Goal: Task Accomplishment & Management: Use online tool/utility

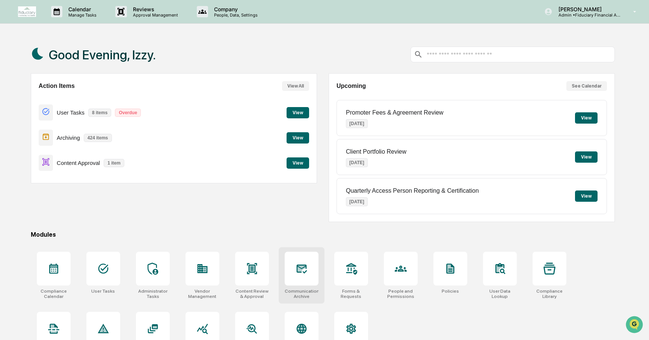
click at [295, 271] on div at bounding box center [302, 269] width 34 height 34
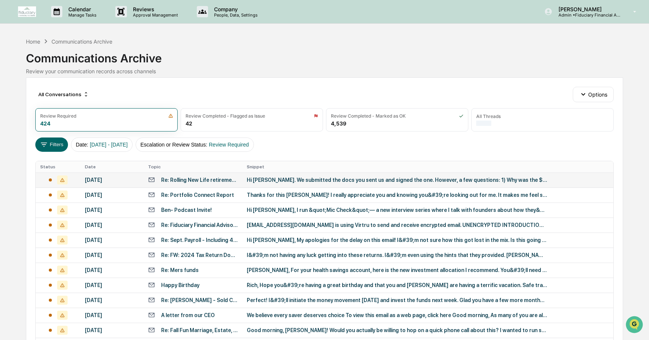
click at [82, 180] on td "[DATE]" at bounding box center [111, 179] width 63 height 15
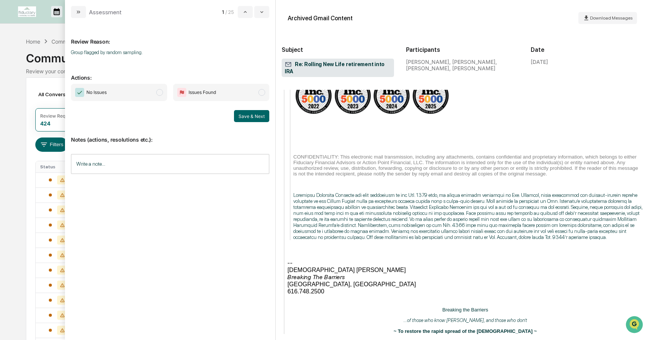
scroll to position [809, 0]
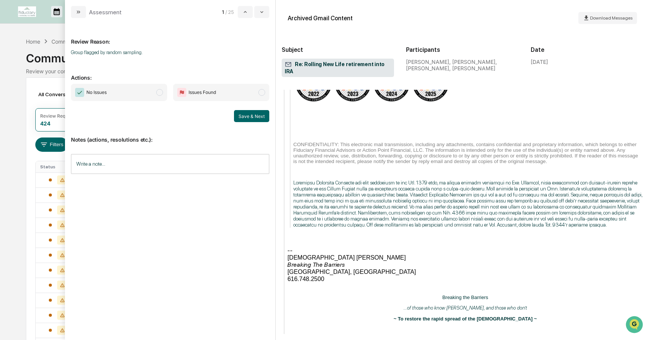
click at [161, 91] on span "modal" at bounding box center [159, 92] width 7 height 7
click at [239, 115] on button "Save & Next" at bounding box center [251, 116] width 35 height 12
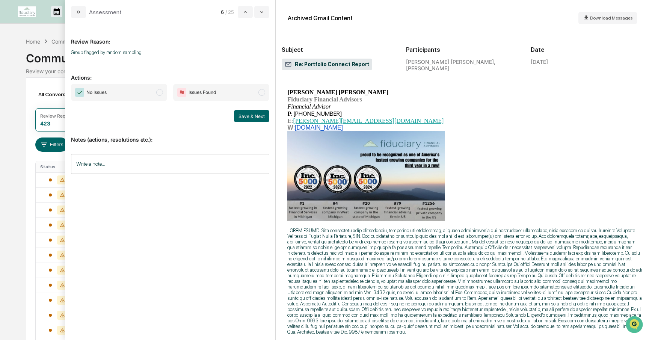
scroll to position [176, 0]
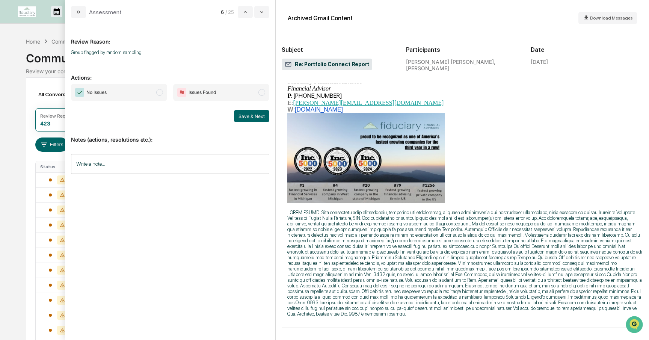
click at [161, 94] on span "modal" at bounding box center [159, 92] width 7 height 7
click at [241, 116] on button "Save & Next" at bounding box center [251, 116] width 35 height 12
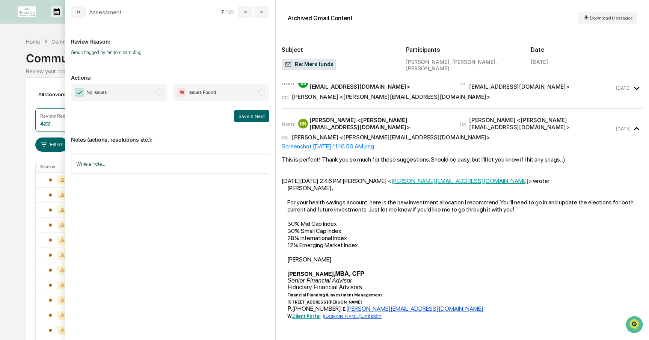
scroll to position [59, 0]
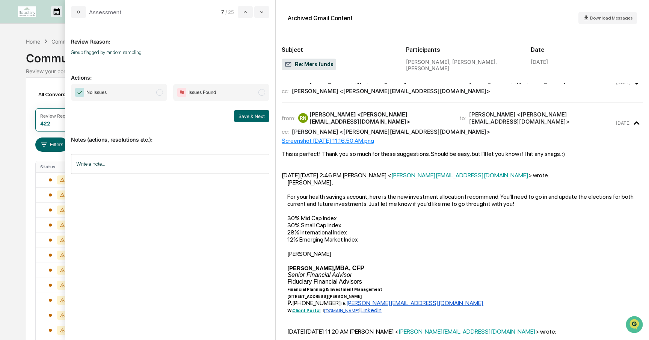
click at [163, 94] on span "No Issues" at bounding box center [119, 92] width 96 height 17
click at [243, 116] on button "Save & Next" at bounding box center [251, 116] width 35 height 12
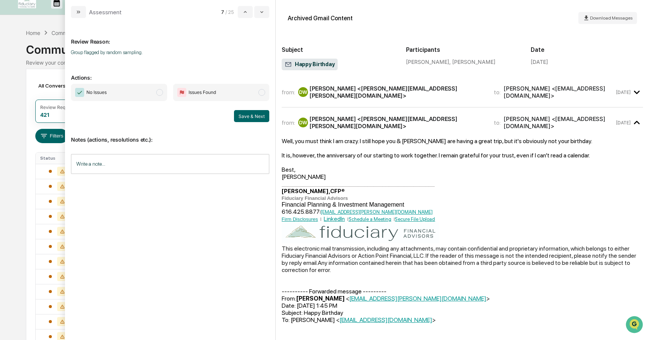
click at [161, 93] on span "modal" at bounding box center [159, 92] width 7 height 7
click at [242, 113] on button "Save & Next" at bounding box center [251, 116] width 35 height 12
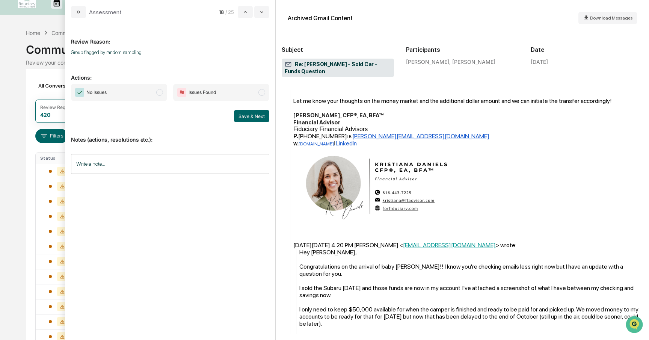
scroll to position [473, 0]
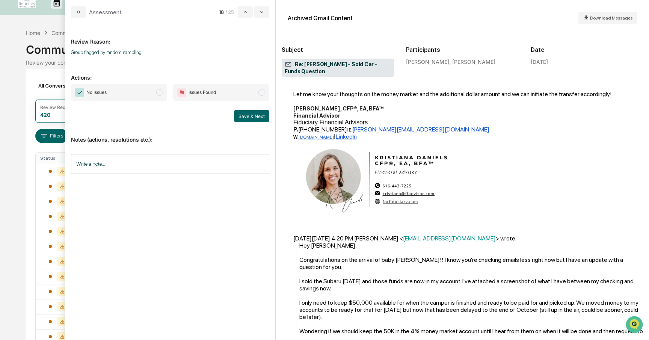
click at [159, 95] on span "modal" at bounding box center [159, 92] width 7 height 7
click at [246, 119] on button "Save & Next" at bounding box center [251, 116] width 35 height 12
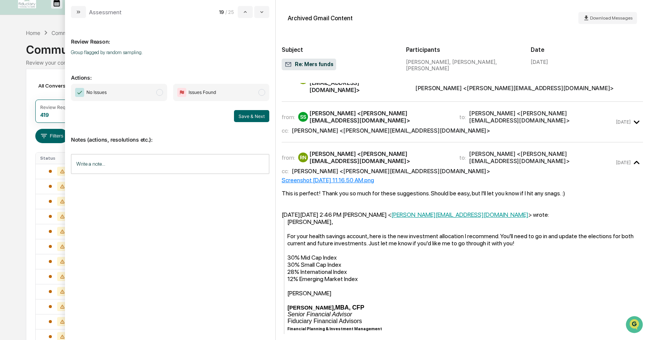
scroll to position [59, 0]
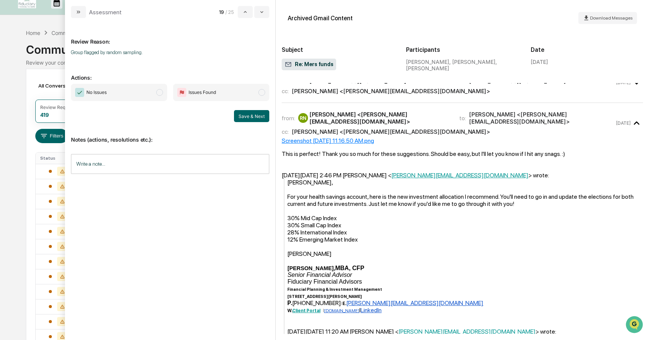
click at [158, 92] on span "modal" at bounding box center [159, 92] width 7 height 7
click at [239, 116] on button "Save & Next" at bounding box center [251, 116] width 35 height 12
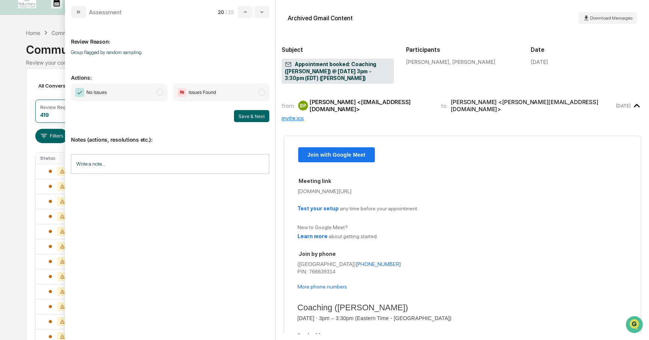
click at [158, 91] on span "modal" at bounding box center [159, 92] width 7 height 7
click at [240, 117] on button "Save & Next" at bounding box center [251, 116] width 35 height 12
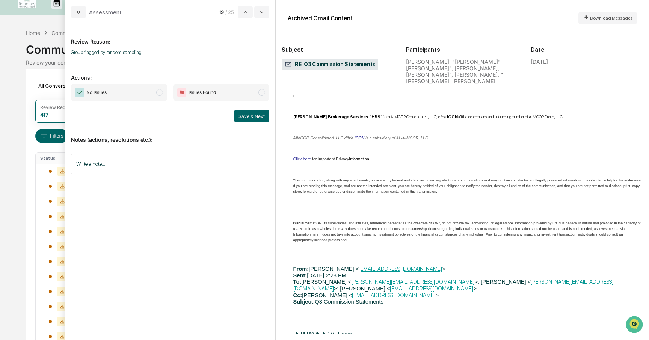
scroll to position [1614, 0]
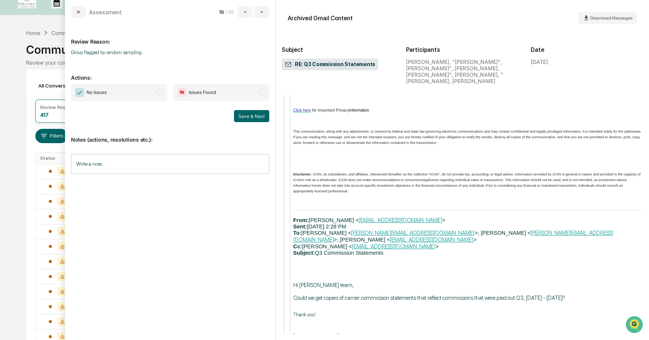
click at [161, 91] on span "modal" at bounding box center [159, 92] width 7 height 7
click at [235, 119] on button "Save & Next" at bounding box center [251, 116] width 35 height 12
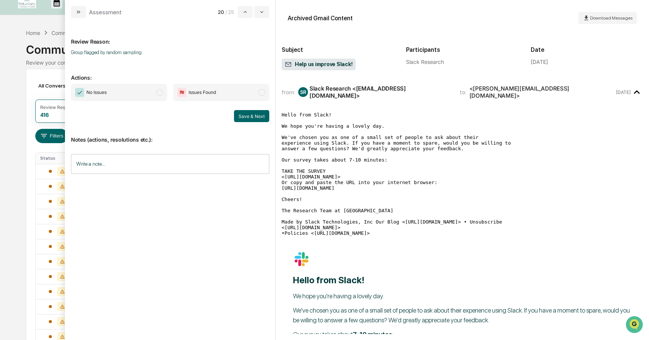
click at [161, 89] on span "No Issues" at bounding box center [119, 92] width 96 height 17
click at [251, 119] on button "Save & Next" at bounding box center [251, 116] width 35 height 12
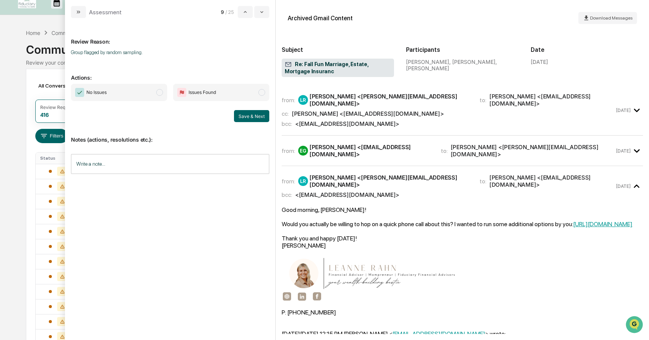
scroll to position [44, 0]
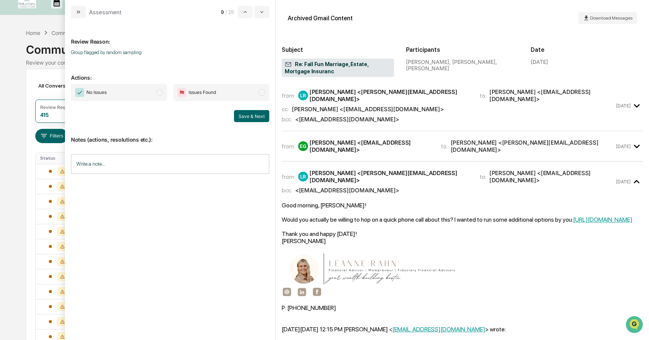
click at [159, 94] on span "modal" at bounding box center [159, 92] width 7 height 7
click at [243, 113] on button "Save & Next" at bounding box center [251, 116] width 35 height 12
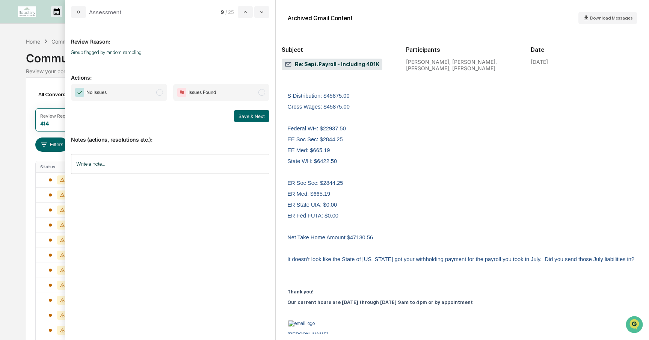
click at [158, 97] on span "No Issues" at bounding box center [119, 92] width 96 height 17
click at [249, 117] on button "Save & Next" at bounding box center [251, 116] width 35 height 12
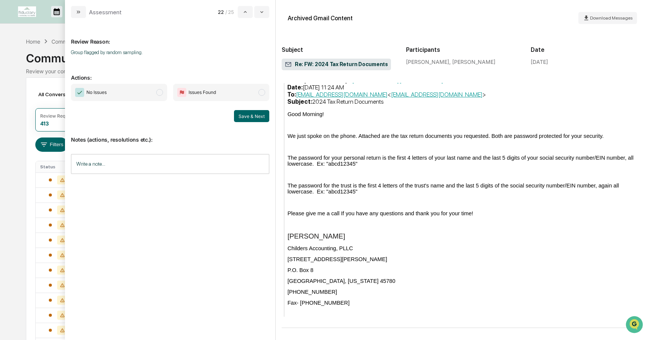
scroll to position [347, 0]
click at [159, 96] on span "No Issues" at bounding box center [119, 92] width 96 height 17
click at [244, 115] on button "Save & Next" at bounding box center [251, 116] width 35 height 12
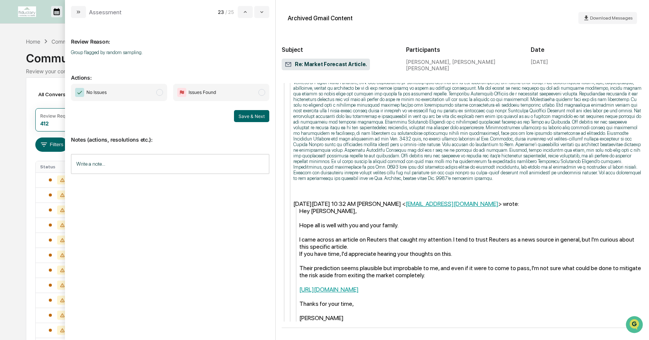
scroll to position [931, 0]
click at [161, 92] on span "modal" at bounding box center [159, 92] width 7 height 7
click at [247, 116] on button "Save & Next" at bounding box center [251, 116] width 35 height 12
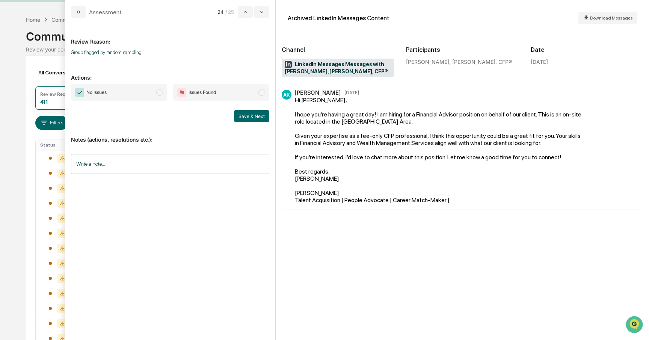
scroll to position [25, 0]
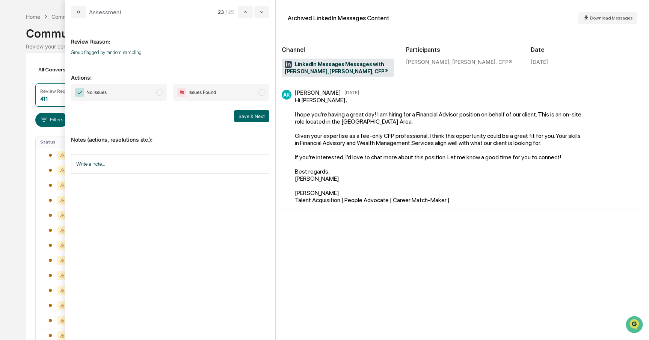
click at [160, 92] on span "modal" at bounding box center [159, 92] width 7 height 7
click at [252, 114] on button "Save & Next" at bounding box center [251, 116] width 35 height 12
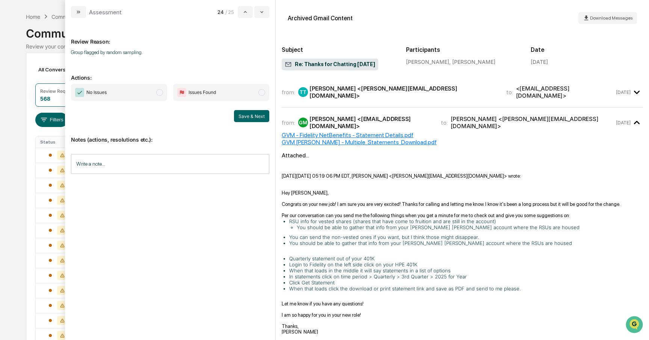
click at [161, 94] on span "modal" at bounding box center [159, 92] width 7 height 7
click at [242, 114] on button "Save & Next" at bounding box center [251, 116] width 35 height 12
click at [248, 116] on button "Save & Next" at bounding box center [251, 116] width 35 height 12
click at [49, 87] on div "Review Required 567" at bounding box center [106, 94] width 142 height 23
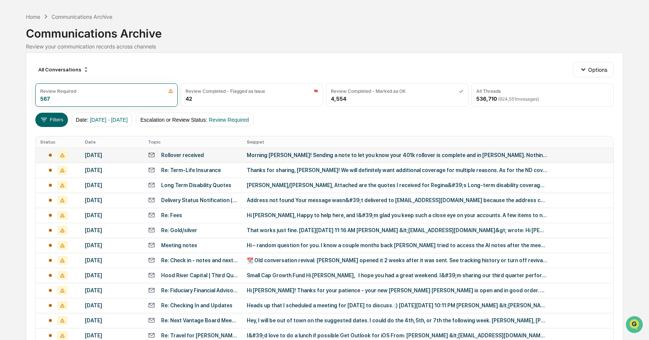
click at [86, 154] on div "[DATE]" at bounding box center [112, 155] width 54 height 6
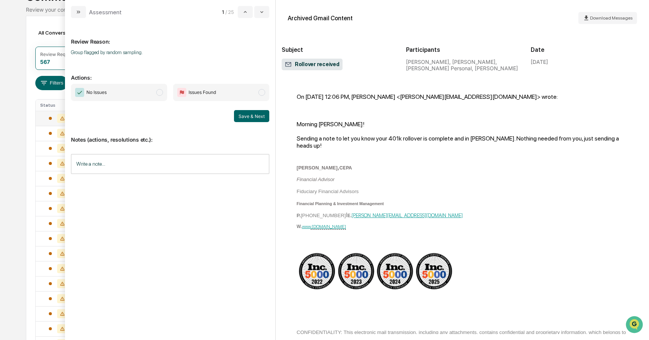
scroll to position [92, 0]
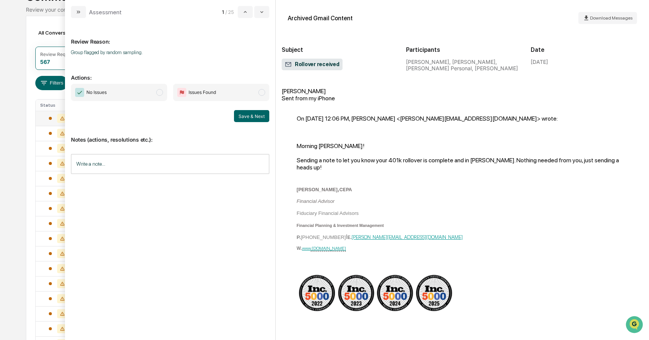
click at [160, 94] on span "modal" at bounding box center [159, 92] width 7 height 7
click at [247, 115] on button "Save & Next" at bounding box center [251, 116] width 35 height 12
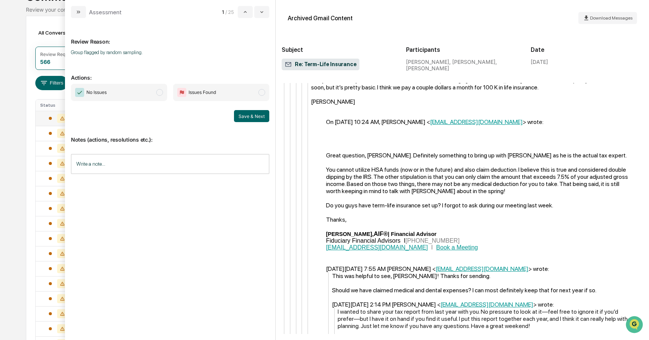
scroll to position [66, 0]
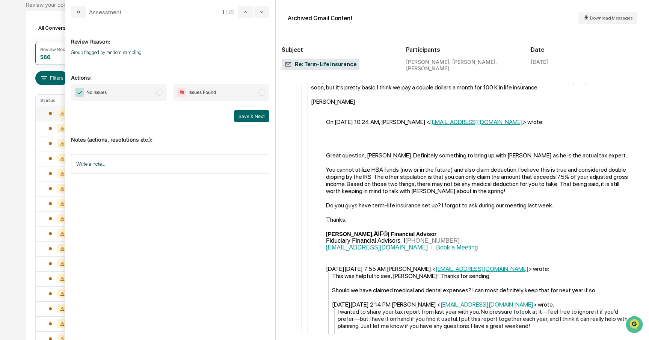
click at [163, 95] on span "No Issues" at bounding box center [119, 92] width 96 height 17
click at [249, 115] on button "Save & Next" at bounding box center [251, 116] width 35 height 12
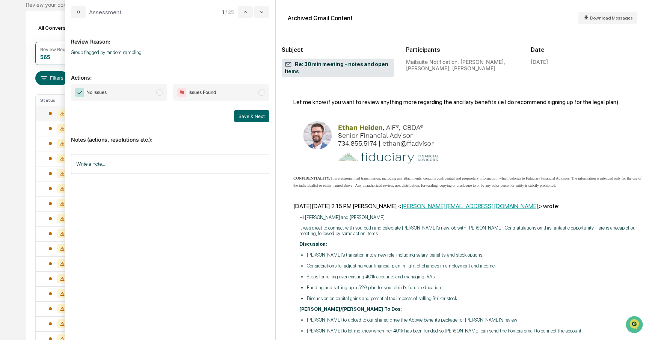
scroll to position [467, 0]
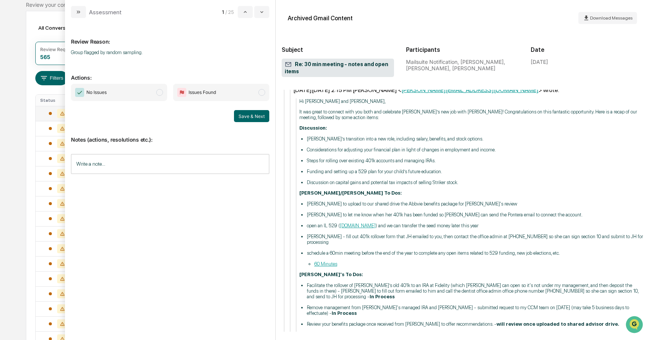
click at [160, 91] on span "modal" at bounding box center [159, 92] width 7 height 7
click at [242, 116] on button "Save & Next" at bounding box center [251, 116] width 35 height 12
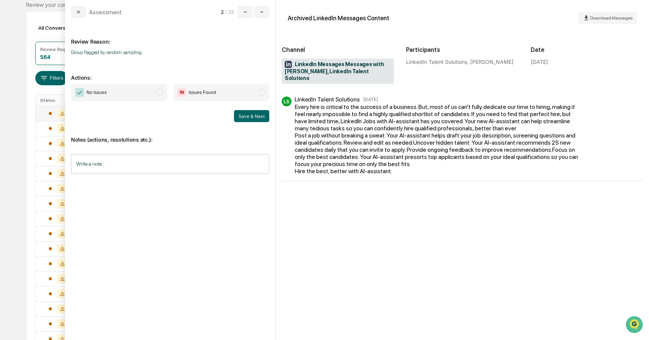
click at [162, 92] on span "modal" at bounding box center [159, 92] width 7 height 7
click at [246, 110] on button "Save & Next" at bounding box center [251, 116] width 35 height 12
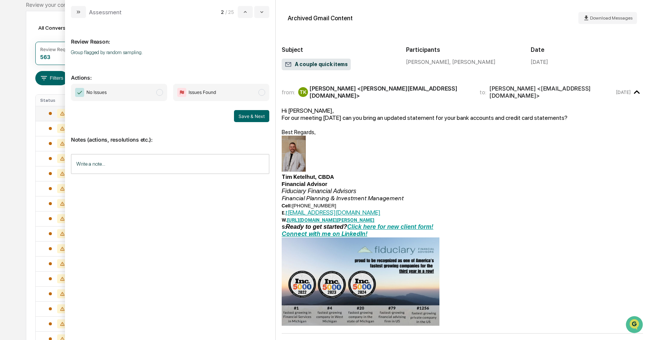
scroll to position [3, 0]
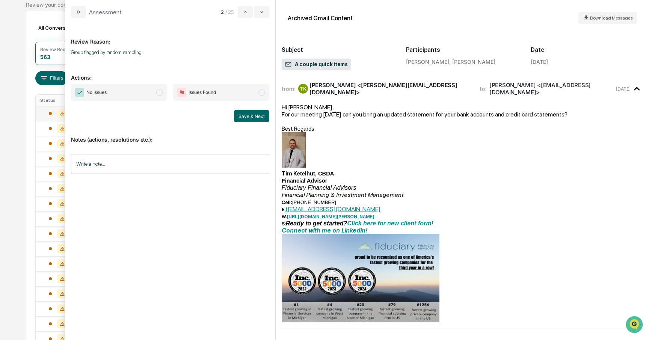
click at [160, 92] on span "modal" at bounding box center [159, 92] width 7 height 7
click at [242, 119] on button "Save & Next" at bounding box center [251, 116] width 35 height 12
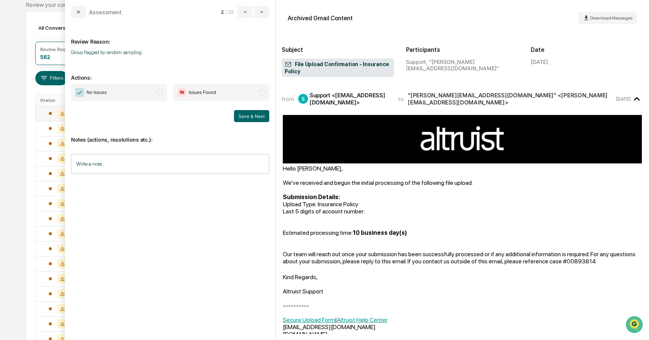
click at [163, 95] on span "No Issues" at bounding box center [119, 92] width 96 height 17
click at [240, 116] on button "Save & Next" at bounding box center [251, 116] width 35 height 12
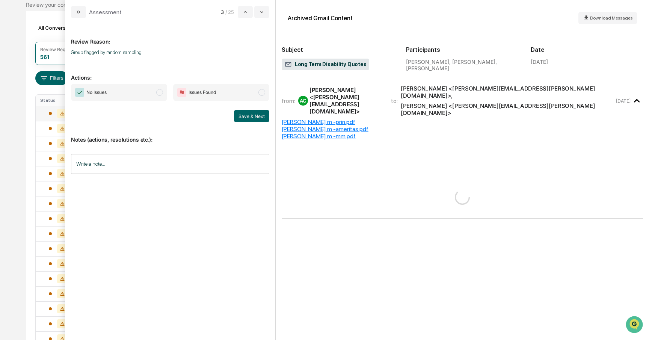
click at [158, 92] on span "modal" at bounding box center [159, 92] width 7 height 7
click at [243, 118] on button "Save & Next" at bounding box center [251, 116] width 35 height 12
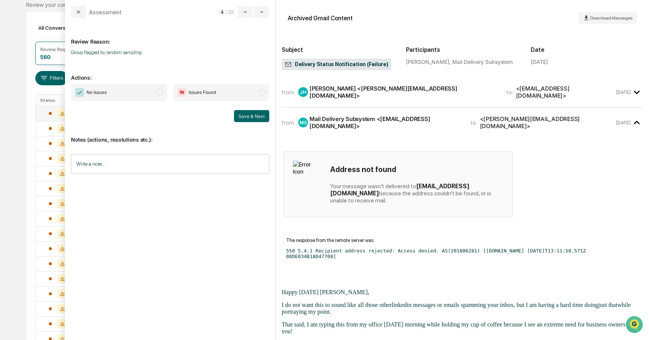
click at [161, 92] on span "modal" at bounding box center [159, 92] width 7 height 7
click at [243, 116] on button "Save & Next" at bounding box center [251, 116] width 35 height 12
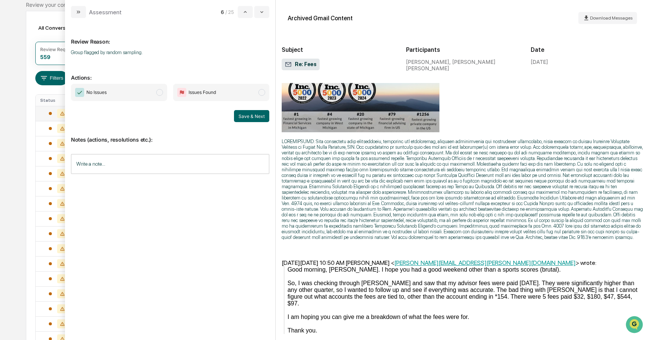
scroll to position [409, 0]
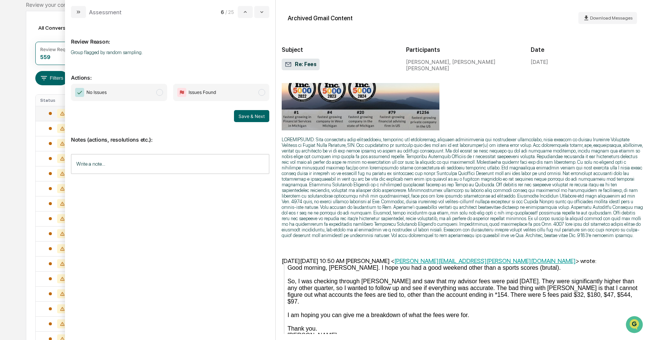
click at [162, 95] on span "No Issues" at bounding box center [119, 92] width 96 height 17
click at [245, 118] on button "Save & Next" at bounding box center [251, 116] width 35 height 12
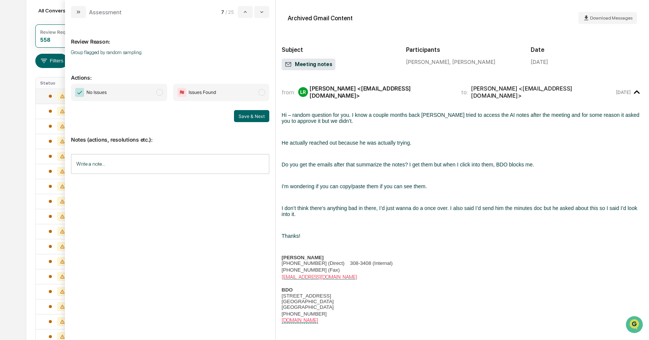
click at [162, 92] on span "modal" at bounding box center [159, 92] width 7 height 7
click at [252, 117] on button "Save & Next" at bounding box center [251, 116] width 35 height 12
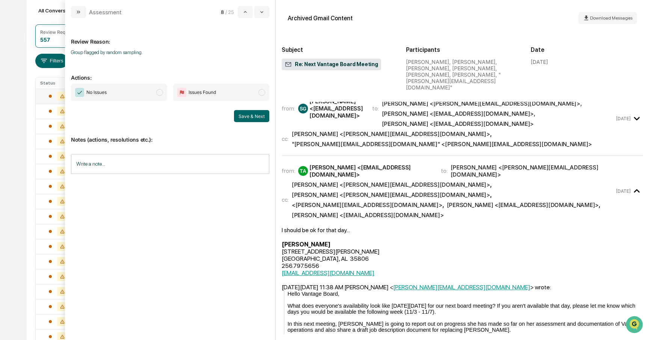
scroll to position [121, 0]
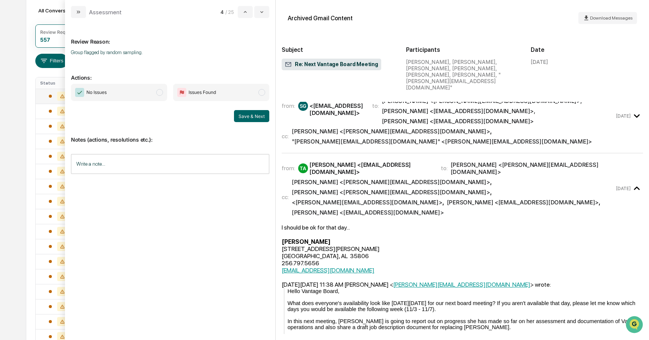
click at [161, 94] on span "modal" at bounding box center [159, 92] width 7 height 7
click at [247, 115] on button "Save & Next" at bounding box center [251, 116] width 35 height 12
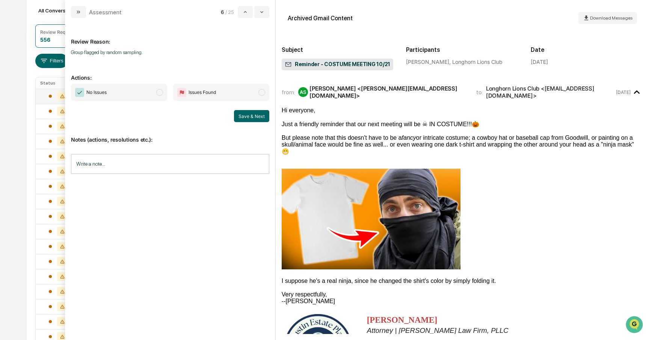
click at [161, 92] on span "modal" at bounding box center [159, 92] width 7 height 7
click at [246, 115] on button "Save & Next" at bounding box center [251, 116] width 35 height 12
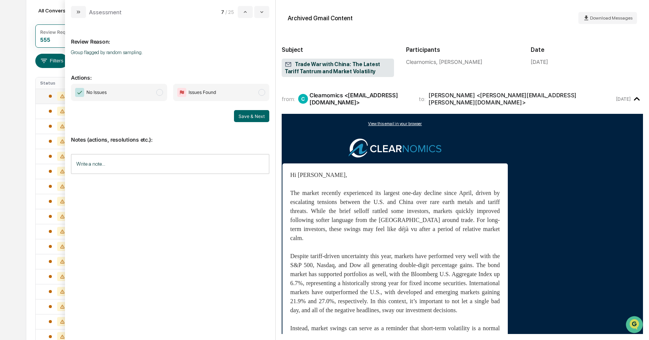
click at [160, 89] on span "modal" at bounding box center [159, 92] width 7 height 7
click at [247, 114] on button "Save & Next" at bounding box center [251, 116] width 35 height 12
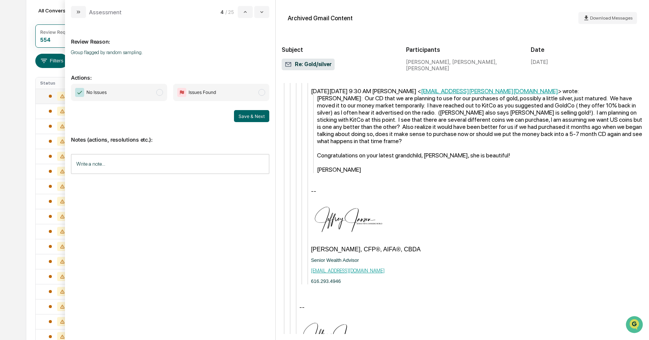
scroll to position [660, 0]
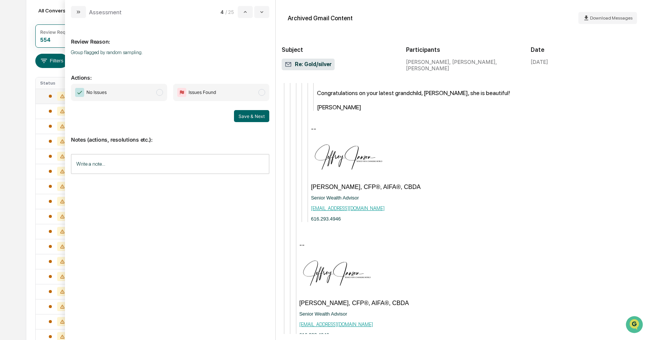
click at [161, 90] on span "modal" at bounding box center [159, 92] width 7 height 7
click at [244, 117] on button "Save & Next" at bounding box center [251, 116] width 35 height 12
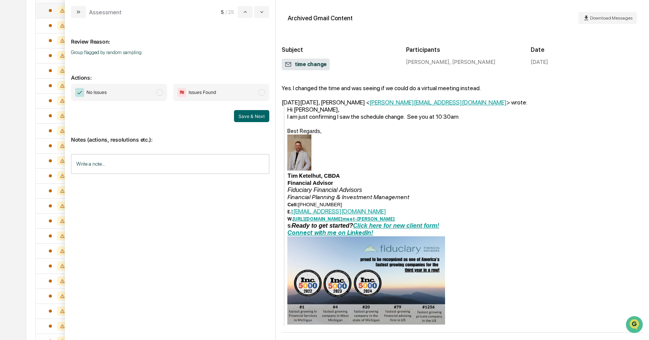
scroll to position [250, 0]
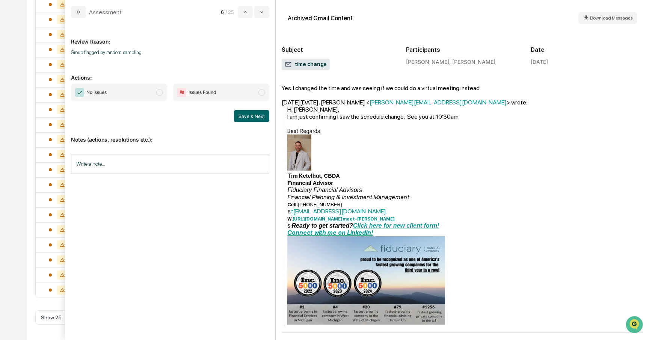
click at [161, 92] on span "modal" at bounding box center [159, 92] width 7 height 7
click at [246, 116] on button "Save & Next" at bounding box center [251, 116] width 35 height 12
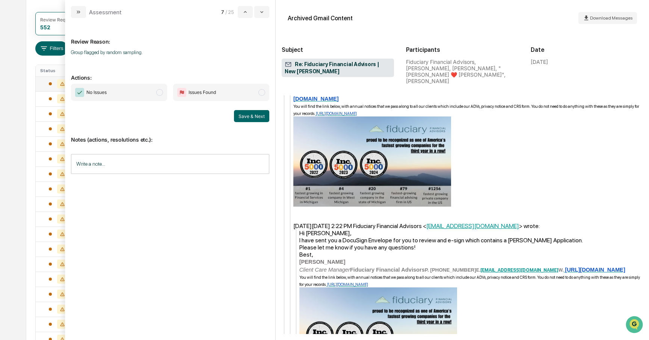
scroll to position [101, 0]
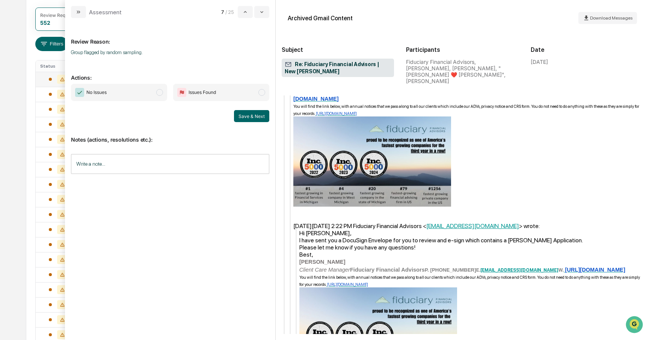
click at [162, 97] on span "No Issues" at bounding box center [119, 92] width 96 height 17
click at [243, 119] on button "Save & Next" at bounding box center [251, 116] width 35 height 12
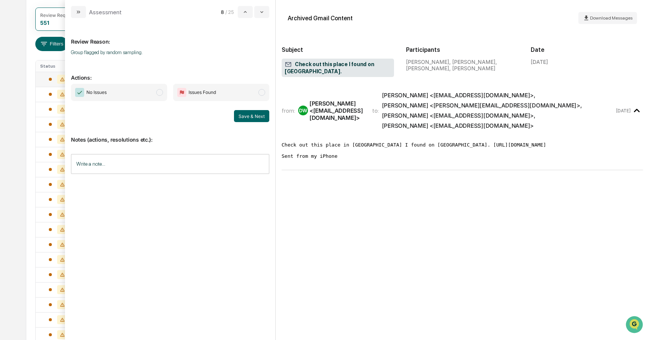
click at [159, 94] on span "modal" at bounding box center [159, 92] width 7 height 7
click at [251, 121] on button "Save & Next" at bounding box center [251, 116] width 35 height 12
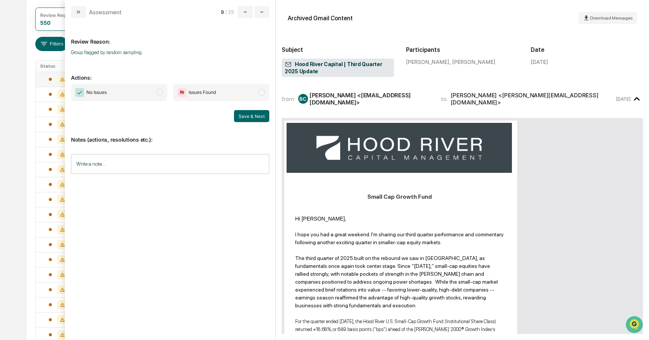
click at [157, 88] on span "No Issues" at bounding box center [119, 92] width 96 height 17
click at [245, 116] on button "Save & Next" at bounding box center [251, 116] width 35 height 12
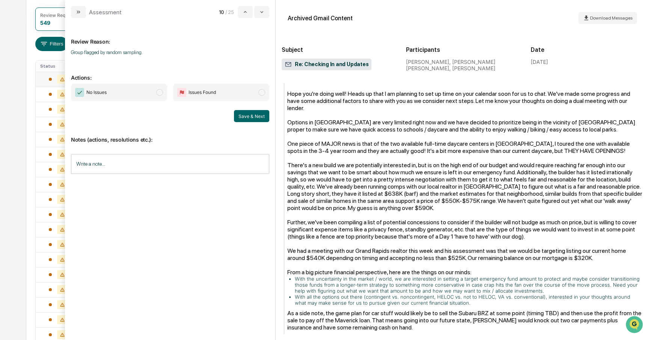
scroll to position [174, 0]
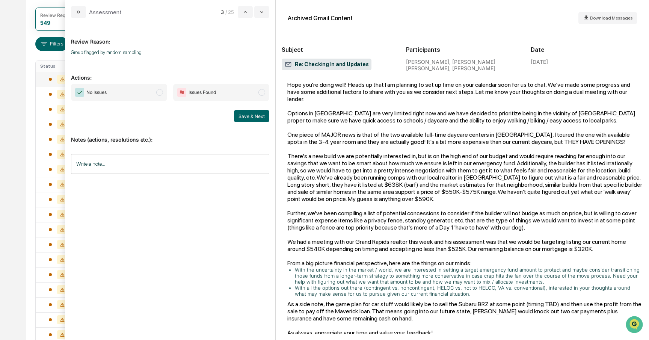
click at [158, 95] on span "modal" at bounding box center [159, 92] width 7 height 7
click at [252, 118] on button "Save & Next" at bounding box center [251, 116] width 35 height 12
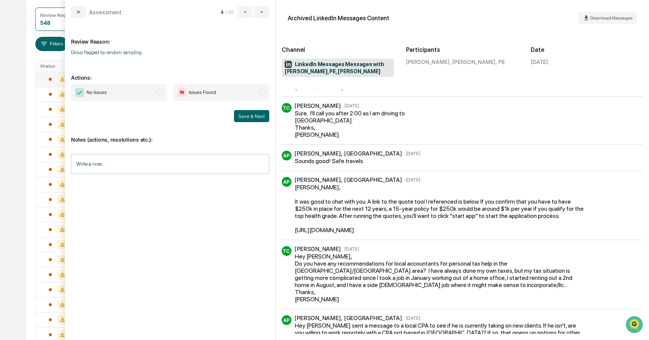
scroll to position [111, 0]
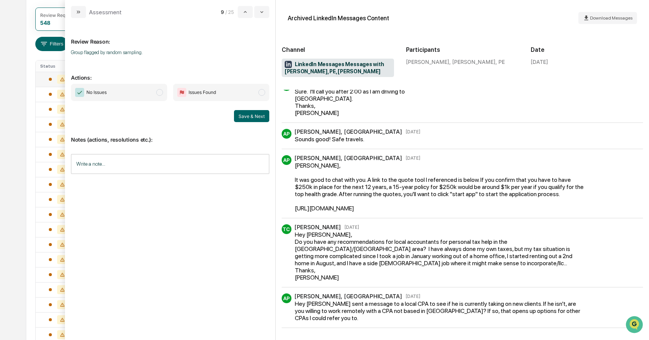
click at [161, 94] on span "modal" at bounding box center [159, 92] width 7 height 7
click at [247, 118] on button "Save & Next" at bounding box center [251, 116] width 35 height 12
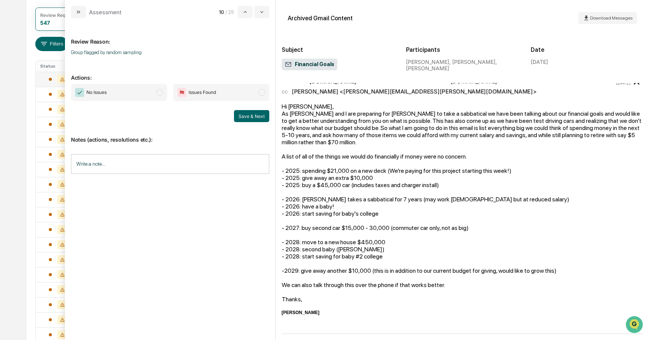
scroll to position [16, 0]
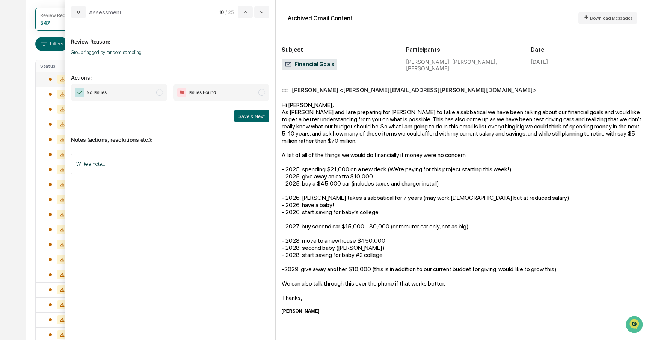
click at [158, 92] on span "modal" at bounding box center [159, 92] width 7 height 7
click at [241, 117] on button "Save & Next" at bounding box center [251, 116] width 35 height 12
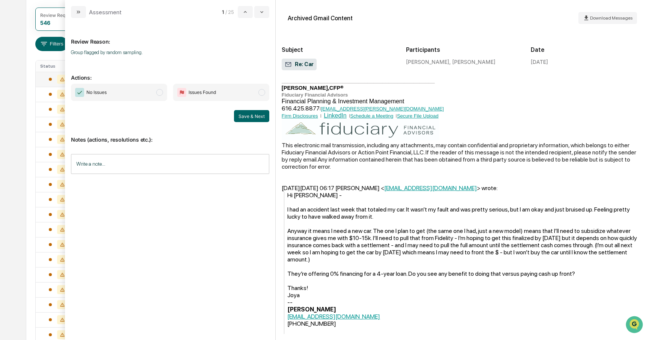
scroll to position [176, 0]
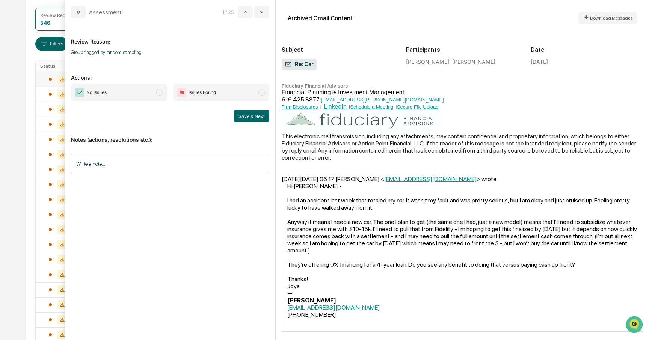
click at [157, 89] on span "No Issues" at bounding box center [119, 92] width 96 height 17
click at [237, 114] on button "Save & Next" at bounding box center [251, 116] width 35 height 12
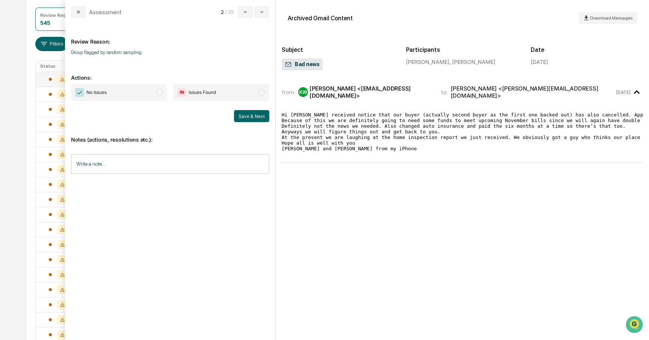
click at [159, 91] on span "modal" at bounding box center [159, 92] width 7 height 7
click at [260, 110] on button "Save & Next" at bounding box center [251, 116] width 35 height 12
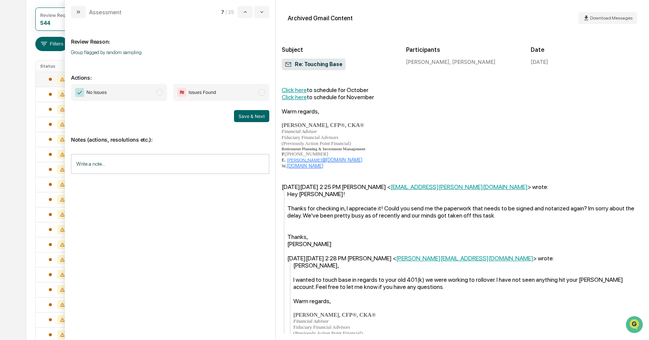
scroll to position [118, 0]
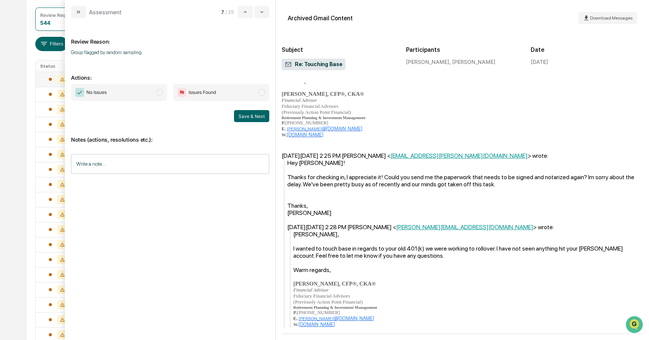
click at [161, 94] on span "modal" at bounding box center [159, 92] width 7 height 7
click at [241, 115] on button "Save & Next" at bounding box center [251, 116] width 35 height 12
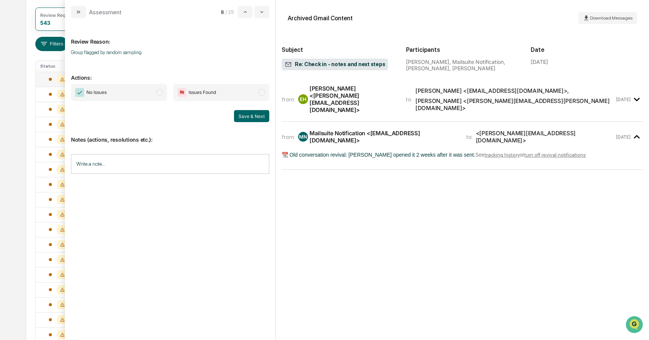
click at [161, 92] on span "modal" at bounding box center [159, 92] width 7 height 7
click at [239, 113] on button "Save & Next" at bounding box center [251, 116] width 35 height 12
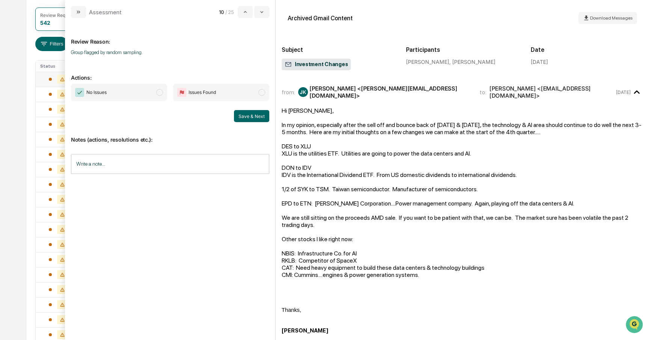
click at [157, 93] on span "modal" at bounding box center [159, 92] width 7 height 7
click at [248, 112] on button "Save & Next" at bounding box center [251, 116] width 35 height 12
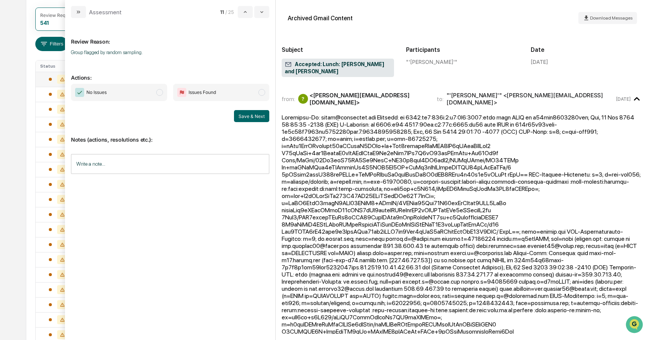
click at [159, 91] on span "modal" at bounding box center [159, 92] width 7 height 7
click at [249, 115] on button "Save & Next" at bounding box center [251, 116] width 35 height 12
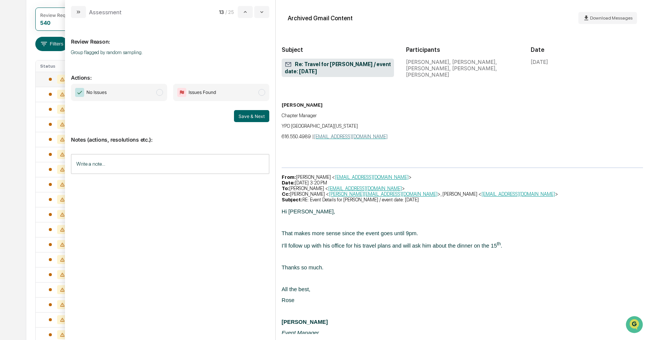
scroll to position [2263, 0]
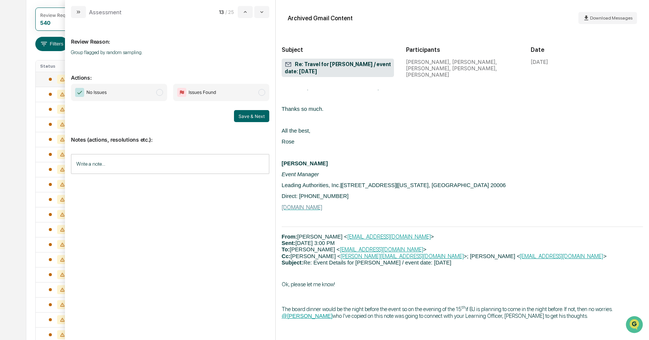
click at [161, 94] on span "modal" at bounding box center [159, 92] width 7 height 7
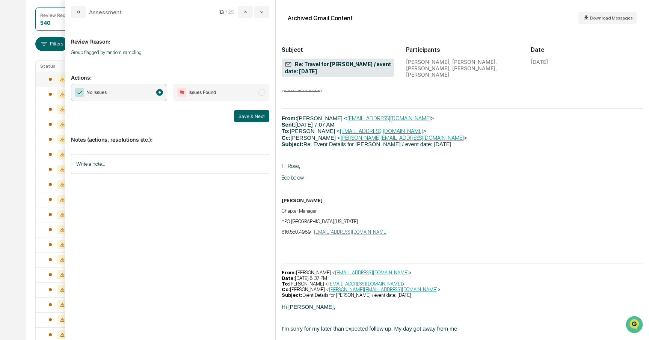
scroll to position [2903, 0]
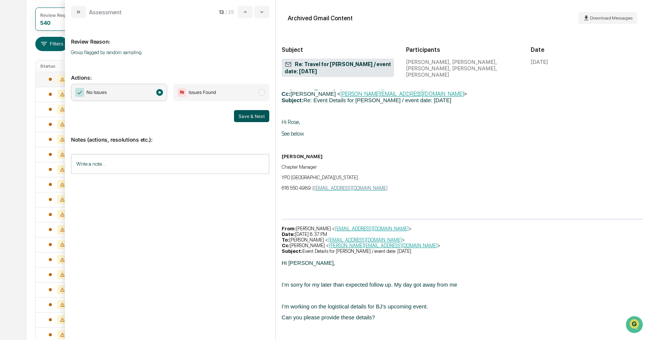
click at [246, 118] on button "Save & Next" at bounding box center [251, 116] width 35 height 12
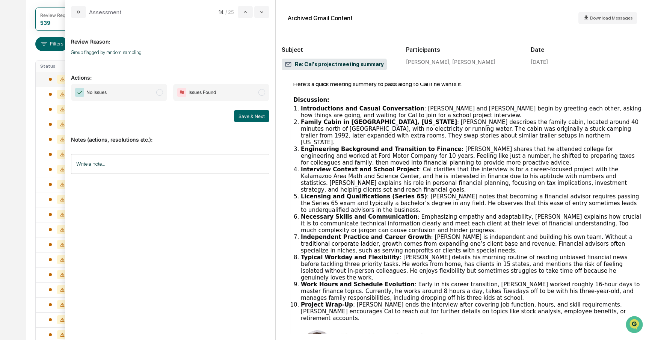
scroll to position [300, 0]
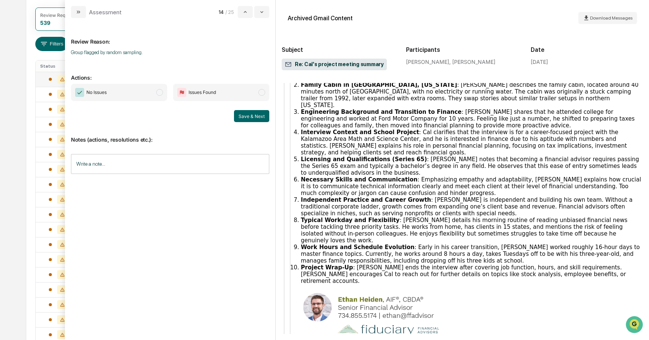
click at [158, 94] on span "modal" at bounding box center [159, 92] width 7 height 7
click at [256, 116] on button "Save & Next" at bounding box center [251, 116] width 35 height 12
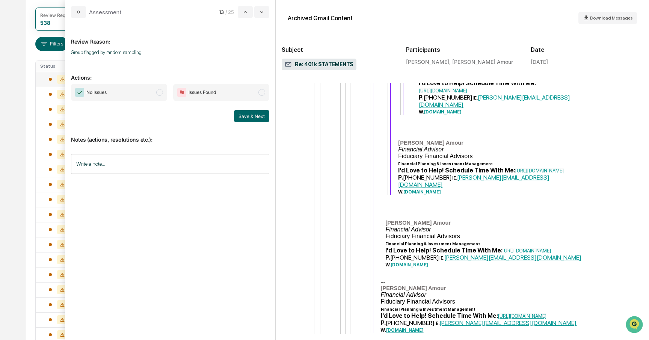
scroll to position [2009, 0]
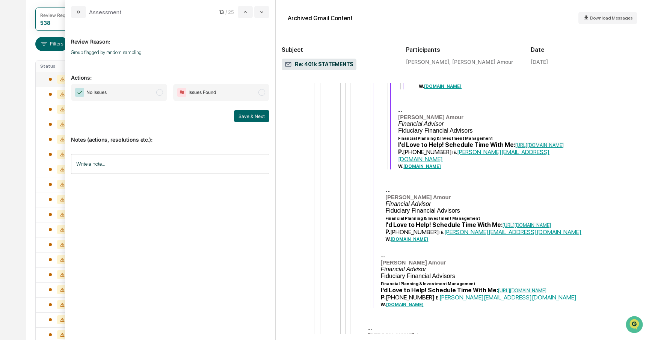
click at [161, 95] on span "modal" at bounding box center [159, 92] width 7 height 7
click at [250, 119] on button "Save & Next" at bounding box center [251, 116] width 35 height 12
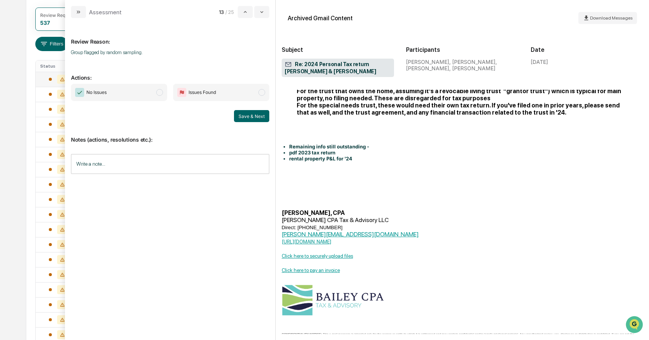
scroll to position [361, 0]
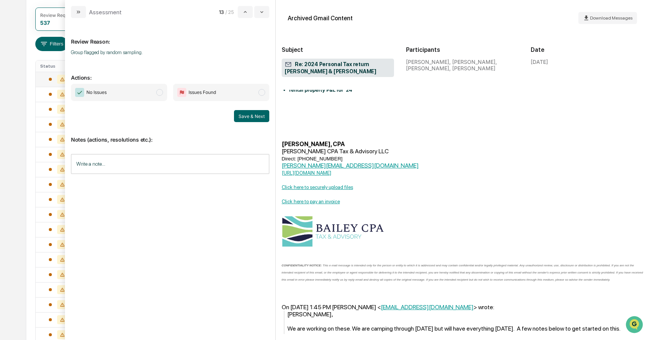
click at [160, 96] on span "No Issues" at bounding box center [119, 92] width 96 height 17
click at [245, 114] on button "Save & Next" at bounding box center [251, 116] width 35 height 12
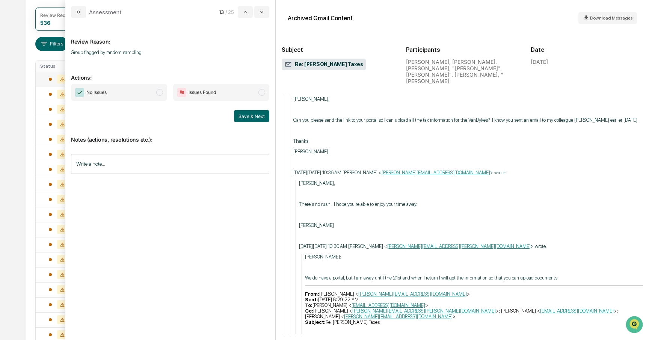
scroll to position [1029, 0]
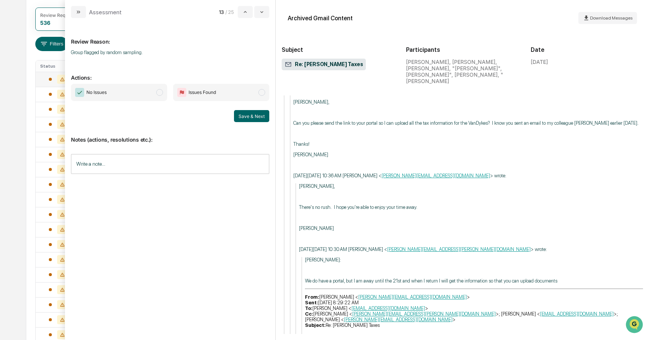
click at [160, 92] on span "modal" at bounding box center [159, 92] width 7 height 7
click at [247, 119] on button "Save & Next" at bounding box center [251, 116] width 35 height 12
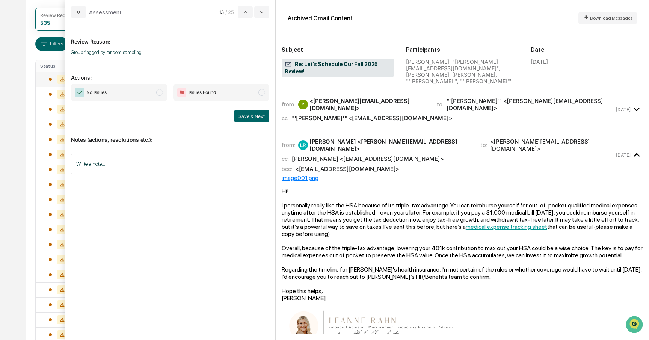
scroll to position [437, 0]
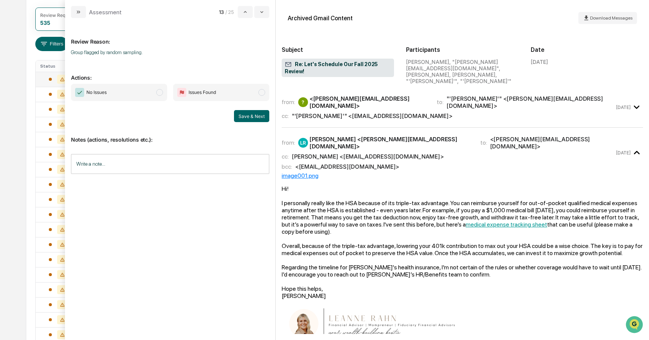
click at [159, 93] on span "modal" at bounding box center [159, 92] width 7 height 7
click at [240, 115] on button "Save & Next" at bounding box center [251, 116] width 35 height 12
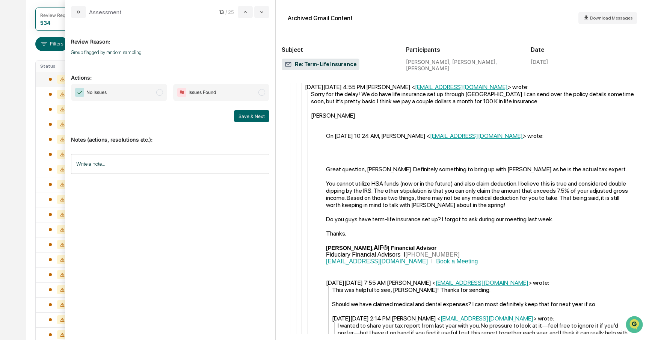
scroll to position [744, 0]
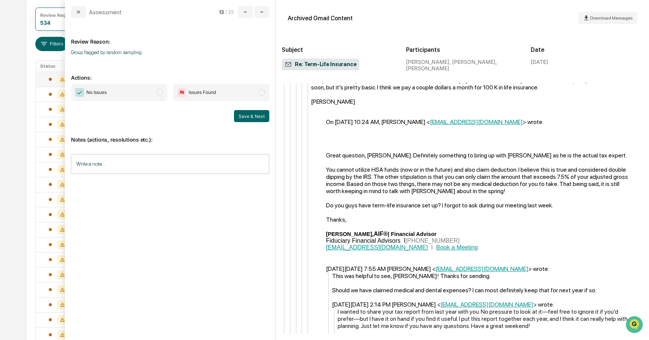
click at [160, 91] on span "modal" at bounding box center [159, 92] width 7 height 7
click at [246, 118] on button "Save & Next" at bounding box center [251, 116] width 35 height 12
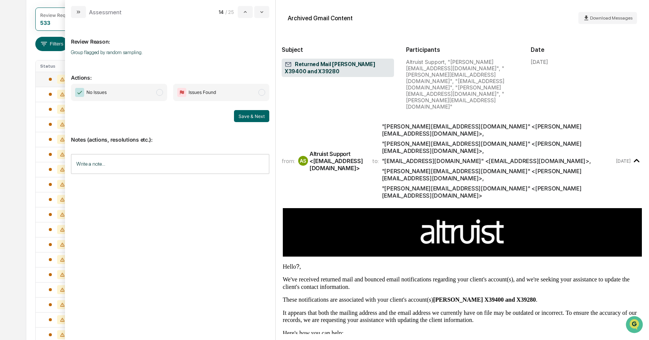
click at [161, 92] on span "modal" at bounding box center [159, 92] width 7 height 7
click at [240, 114] on button "Save & Next" at bounding box center [251, 116] width 35 height 12
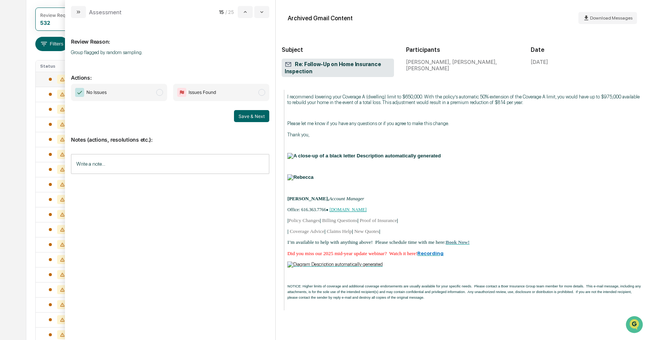
scroll to position [601, 0]
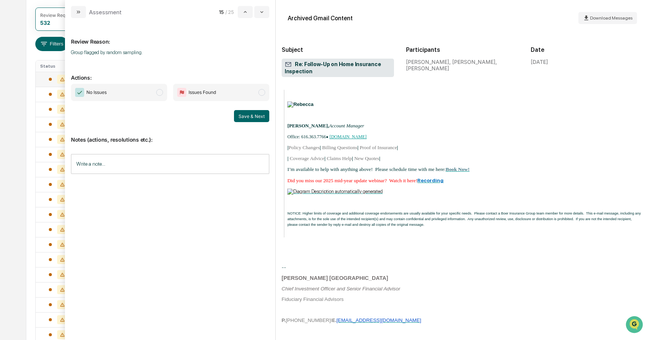
click at [154, 96] on span "No Issues" at bounding box center [119, 92] width 96 height 17
click at [243, 121] on button "Save & Next" at bounding box center [251, 116] width 35 height 12
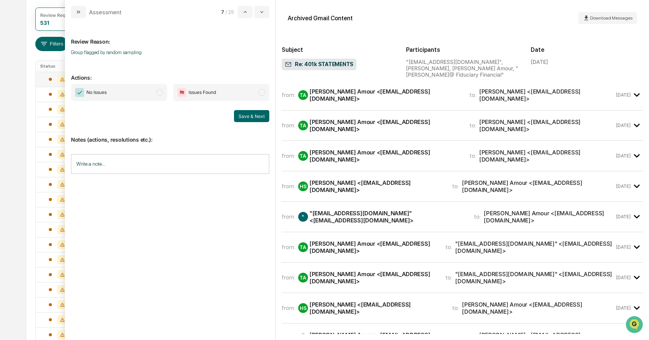
scroll to position [58, 0]
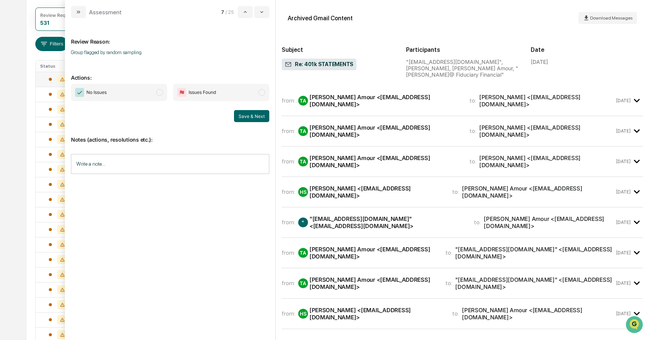
click at [157, 92] on span "modal" at bounding box center [159, 92] width 7 height 7
click at [246, 117] on button "Save & Next" at bounding box center [251, 116] width 35 height 12
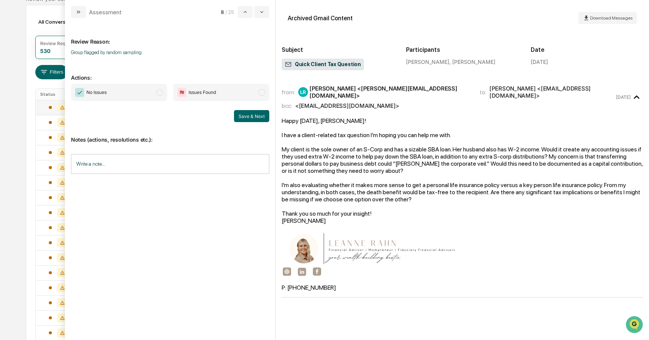
scroll to position [68, 0]
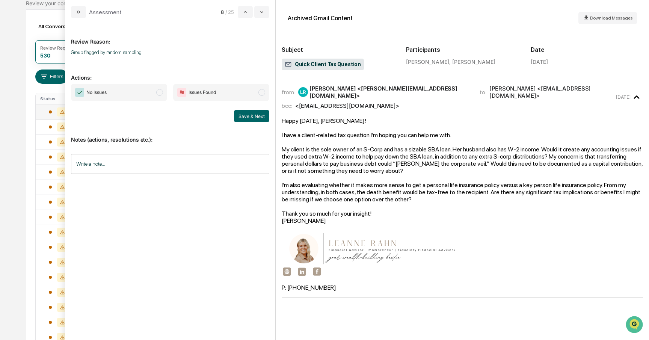
click at [161, 92] on span "modal" at bounding box center [159, 92] width 7 height 7
click at [243, 115] on button "Save & Next" at bounding box center [251, 116] width 35 height 12
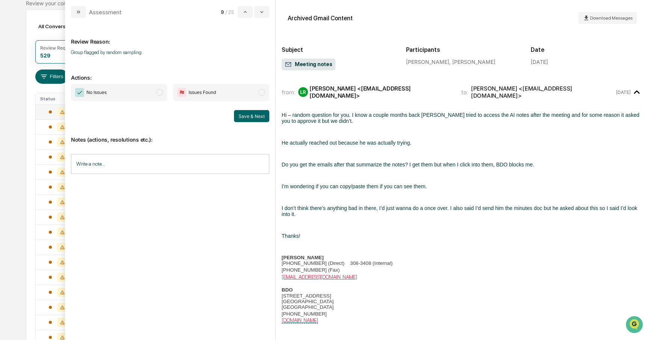
click at [159, 94] on span "modal" at bounding box center [159, 92] width 7 height 7
click at [240, 115] on button "Save & Next" at bounding box center [251, 116] width 35 height 12
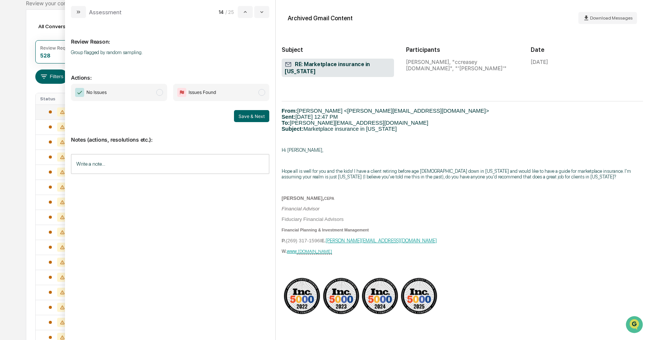
scroll to position [376, 0]
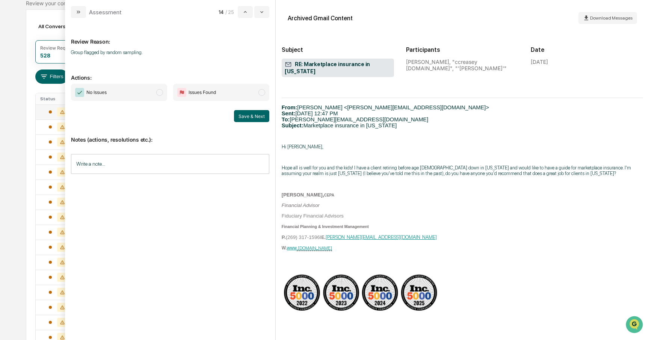
click at [158, 94] on span "modal" at bounding box center [159, 92] width 7 height 7
click at [247, 118] on button "Save & Next" at bounding box center [251, 116] width 35 height 12
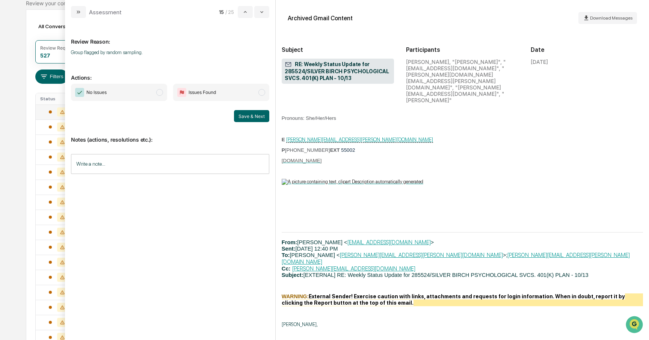
scroll to position [1042, 0]
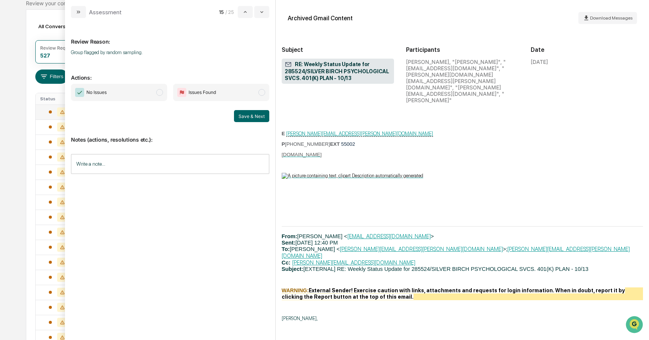
click at [158, 89] on span "modal" at bounding box center [159, 92] width 7 height 7
click at [247, 114] on button "Save & Next" at bounding box center [251, 116] width 35 height 12
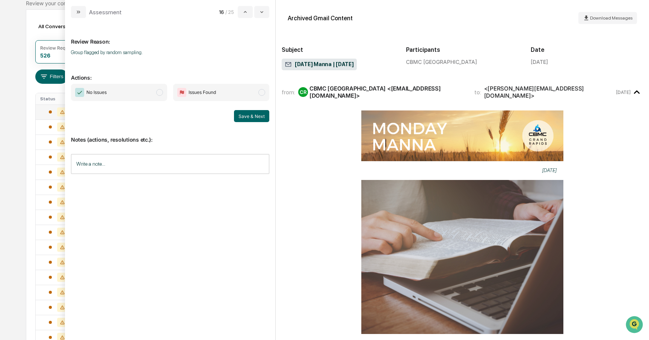
click at [160, 92] on span "modal" at bounding box center [159, 92] width 7 height 7
click at [246, 118] on button "Save & Next" at bounding box center [251, 116] width 35 height 12
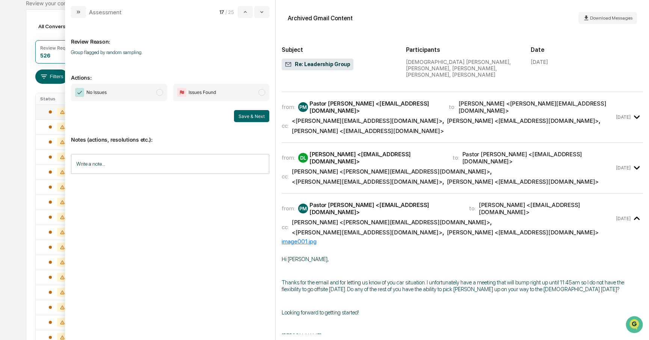
scroll to position [126, 0]
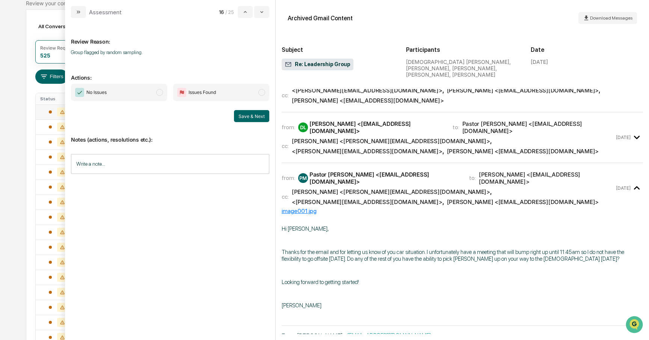
click at [160, 91] on span "modal" at bounding box center [159, 92] width 7 height 7
click at [256, 118] on button "Save & Next" at bounding box center [251, 116] width 35 height 12
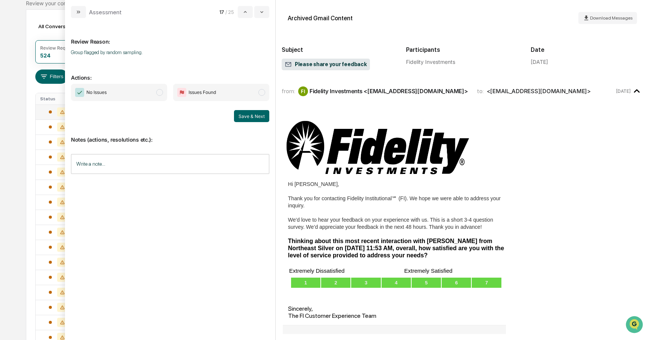
click at [161, 94] on span "modal" at bounding box center [159, 92] width 7 height 7
click at [242, 115] on button "Save & Next" at bounding box center [251, 116] width 35 height 12
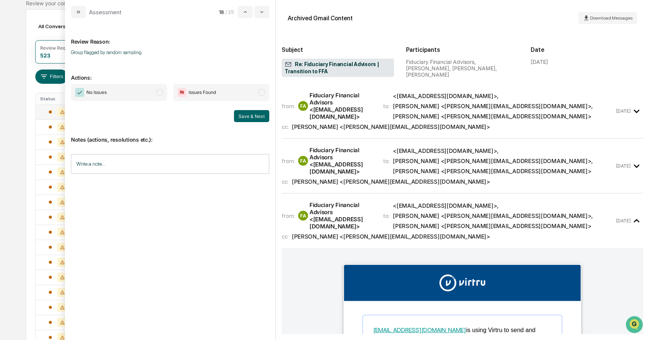
click at [162, 96] on span "No Issues" at bounding box center [119, 92] width 96 height 17
click at [248, 119] on button "Save & Next" at bounding box center [251, 116] width 35 height 12
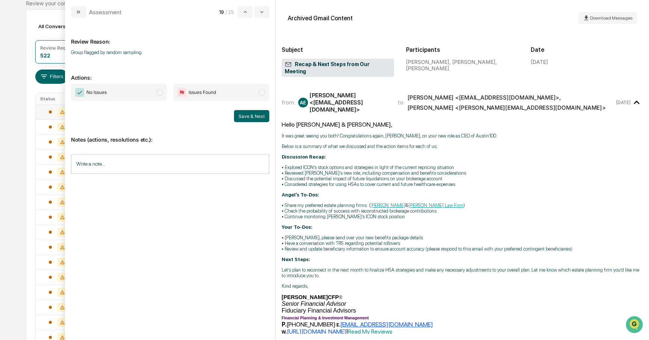
click at [161, 94] on span "modal" at bounding box center [159, 92] width 7 height 7
click at [250, 117] on button "Save & Next" at bounding box center [251, 116] width 35 height 12
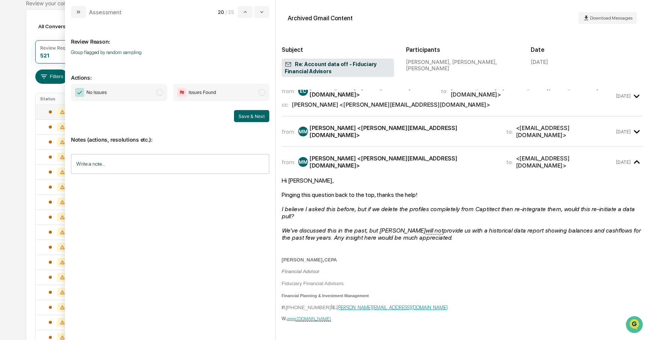
scroll to position [124, 0]
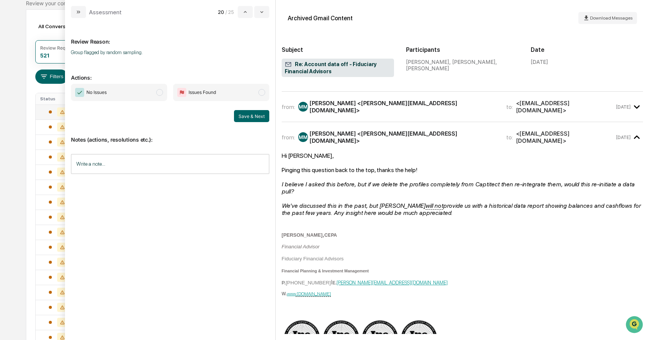
click at [160, 92] on span "modal" at bounding box center [159, 92] width 7 height 7
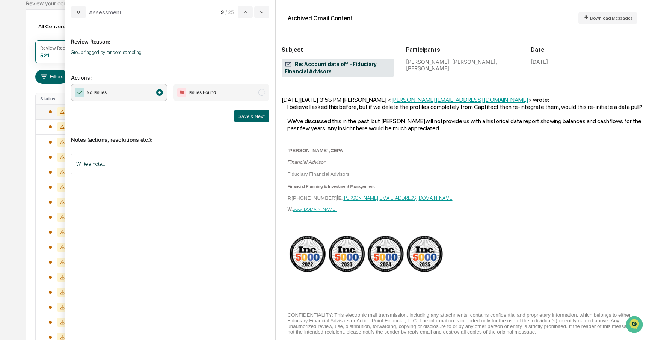
scroll to position [525, 0]
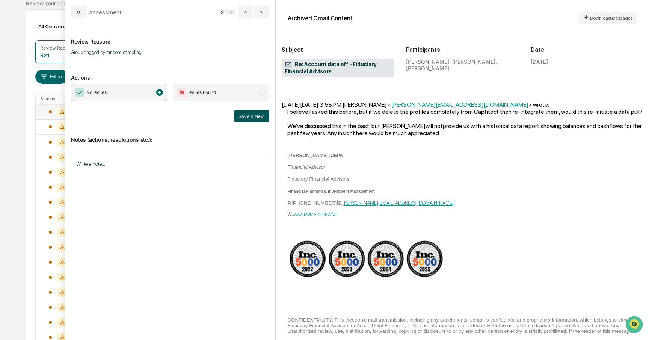
click at [256, 118] on button "Save & Next" at bounding box center [251, 116] width 35 height 12
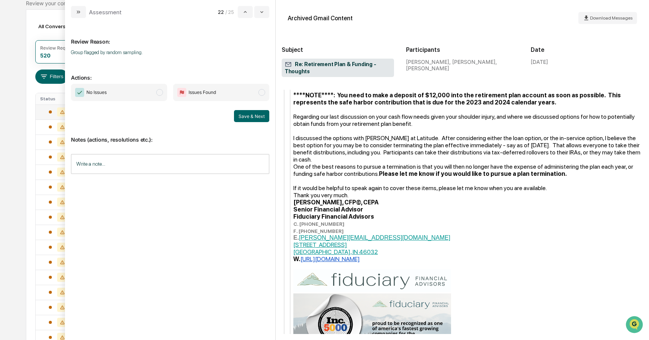
scroll to position [312, 0]
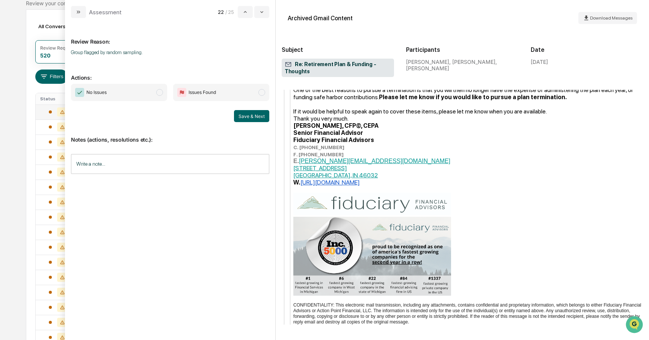
click at [162, 96] on span "No Issues" at bounding box center [119, 92] width 96 height 17
click at [241, 117] on button "Save & Next" at bounding box center [251, 116] width 35 height 12
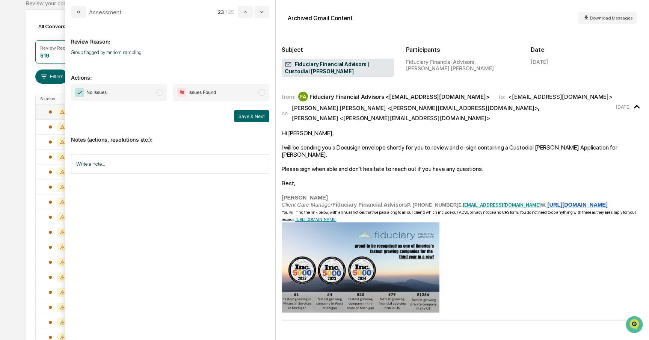
click at [161, 95] on span "modal" at bounding box center [159, 92] width 7 height 7
click at [262, 119] on button "Save & Next" at bounding box center [251, 116] width 35 height 12
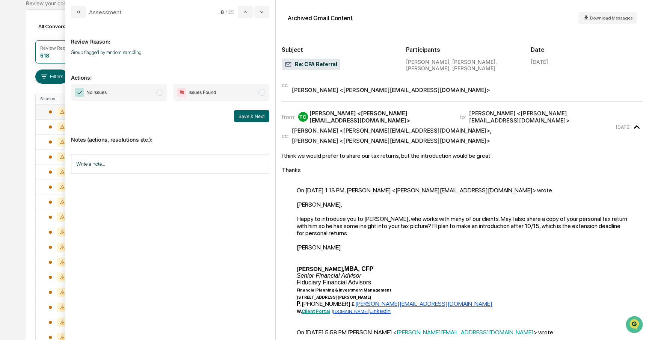
scroll to position [96, 0]
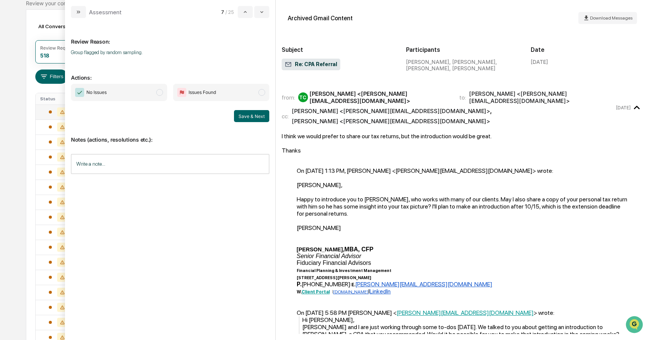
click at [158, 92] on span "modal" at bounding box center [159, 92] width 7 height 7
click at [245, 121] on button "Save & Next" at bounding box center [251, 116] width 35 height 12
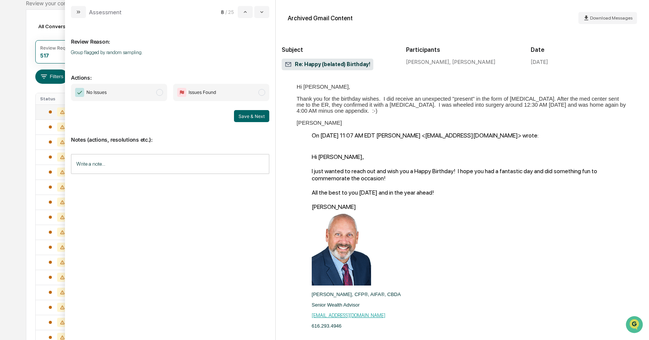
scroll to position [201, 0]
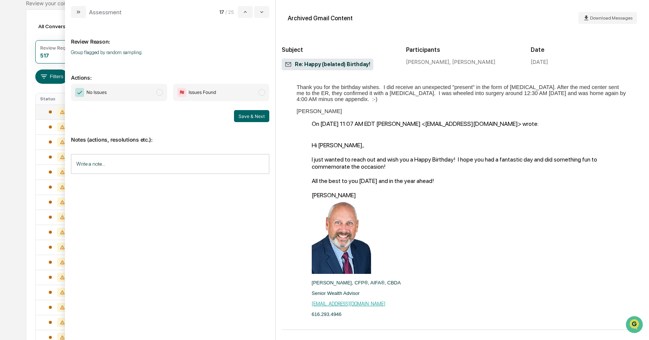
click at [160, 95] on span "modal" at bounding box center [159, 92] width 7 height 7
click at [257, 116] on button "Save & Next" at bounding box center [251, 116] width 35 height 12
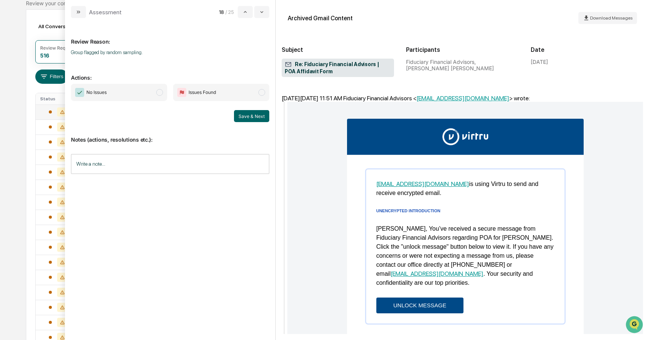
scroll to position [343, 0]
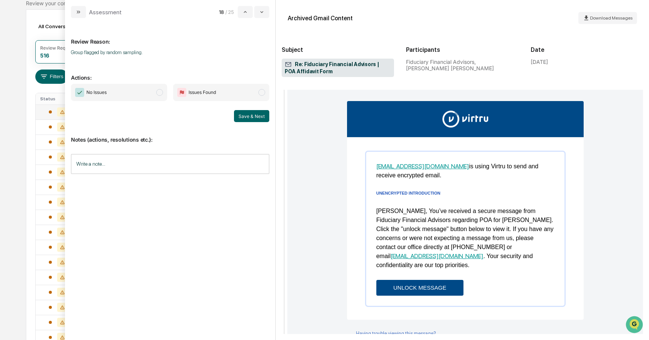
click at [157, 93] on span "modal" at bounding box center [159, 92] width 7 height 7
click at [238, 114] on button "Save & Next" at bounding box center [251, 116] width 35 height 12
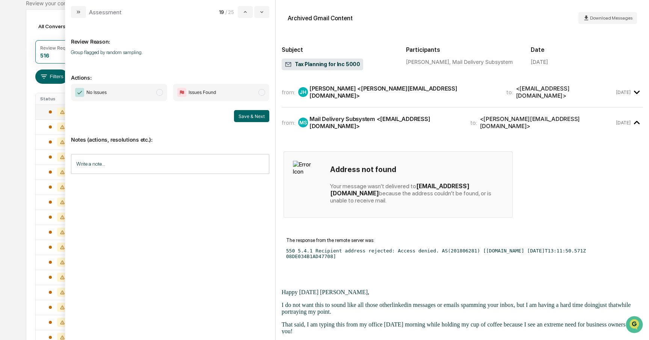
click at [159, 93] on span "modal" at bounding box center [159, 92] width 7 height 7
click at [250, 116] on button "Save & Next" at bounding box center [251, 116] width 35 height 12
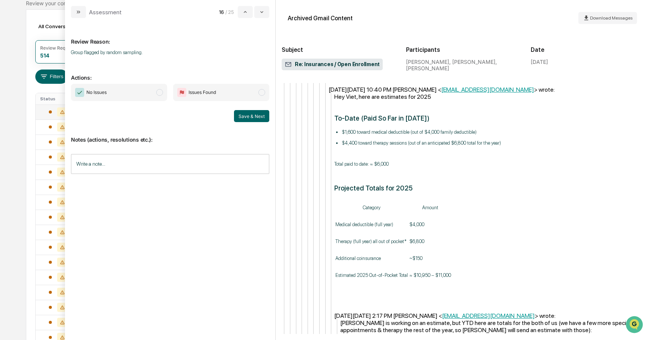
scroll to position [1716, 0]
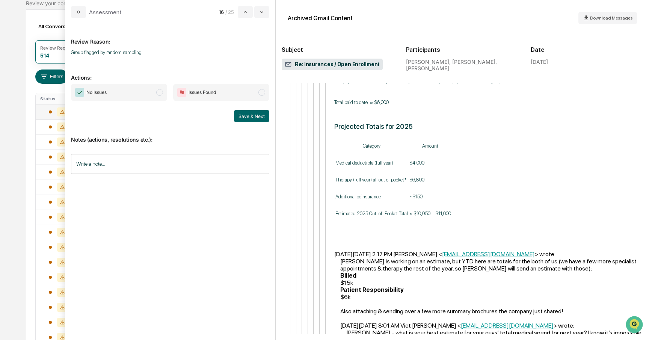
click at [159, 94] on span "modal" at bounding box center [159, 92] width 7 height 7
click at [251, 118] on button "Save & Next" at bounding box center [251, 116] width 35 height 12
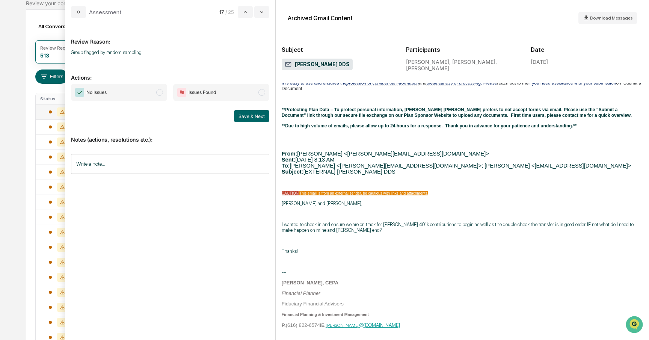
scroll to position [458, 0]
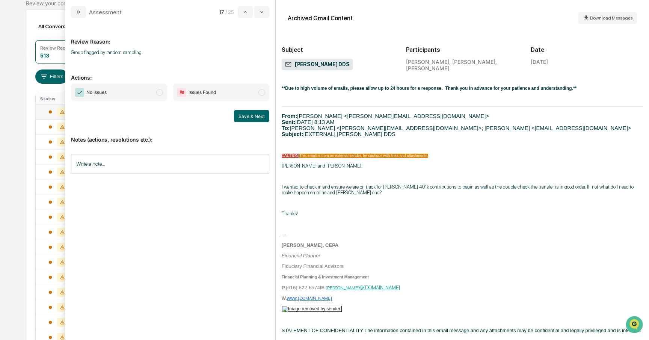
click at [159, 95] on span "modal" at bounding box center [159, 92] width 7 height 7
click at [243, 116] on button "Save & Next" at bounding box center [251, 116] width 35 height 12
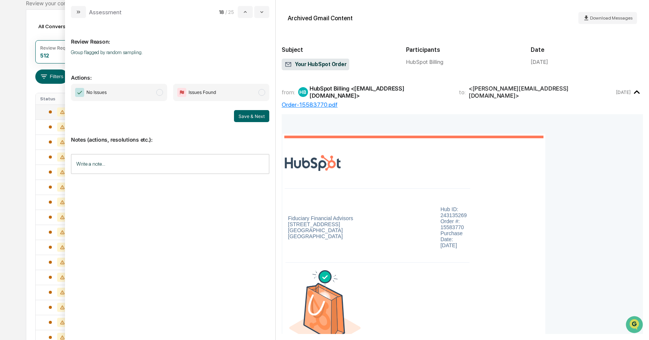
click at [159, 90] on span "modal" at bounding box center [159, 92] width 7 height 7
click at [247, 115] on button "Save & Next" at bounding box center [251, 116] width 35 height 12
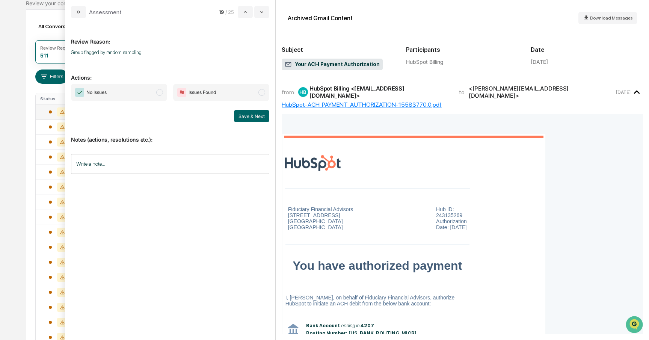
click at [158, 94] on span "modal" at bounding box center [159, 92] width 7 height 7
click at [259, 119] on button "Save & Next" at bounding box center [251, 116] width 35 height 12
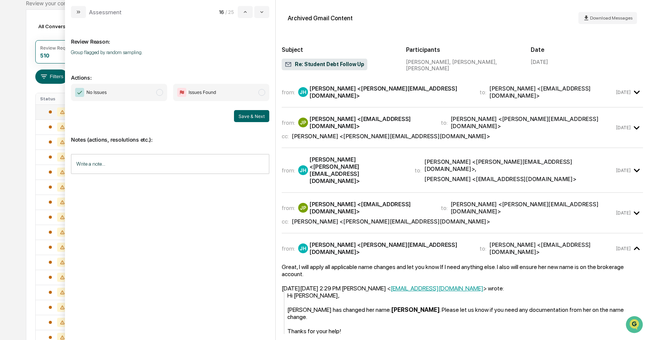
click at [160, 94] on span "modal" at bounding box center [159, 92] width 7 height 7
click at [247, 115] on button "Save & Next" at bounding box center [251, 116] width 35 height 12
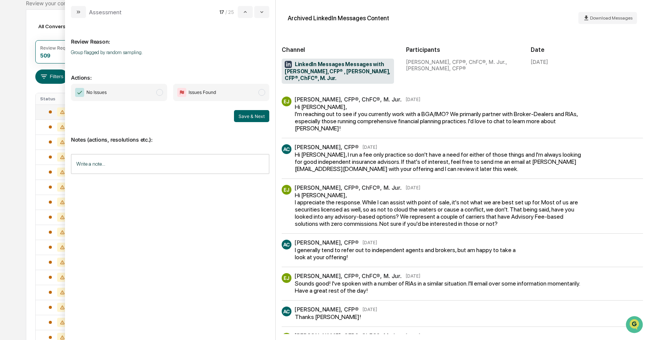
scroll to position [25, 0]
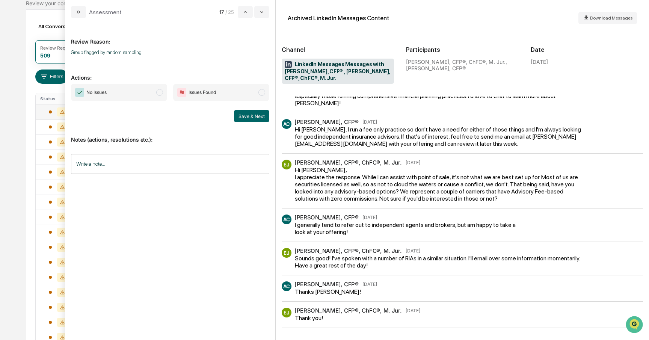
click at [160, 95] on span "No Issues" at bounding box center [119, 92] width 96 height 17
click at [253, 116] on button "Save & Next" at bounding box center [251, 116] width 35 height 12
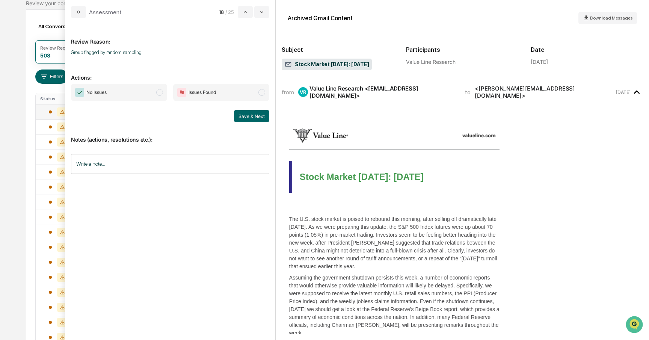
click at [163, 94] on span "No Issues" at bounding box center [119, 92] width 96 height 17
click at [243, 114] on button "Save & Next" at bounding box center [251, 116] width 35 height 12
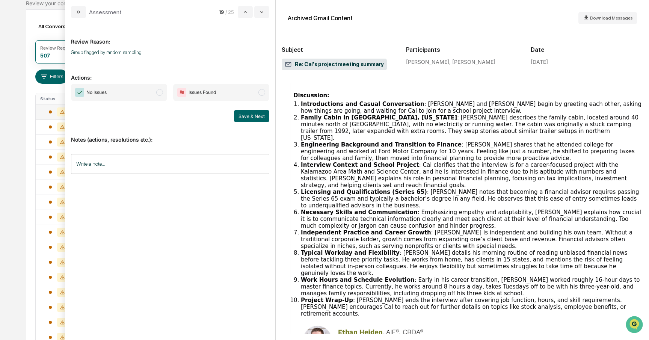
scroll to position [300, 0]
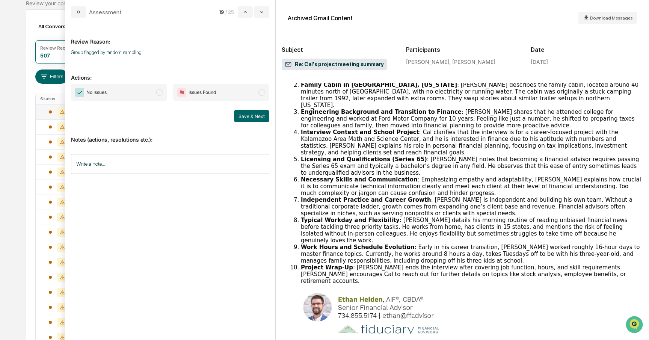
click at [159, 94] on span "modal" at bounding box center [159, 92] width 7 height 7
click at [262, 121] on button "Save & Next" at bounding box center [251, 116] width 35 height 12
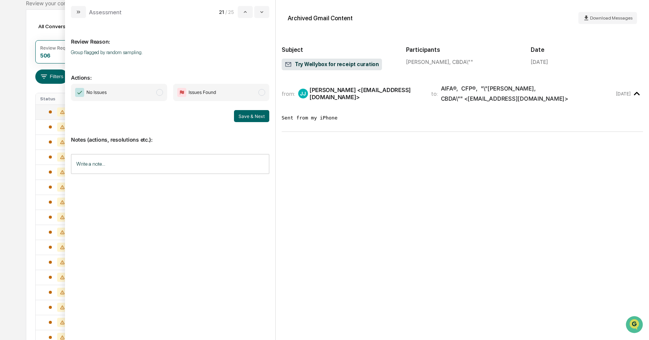
click at [161, 90] on span "modal" at bounding box center [159, 92] width 7 height 7
click at [259, 119] on button "Save & Next" at bounding box center [251, 116] width 35 height 12
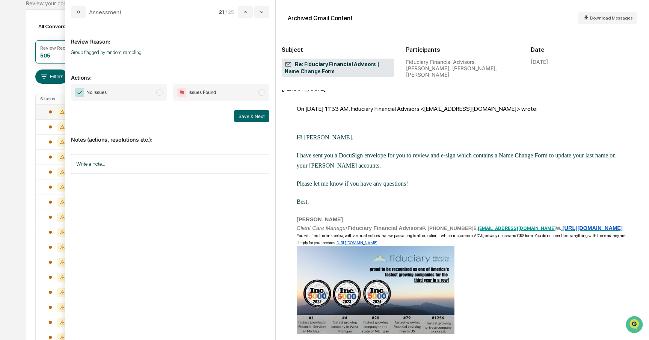
scroll to position [98, 0]
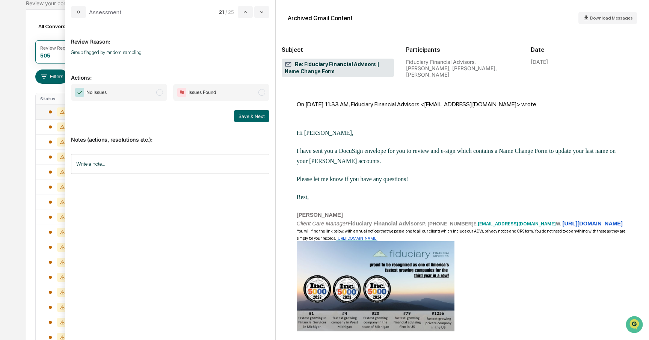
click at [158, 95] on span "modal" at bounding box center [159, 92] width 7 height 7
click at [255, 116] on button "Save & Next" at bounding box center [251, 116] width 35 height 12
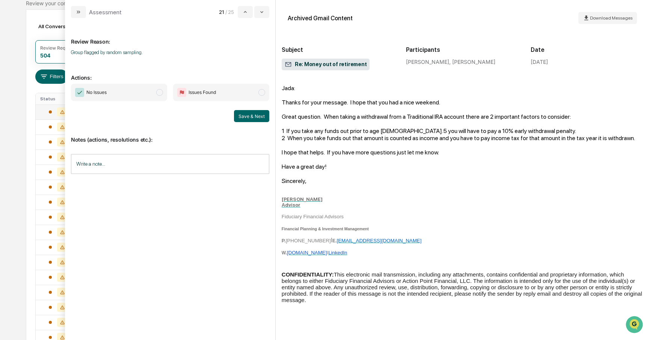
scroll to position [111, 0]
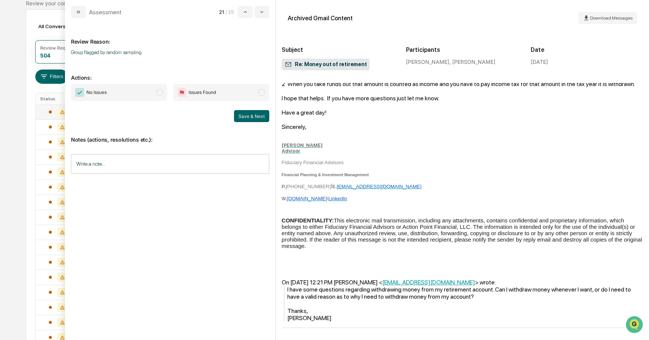
click at [159, 94] on span "modal" at bounding box center [159, 92] width 7 height 7
click at [243, 119] on button "Save & Next" at bounding box center [251, 116] width 35 height 12
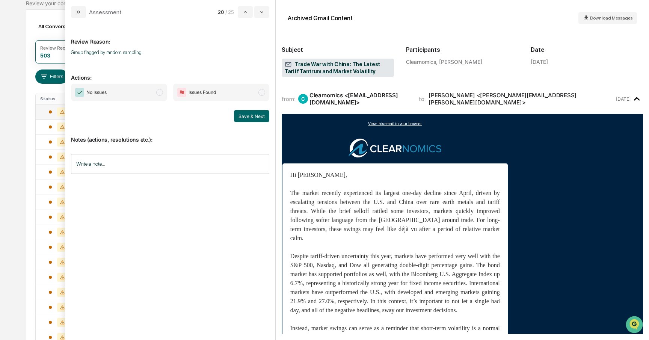
click at [161, 93] on span "modal" at bounding box center [159, 92] width 7 height 7
click at [254, 118] on button "Save & Next" at bounding box center [251, 116] width 35 height 12
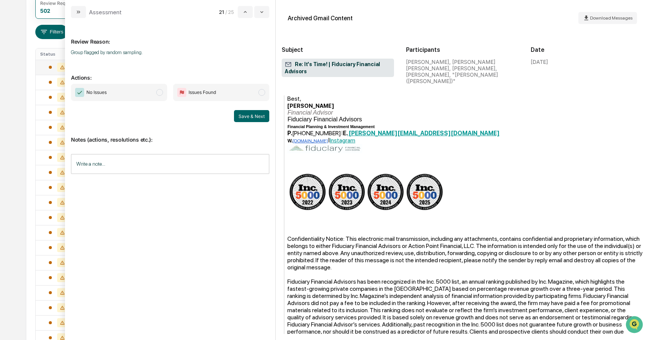
scroll to position [116, 0]
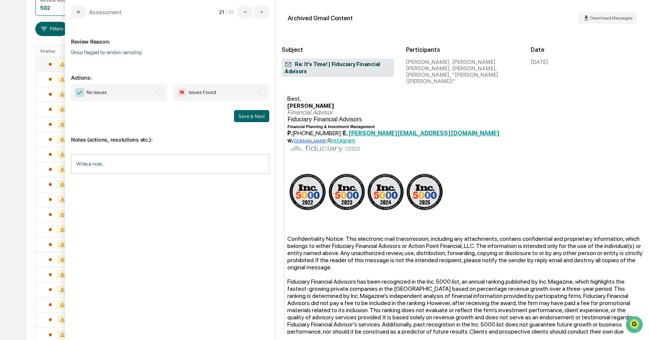
click at [160, 95] on span "modal" at bounding box center [159, 92] width 7 height 7
click at [260, 119] on button "Save & Next" at bounding box center [251, 116] width 35 height 12
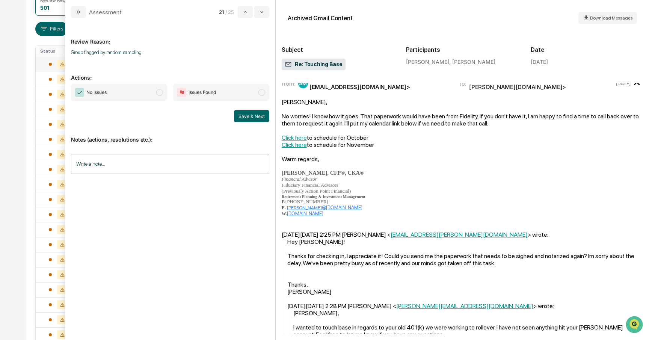
scroll to position [146, 0]
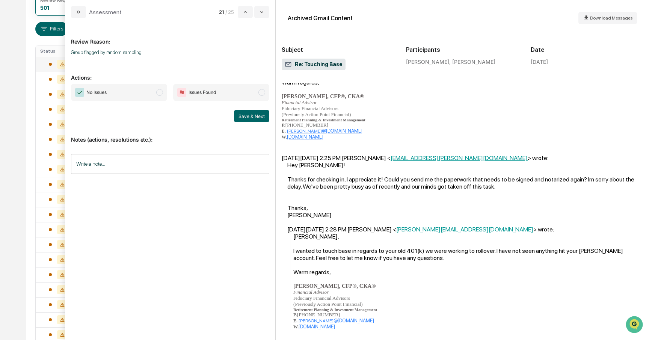
click at [161, 89] on span "modal" at bounding box center [159, 92] width 7 height 7
click at [240, 115] on button "Save & Next" at bounding box center [251, 116] width 35 height 12
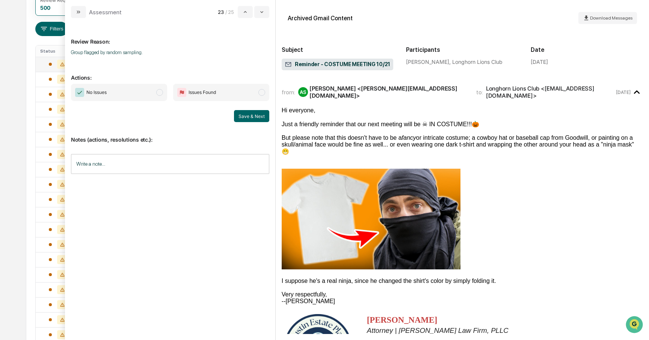
click at [158, 94] on span "modal" at bounding box center [159, 92] width 7 height 7
click at [245, 115] on button "Save & Next" at bounding box center [251, 116] width 35 height 12
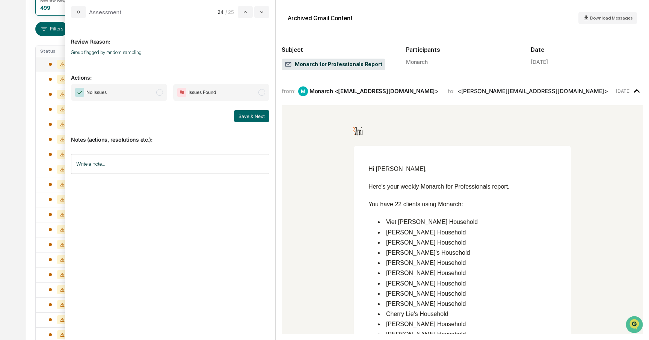
click at [158, 94] on span "modal" at bounding box center [159, 92] width 7 height 7
click at [250, 116] on button "Save & Next" at bounding box center [251, 116] width 35 height 12
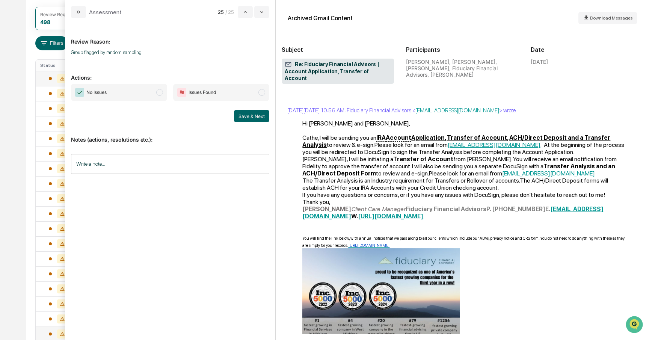
scroll to position [42, 0]
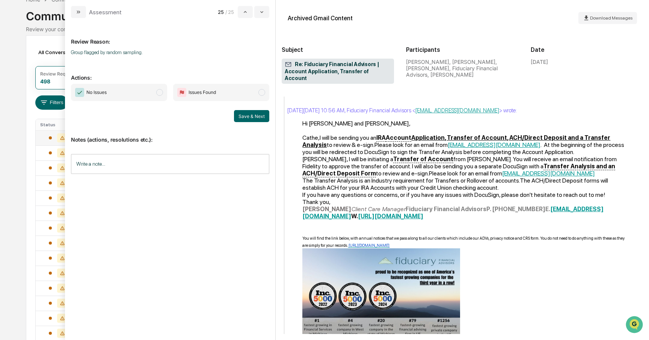
click at [158, 95] on span "No Issues" at bounding box center [119, 92] width 96 height 17
click at [242, 118] on button "Save & Next" at bounding box center [251, 116] width 35 height 12
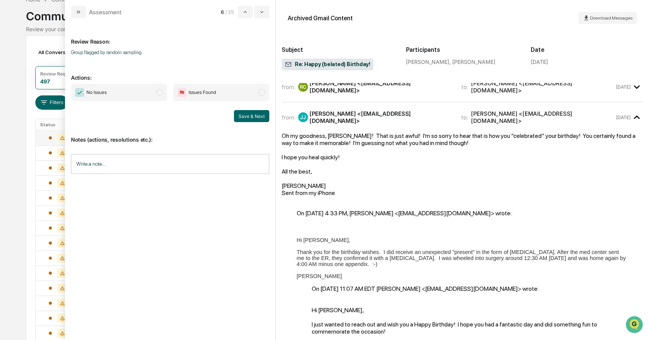
scroll to position [22, 0]
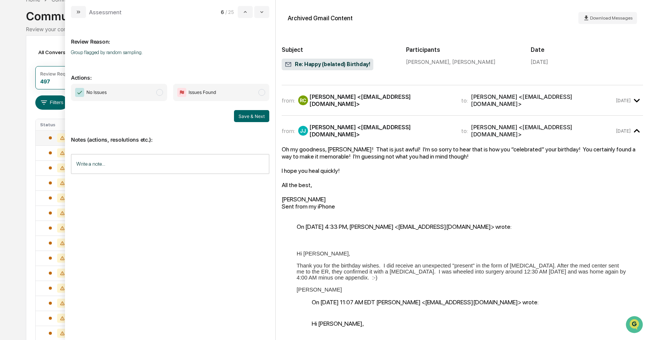
click at [161, 89] on span "modal" at bounding box center [159, 92] width 7 height 7
click at [254, 113] on button "Save & Next" at bounding box center [251, 116] width 35 height 12
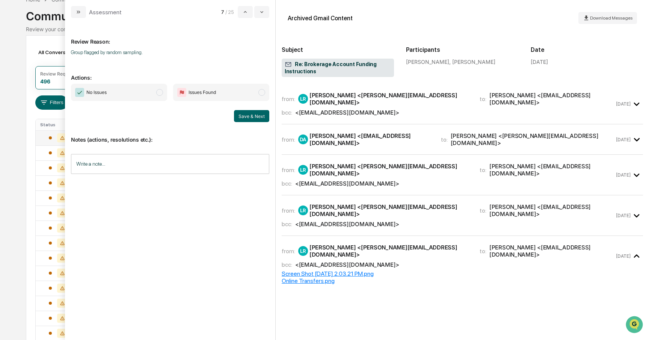
click at [158, 97] on span "No Issues" at bounding box center [119, 92] width 96 height 17
click at [255, 114] on button "Save & Next" at bounding box center [251, 116] width 35 height 12
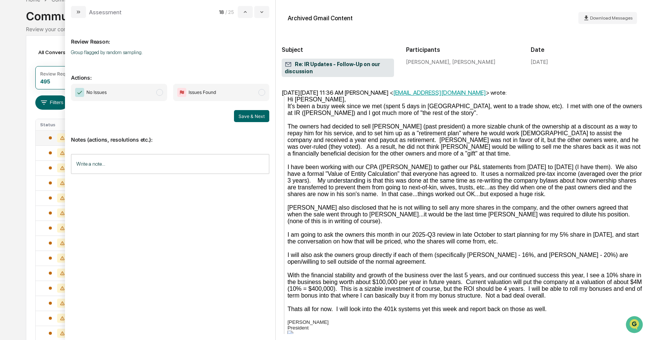
scroll to position [469, 0]
click at [158, 89] on span "modal" at bounding box center [159, 92] width 7 height 7
click at [244, 115] on button "Save & Next" at bounding box center [251, 116] width 35 height 12
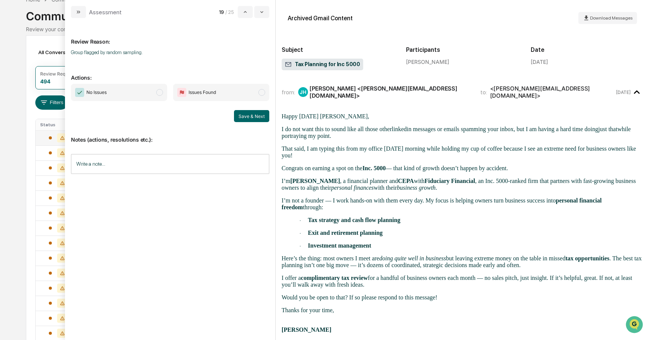
click at [162, 90] on span "modal" at bounding box center [159, 92] width 7 height 7
click at [242, 115] on button "Save & Next" at bounding box center [251, 116] width 35 height 12
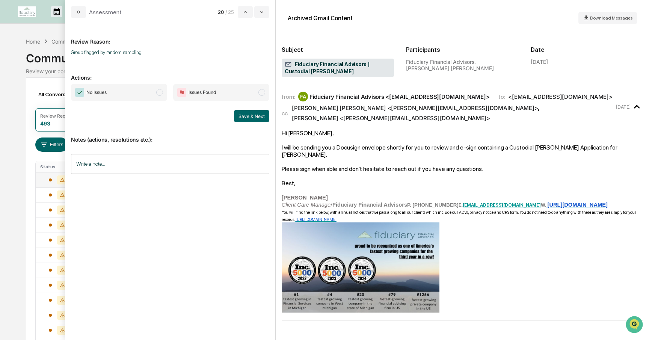
click at [164, 93] on span "No Issues" at bounding box center [119, 92] width 96 height 17
click at [250, 120] on button "Save & Next" at bounding box center [251, 116] width 35 height 12
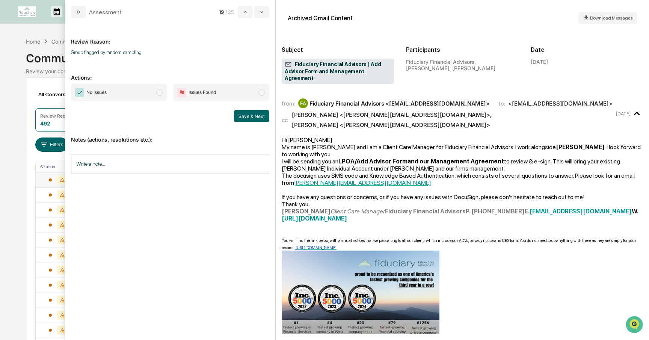
click at [160, 93] on span "modal" at bounding box center [159, 92] width 7 height 7
click at [253, 115] on button "Save & Next" at bounding box center [251, 116] width 35 height 12
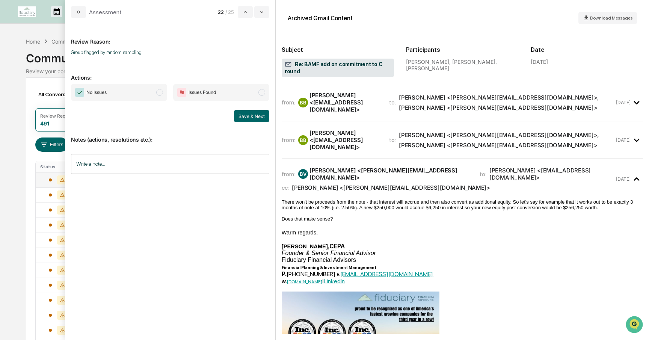
click at [159, 90] on span "modal" at bounding box center [159, 92] width 7 height 7
click at [246, 114] on button "Save & Next" at bounding box center [251, 116] width 35 height 12
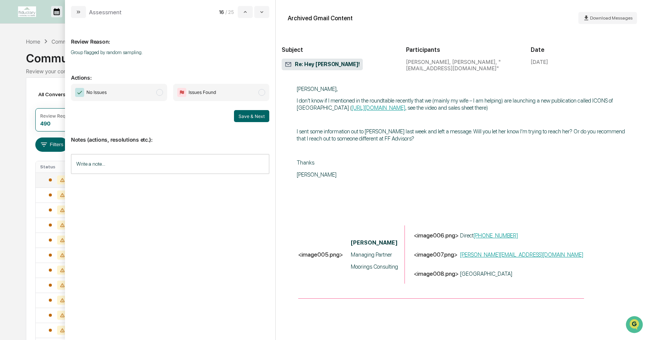
scroll to position [452, 0]
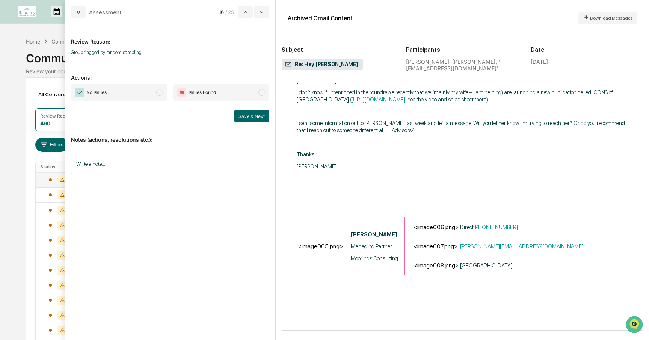
click at [161, 90] on span "modal" at bounding box center [159, 92] width 7 height 7
click at [256, 116] on button "Save & Next" at bounding box center [251, 116] width 35 height 12
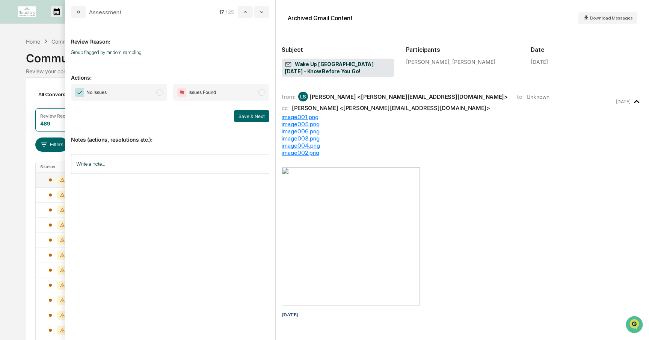
click at [159, 94] on span "modal" at bounding box center [159, 92] width 7 height 7
click at [242, 114] on button "Save & Next" at bounding box center [251, 116] width 35 height 12
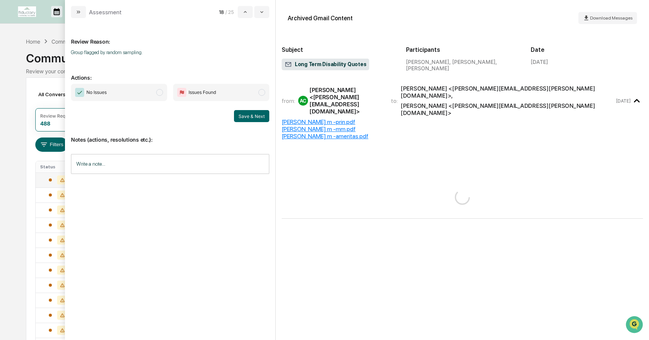
click at [161, 90] on span "modal" at bounding box center [159, 92] width 7 height 7
click at [238, 111] on button "Save & Next" at bounding box center [251, 116] width 35 height 12
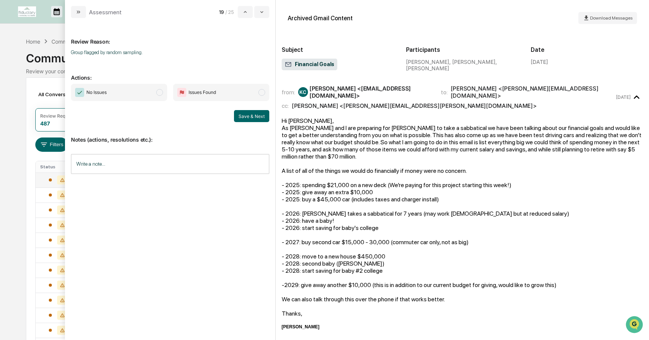
click at [160, 88] on span "No Issues" at bounding box center [119, 92] width 96 height 17
click at [244, 113] on button "Save & Next" at bounding box center [251, 116] width 35 height 12
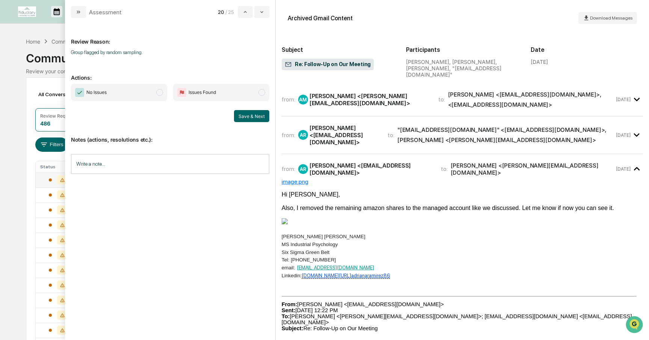
click at [162, 93] on span "modal" at bounding box center [159, 92] width 7 height 7
click at [255, 117] on button "Save & Next" at bounding box center [251, 116] width 35 height 12
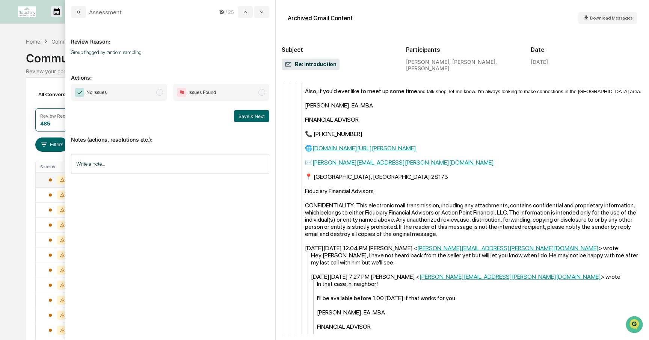
scroll to position [805, 0]
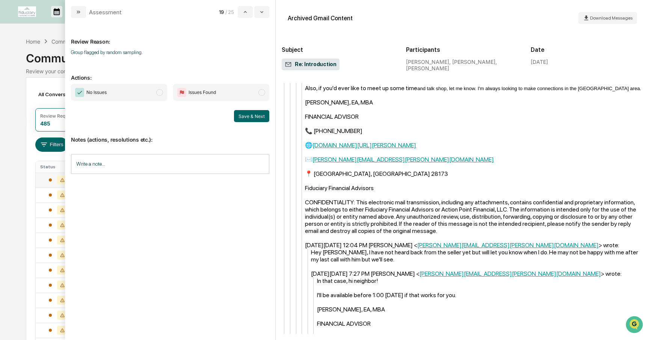
click at [158, 90] on span "modal" at bounding box center [159, 92] width 7 height 7
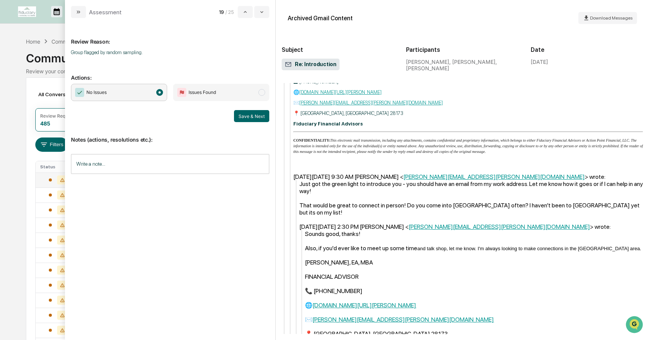
scroll to position [644, 0]
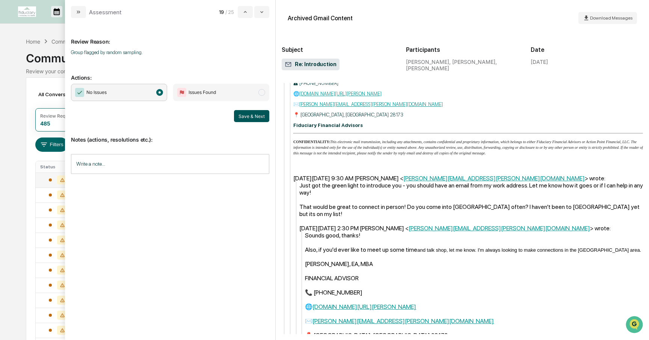
click at [258, 115] on button "Save & Next" at bounding box center [251, 116] width 35 height 12
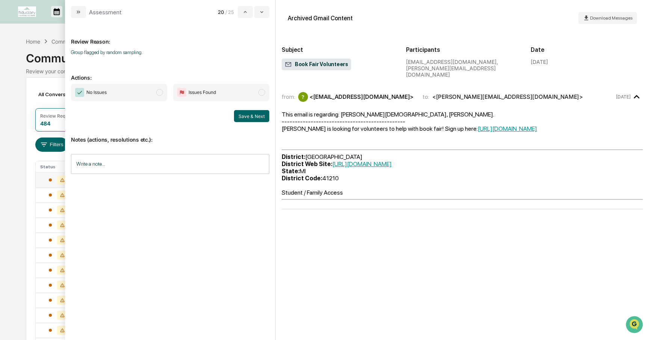
click at [160, 91] on span "modal" at bounding box center [159, 92] width 7 height 7
click at [247, 115] on button "Save & Next" at bounding box center [251, 116] width 35 height 12
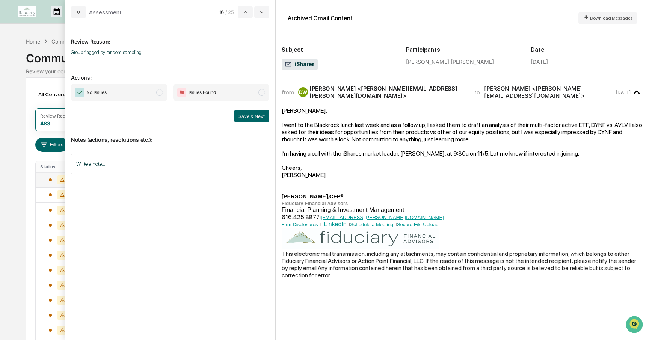
click at [159, 95] on span "modal" at bounding box center [159, 92] width 7 height 7
click at [238, 117] on button "Save & Next" at bounding box center [251, 116] width 35 height 12
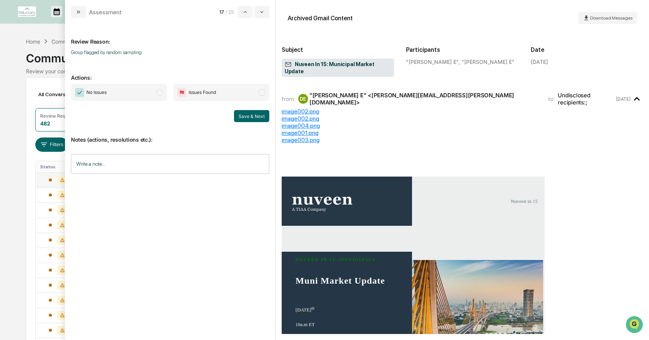
click at [158, 91] on span "modal" at bounding box center [159, 92] width 7 height 7
click at [245, 115] on button "Save & Next" at bounding box center [251, 116] width 35 height 12
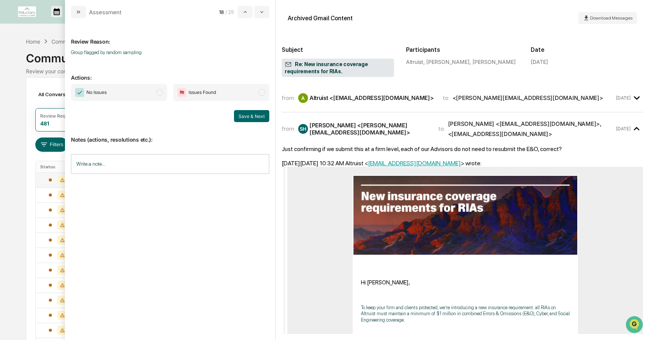
click at [160, 90] on span "modal" at bounding box center [159, 92] width 7 height 7
click at [247, 116] on button "Save & Next" at bounding box center [251, 116] width 35 height 12
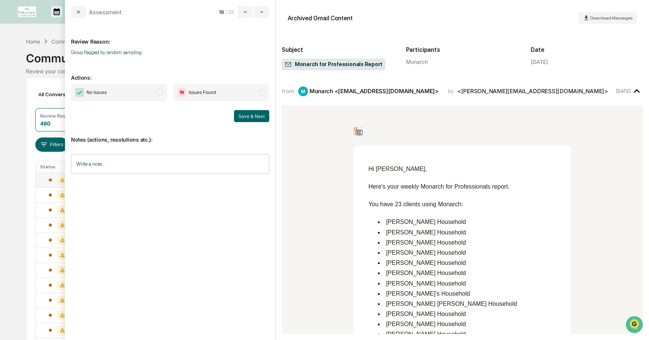
click at [160, 89] on span "modal" at bounding box center [159, 92] width 7 height 7
click at [242, 115] on button "Save & Next" at bounding box center [251, 116] width 35 height 12
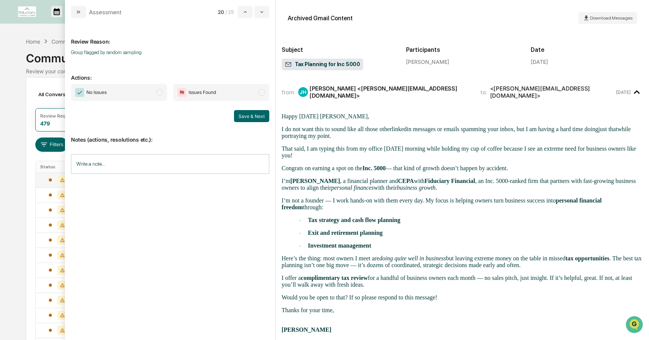
click at [163, 94] on span "No Issues" at bounding box center [119, 92] width 96 height 17
click at [236, 113] on button "Save & Next" at bounding box center [251, 116] width 35 height 12
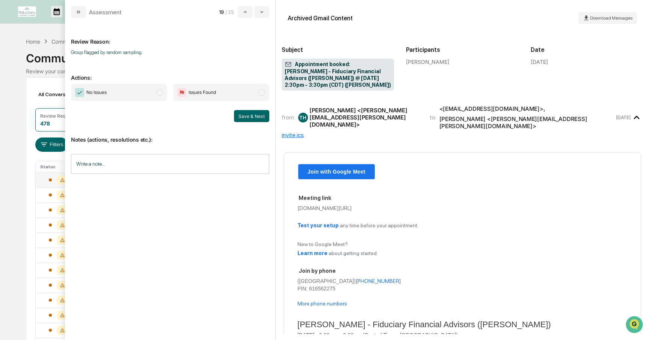
click at [158, 94] on span "modal" at bounding box center [159, 92] width 7 height 7
click at [315, 169] on span "Join with Google Meet" at bounding box center [337, 172] width 58 height 6
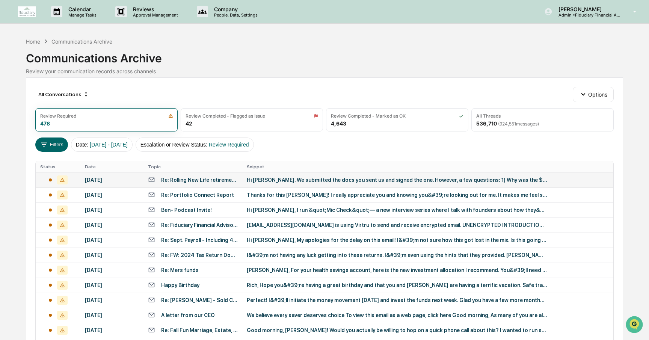
click at [80, 178] on td "[DATE]" at bounding box center [111, 179] width 63 height 15
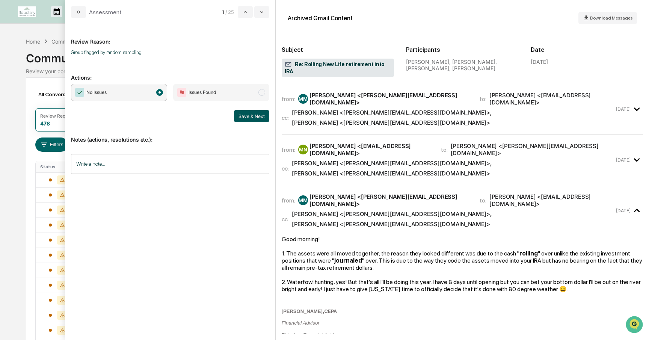
click at [252, 115] on button "Save & Next" at bounding box center [251, 116] width 35 height 12
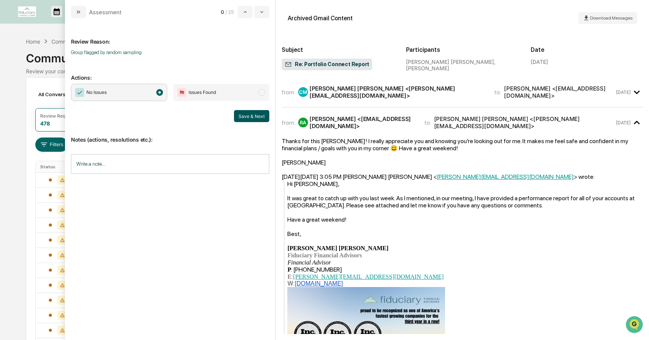
click at [248, 116] on button "Save & Next" at bounding box center [251, 116] width 35 height 12
click at [162, 93] on span "modal" at bounding box center [159, 92] width 7 height 7
click at [252, 115] on button "Save & Next" at bounding box center [251, 116] width 35 height 12
click at [157, 91] on span "modal" at bounding box center [159, 92] width 7 height 7
click at [252, 115] on button "Save & Next" at bounding box center [251, 116] width 35 height 12
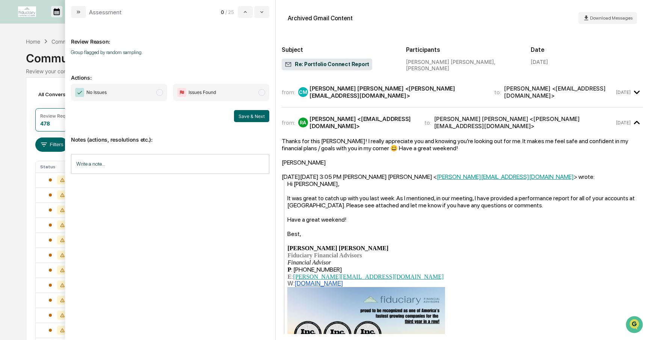
click at [160, 92] on span "modal" at bounding box center [159, 92] width 7 height 7
click at [259, 113] on button "Save & Next" at bounding box center [251, 116] width 35 height 12
click at [41, 103] on div "All Conversations Options Review Required 478 Review Completed - Flagged as Iss…" at bounding box center [324, 333] width 597 height 513
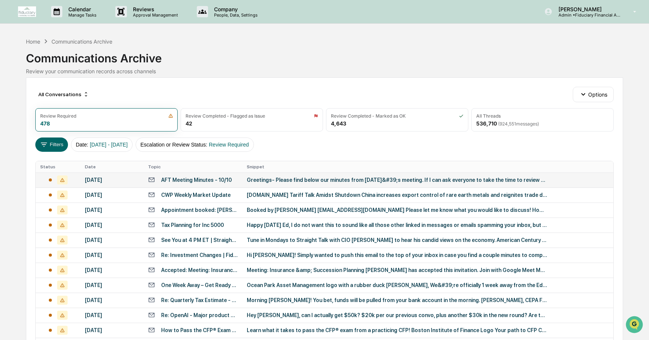
click at [82, 181] on td "[DATE]" at bounding box center [111, 179] width 63 height 15
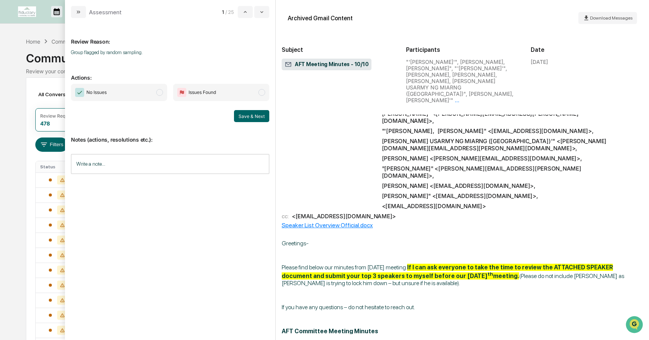
scroll to position [219, 0]
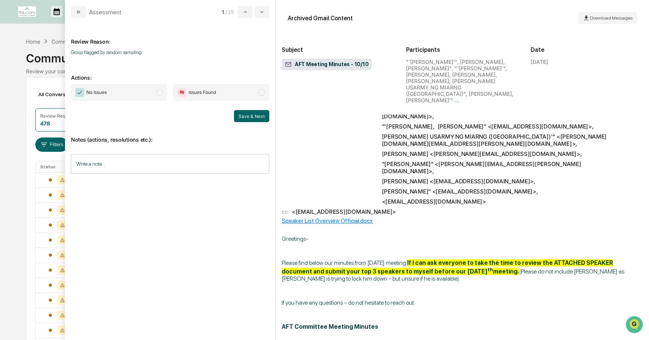
click at [158, 91] on span "modal" at bounding box center [159, 92] width 7 height 7
click at [242, 115] on button "Save & Next" at bounding box center [251, 116] width 35 height 12
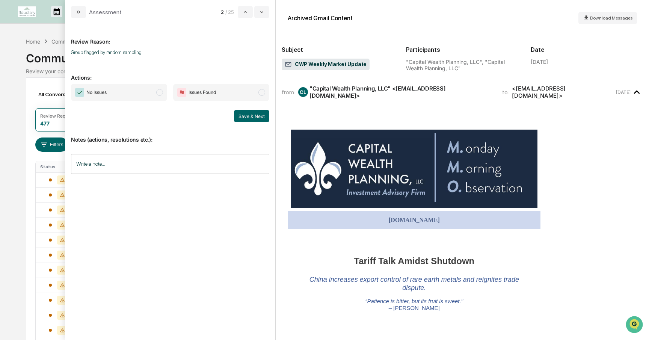
click at [160, 91] on span "modal" at bounding box center [159, 92] width 7 height 7
click at [264, 115] on button "Save & Next" at bounding box center [251, 116] width 35 height 12
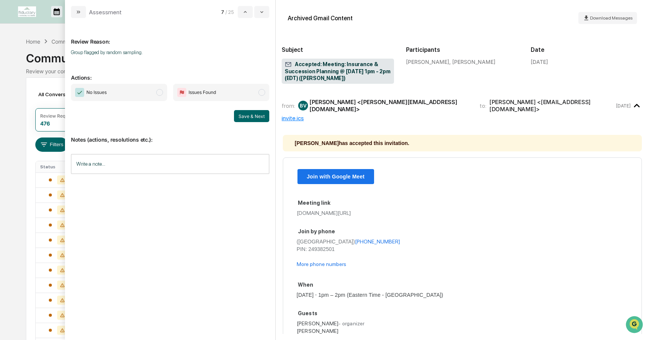
click at [159, 91] on span "modal" at bounding box center [159, 92] width 7 height 7
click at [260, 119] on button "Save & Next" at bounding box center [251, 116] width 35 height 12
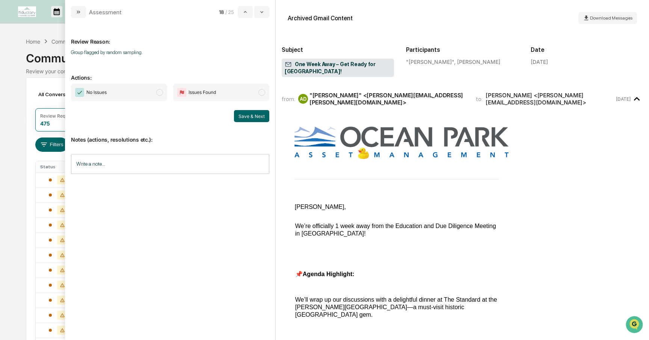
click at [160, 93] on span "modal" at bounding box center [159, 92] width 7 height 7
click at [248, 109] on div "No Issues Issues Found Save & Next" at bounding box center [170, 103] width 198 height 38
click at [248, 113] on button "Save & Next" at bounding box center [251, 116] width 35 height 12
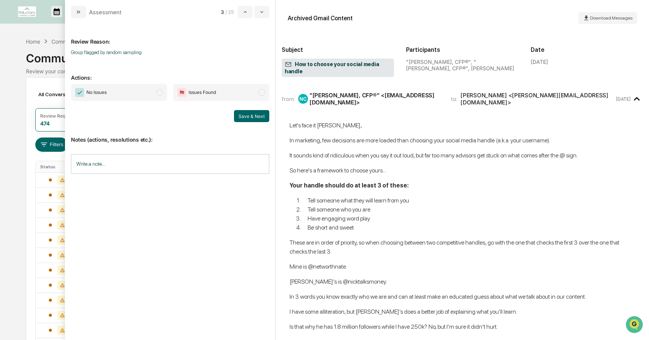
click at [160, 92] on span "modal" at bounding box center [159, 92] width 7 height 7
click at [243, 115] on button "Save & Next" at bounding box center [251, 116] width 35 height 12
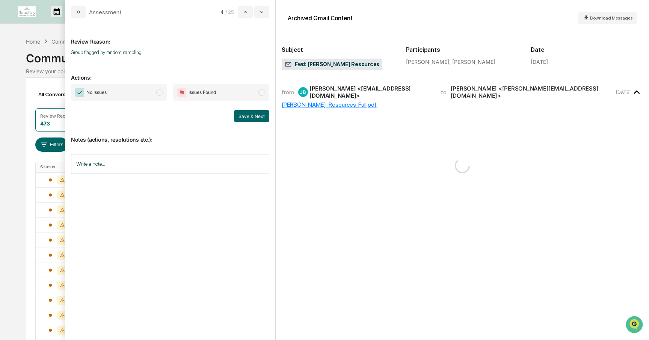
click at [153, 92] on span "No Issues" at bounding box center [119, 92] width 96 height 17
click at [246, 116] on button "Save & Next" at bounding box center [251, 116] width 35 height 12
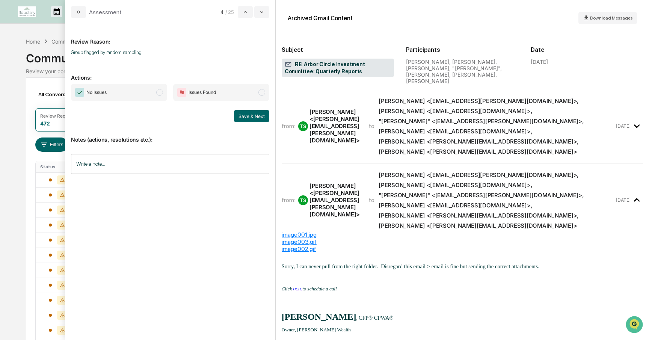
click at [156, 92] on span "modal" at bounding box center [159, 92] width 7 height 7
click at [240, 116] on button "Save & Next" at bounding box center [251, 116] width 35 height 12
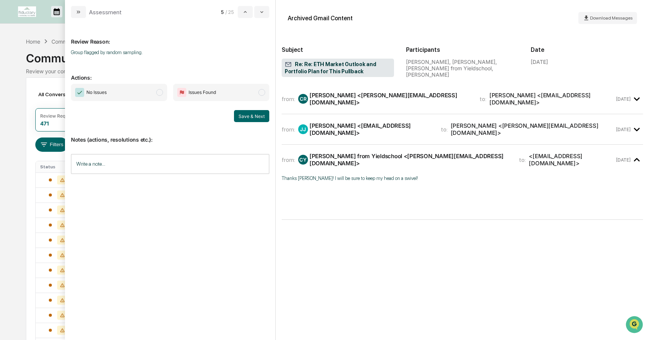
click at [161, 91] on span "modal" at bounding box center [159, 92] width 7 height 7
click at [255, 119] on button "Save & Next" at bounding box center [251, 116] width 35 height 12
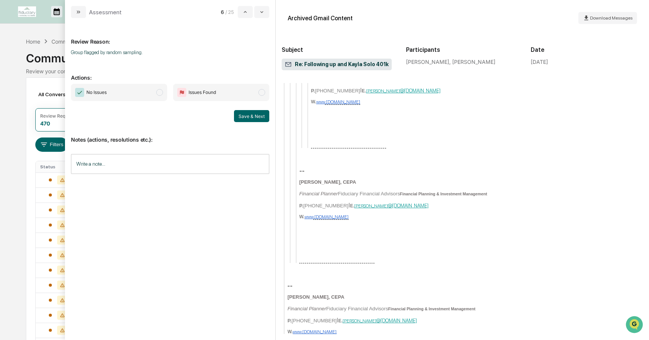
scroll to position [781, 0]
click at [163, 91] on span "No Issues" at bounding box center [119, 92] width 96 height 17
click at [236, 111] on button "Save & Next" at bounding box center [251, 116] width 35 height 12
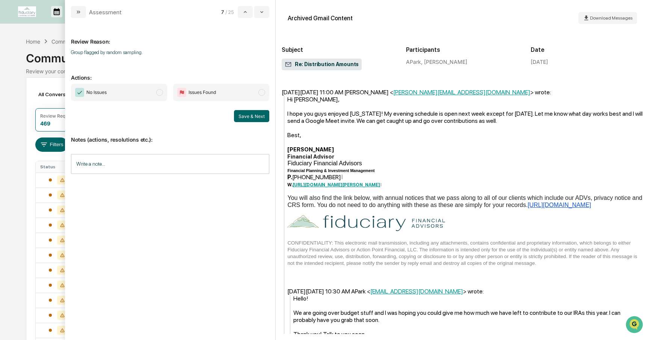
scroll to position [170, 0]
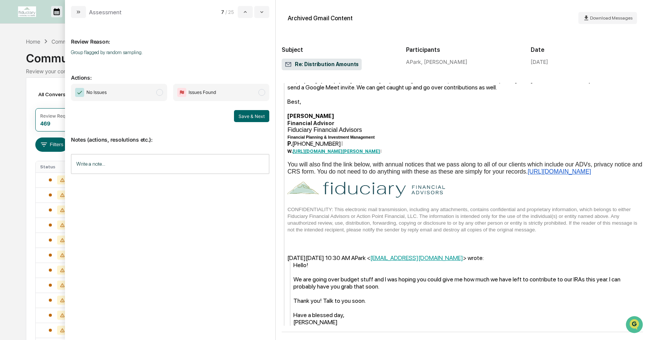
click at [158, 94] on span "modal" at bounding box center [159, 92] width 7 height 7
click at [244, 116] on button "Save & Next" at bounding box center [251, 116] width 35 height 12
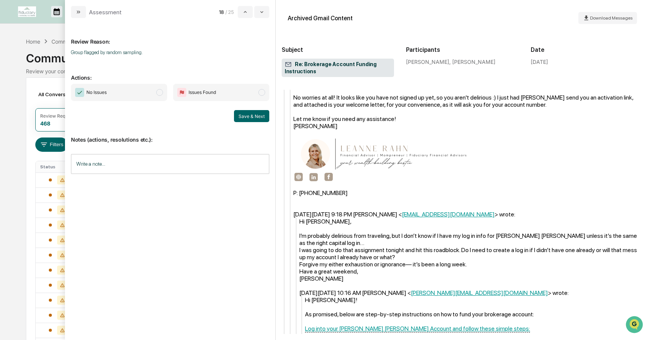
scroll to position [454, 0]
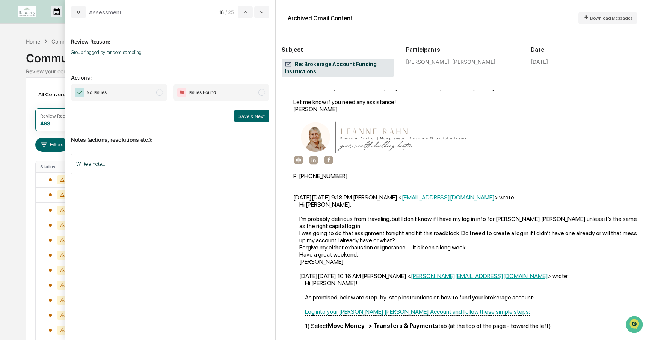
click at [161, 92] on span "modal" at bounding box center [159, 92] width 7 height 7
click at [242, 118] on button "Save & Next" at bounding box center [251, 116] width 35 height 12
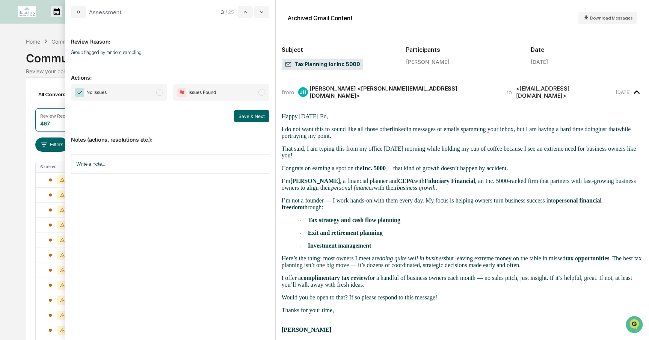
click at [160, 93] on span "modal" at bounding box center [159, 92] width 7 height 7
click at [247, 112] on button "Save & Next" at bounding box center [251, 116] width 35 height 12
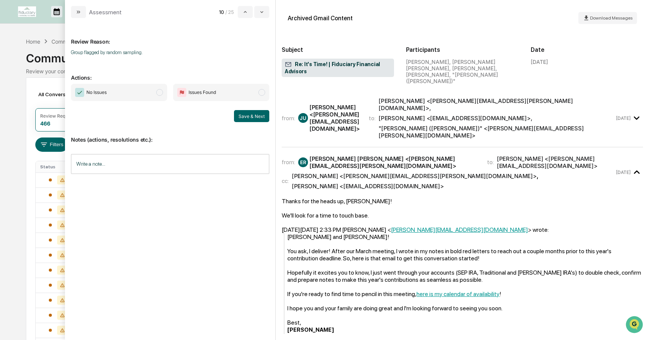
click at [161, 91] on span "modal" at bounding box center [159, 92] width 7 height 7
click at [249, 117] on button "Save & Next" at bounding box center [251, 116] width 35 height 12
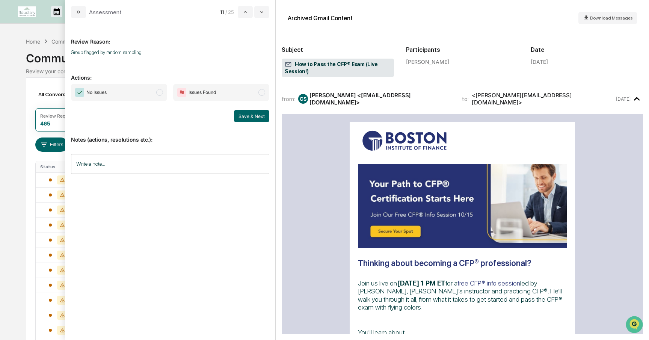
click at [163, 93] on span "modal" at bounding box center [159, 92] width 7 height 7
click at [257, 117] on button "Save & Next" at bounding box center [251, 116] width 35 height 12
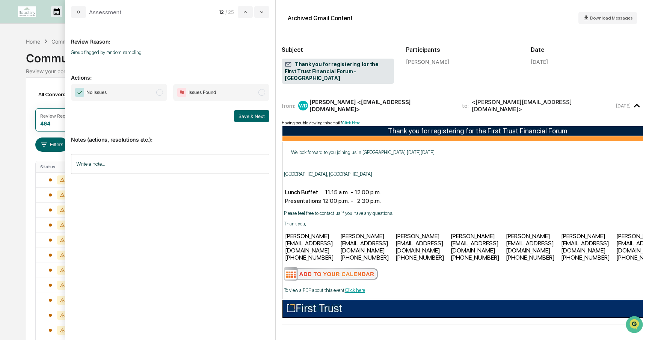
click at [161, 94] on span "modal" at bounding box center [159, 92] width 7 height 7
click at [252, 110] on button "Save & Next" at bounding box center [251, 116] width 35 height 12
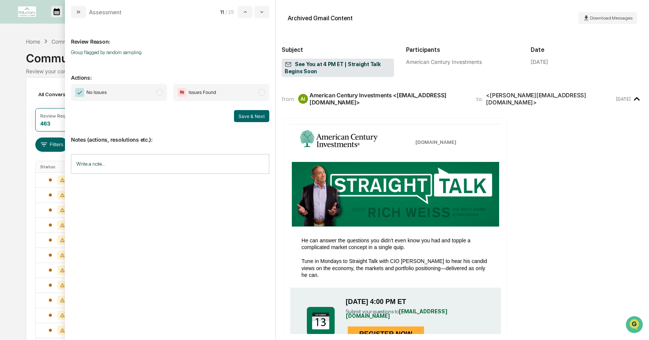
click at [157, 93] on span "modal" at bounding box center [159, 92] width 7 height 7
click at [248, 118] on button "Save & Next" at bounding box center [251, 116] width 35 height 12
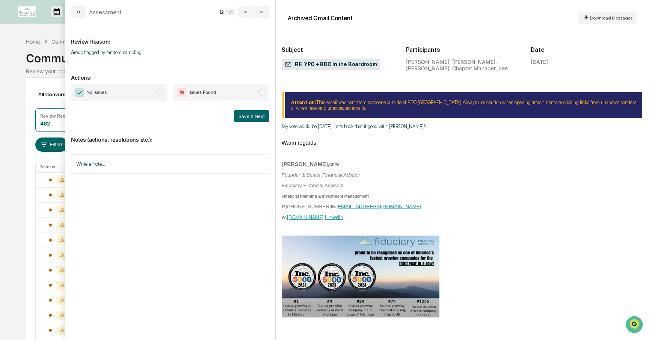
scroll to position [339, 0]
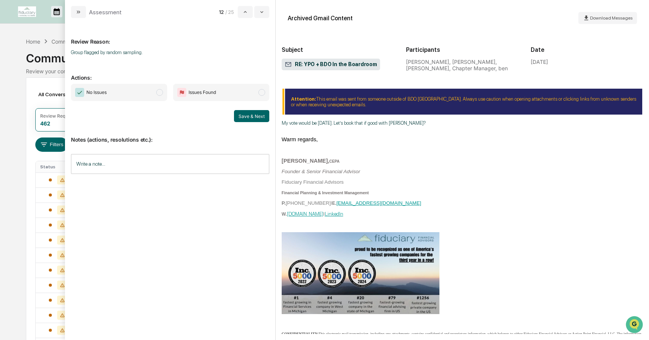
click at [158, 96] on span "No Issues" at bounding box center [119, 92] width 96 height 17
click at [245, 117] on button "Save & Next" at bounding box center [251, 116] width 35 height 12
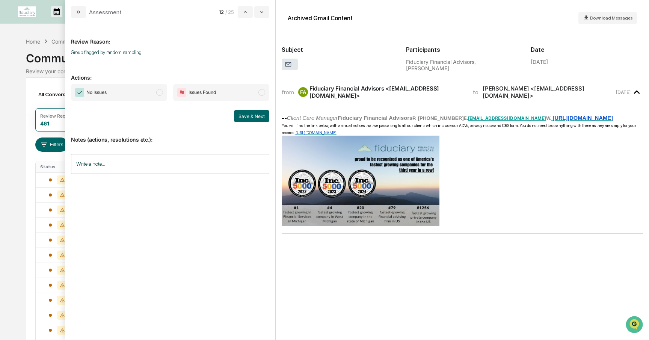
click at [161, 92] on span "modal" at bounding box center [159, 92] width 7 height 7
click at [244, 115] on button "Save & Next" at bounding box center [251, 116] width 35 height 12
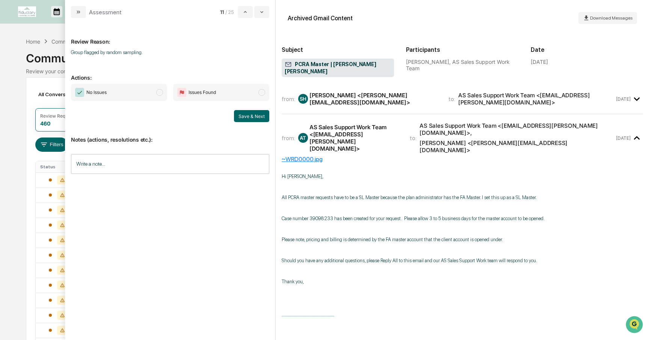
click at [157, 96] on span "No Issues" at bounding box center [119, 92] width 96 height 17
click at [244, 113] on button "Save & Next" at bounding box center [251, 116] width 35 height 12
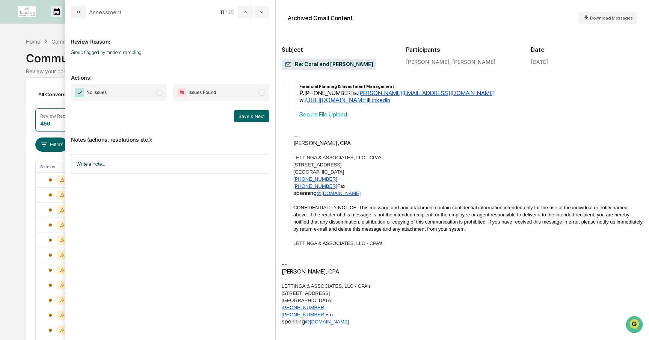
scroll to position [396, 0]
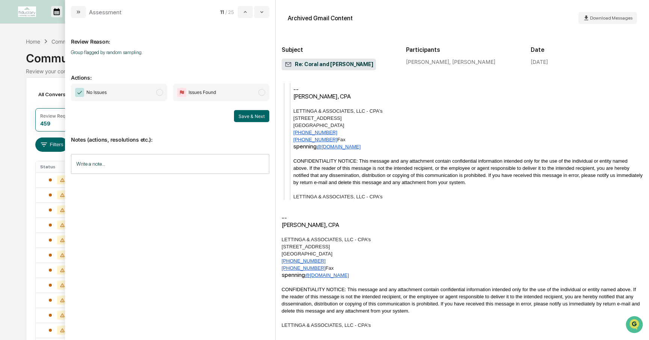
click at [157, 89] on span "No Issues" at bounding box center [119, 92] width 96 height 17
click at [246, 116] on button "Save & Next" at bounding box center [251, 116] width 35 height 12
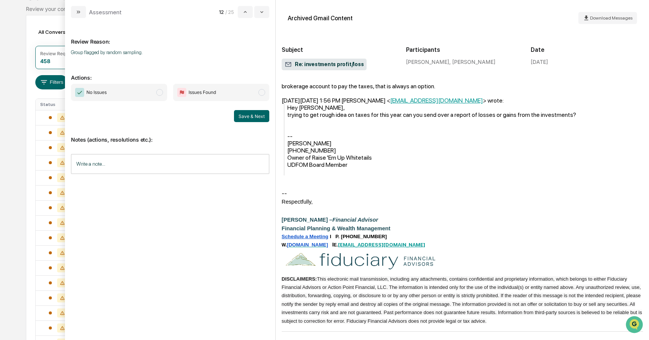
scroll to position [77, 0]
click at [160, 93] on span "modal" at bounding box center [159, 92] width 7 height 7
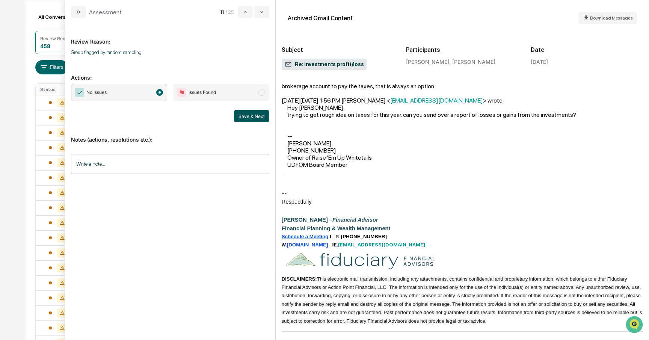
click at [250, 117] on button "Save & Next" at bounding box center [251, 116] width 35 height 12
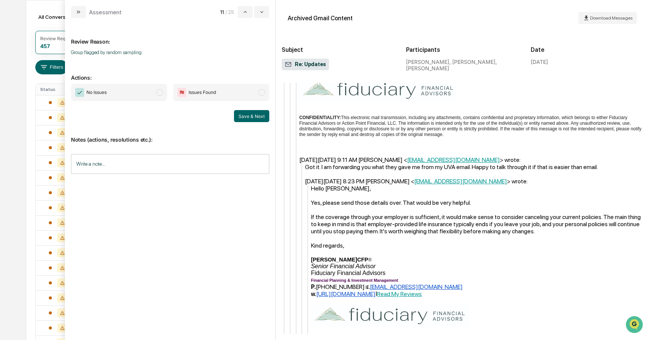
scroll to position [653, 0]
click at [161, 92] on span "modal" at bounding box center [159, 92] width 7 height 7
click at [255, 114] on button "Save & Next" at bounding box center [251, 116] width 35 height 12
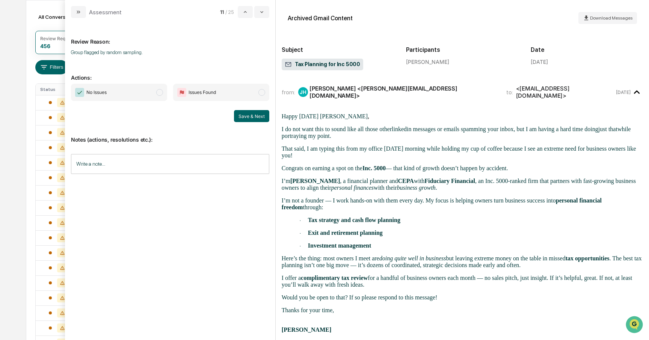
click at [162, 94] on span "No Issues" at bounding box center [119, 92] width 96 height 17
click at [264, 116] on button "Save & Next" at bounding box center [251, 116] width 35 height 12
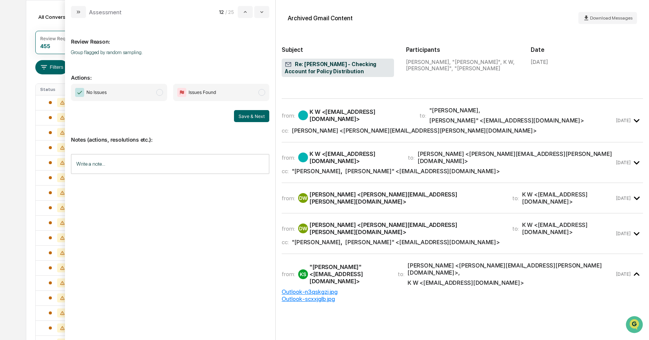
scroll to position [83, 0]
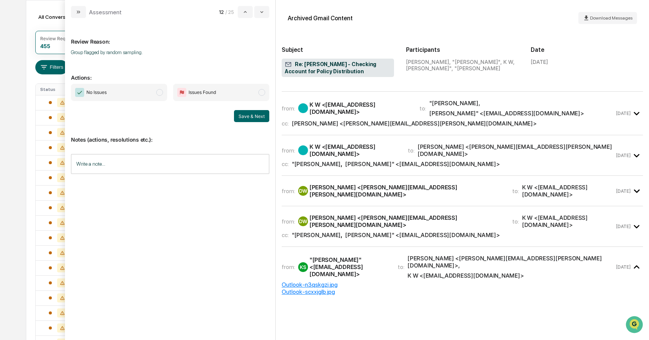
click at [159, 94] on span "modal" at bounding box center [159, 92] width 7 height 7
click at [252, 117] on button "Save & Next" at bounding box center [251, 116] width 35 height 12
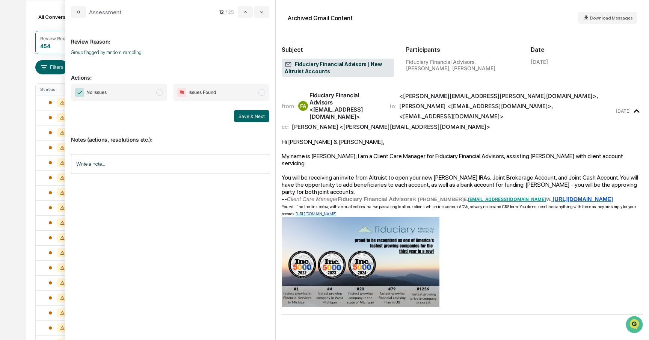
click at [162, 93] on span "modal" at bounding box center [159, 92] width 7 height 7
click at [252, 119] on button "Save & Next" at bounding box center [251, 116] width 35 height 12
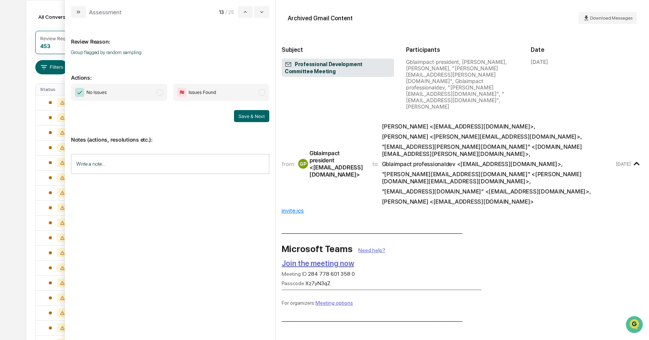
click at [159, 91] on span "modal" at bounding box center [159, 92] width 7 height 7
click at [248, 113] on button "Save & Next" at bounding box center [251, 116] width 35 height 12
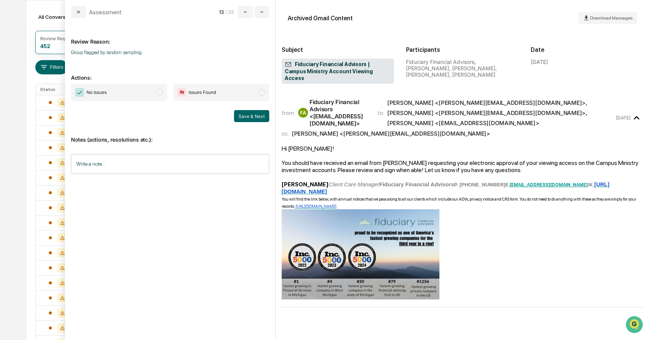
click at [158, 94] on span "modal" at bounding box center [159, 92] width 7 height 7
click at [249, 117] on button "Save & Next" at bounding box center [251, 116] width 35 height 12
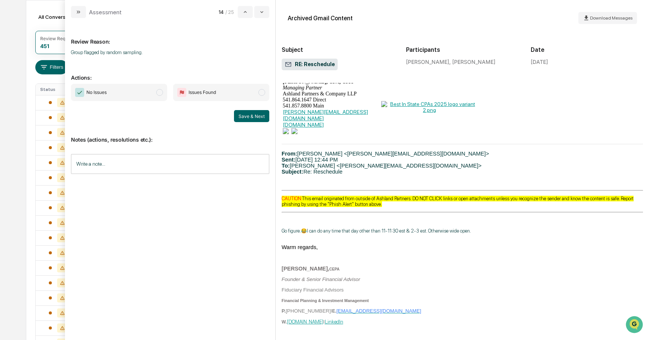
scroll to position [274, 0]
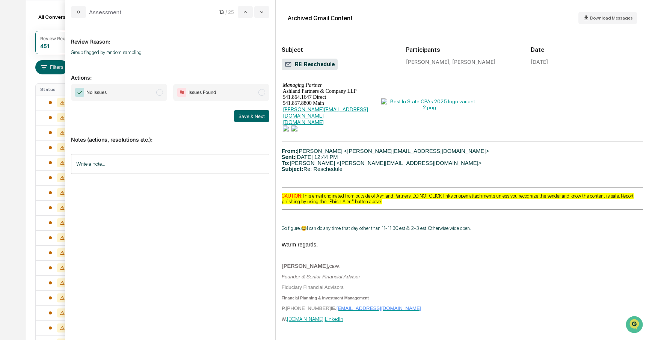
click at [162, 92] on span "modal" at bounding box center [159, 92] width 7 height 7
click at [257, 117] on button "Save & Next" at bounding box center [251, 116] width 35 height 12
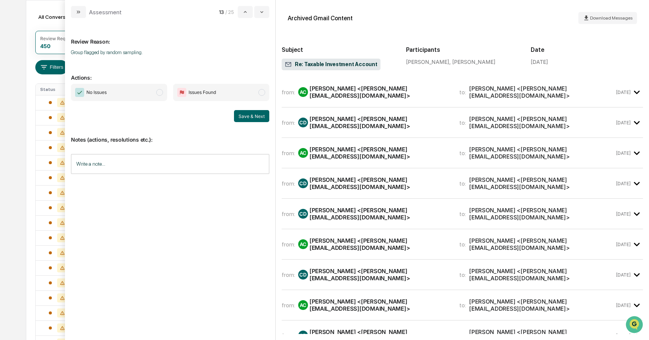
click at [159, 93] on span "modal" at bounding box center [159, 92] width 7 height 7
click at [239, 110] on button "Save & Next" at bounding box center [251, 116] width 35 height 12
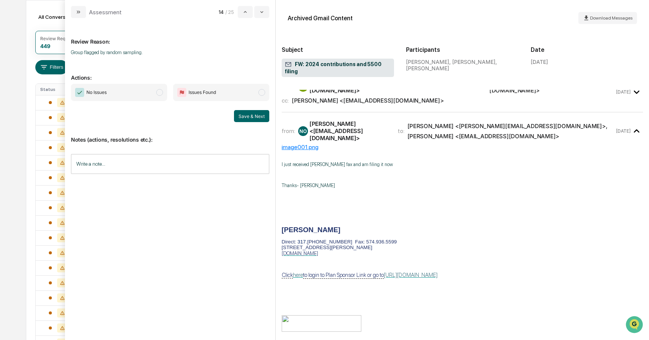
scroll to position [286, 0]
click at [162, 90] on span "No Issues" at bounding box center [119, 92] width 96 height 17
click at [249, 118] on button "Save & Next" at bounding box center [251, 116] width 35 height 12
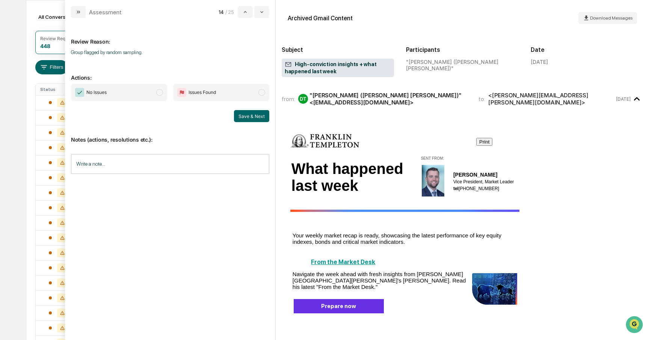
click at [160, 90] on span "modal" at bounding box center [159, 92] width 7 height 7
click at [249, 115] on button "Save & Next" at bounding box center [251, 116] width 35 height 12
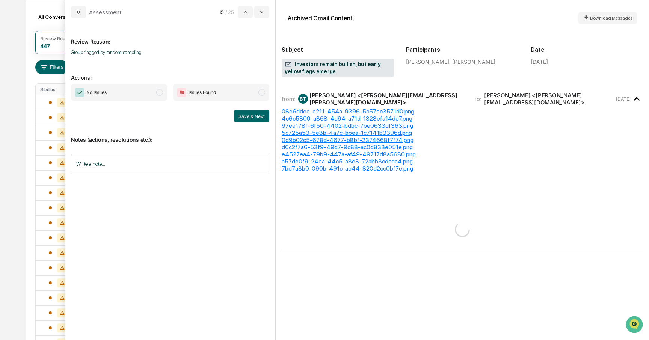
click at [160, 92] on span "modal" at bounding box center [159, 92] width 7 height 7
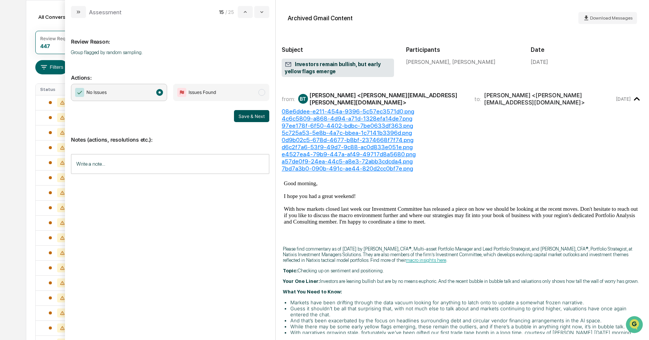
click at [245, 115] on button "Save & Next" at bounding box center [251, 116] width 35 height 12
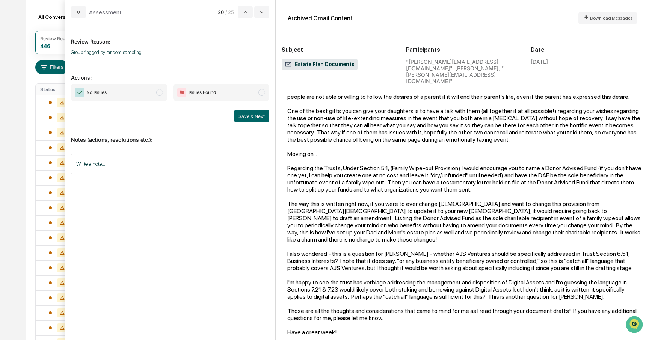
scroll to position [544, 0]
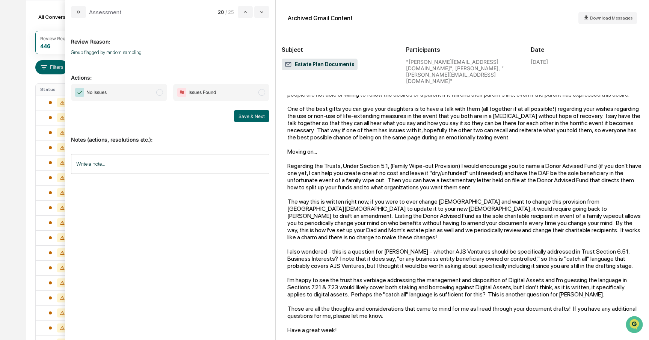
click at [161, 91] on span "modal" at bounding box center [159, 92] width 7 height 7
click at [247, 116] on button "Save & Next" at bounding box center [251, 116] width 35 height 12
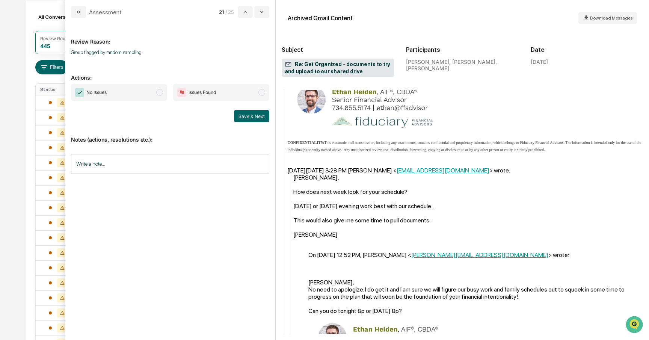
scroll to position [572, 0]
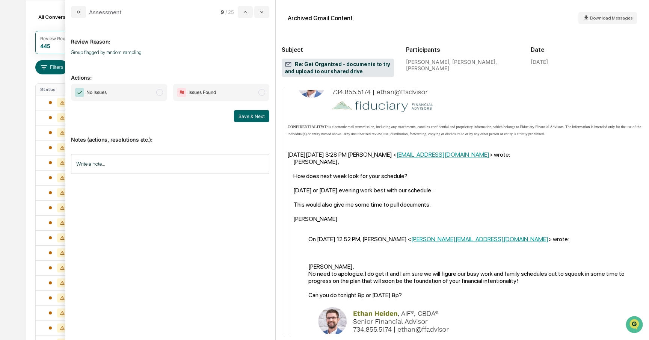
click at [159, 90] on span "modal" at bounding box center [159, 92] width 7 height 7
click at [249, 120] on button "Save & Next" at bounding box center [251, 116] width 35 height 12
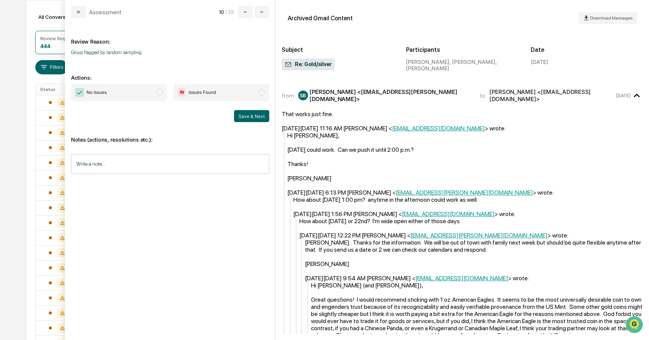
scroll to position [200, 0]
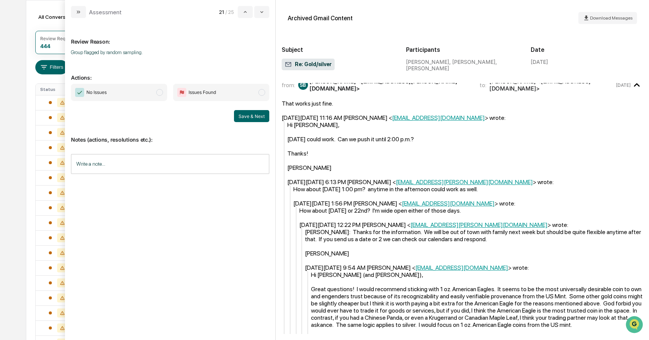
click at [161, 92] on span "modal" at bounding box center [159, 92] width 7 height 7
click at [262, 117] on button "Save & Next" at bounding box center [251, 116] width 35 height 12
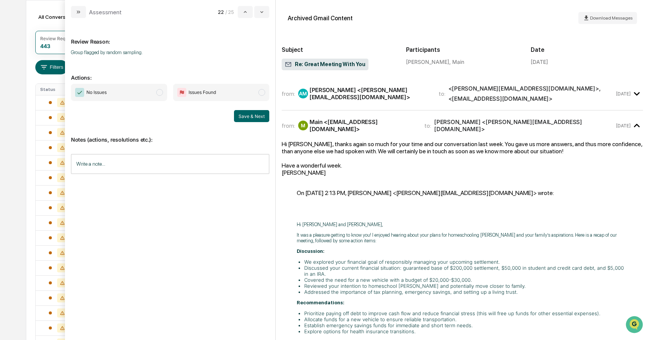
click at [158, 92] on span "modal" at bounding box center [159, 92] width 7 height 7
click at [250, 115] on button "Save & Next" at bounding box center [251, 116] width 35 height 12
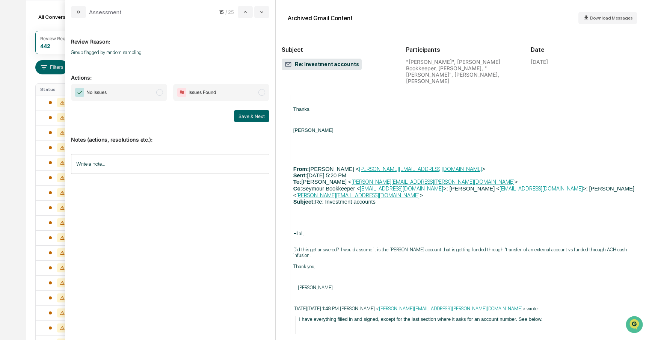
scroll to position [1084, 0]
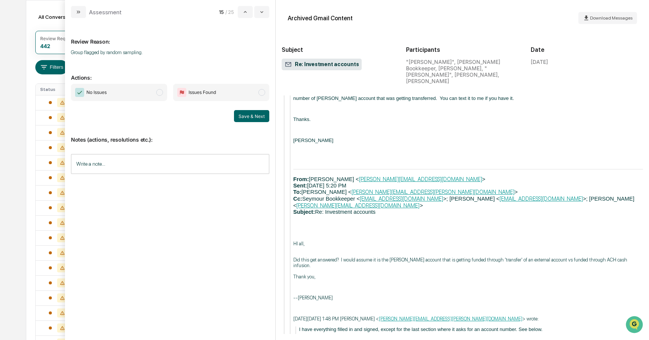
click at [158, 94] on span "modal" at bounding box center [159, 92] width 7 height 7
click at [243, 116] on button "Save & Next" at bounding box center [251, 116] width 35 height 12
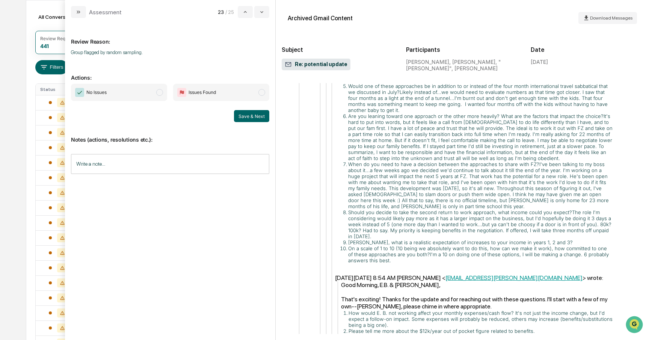
scroll to position [1166, 0]
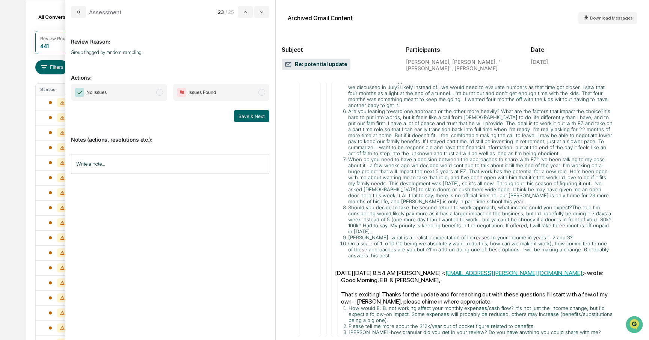
click at [154, 93] on span "No Issues" at bounding box center [119, 92] width 96 height 17
click at [243, 114] on button "Save & Next" at bounding box center [251, 116] width 35 height 12
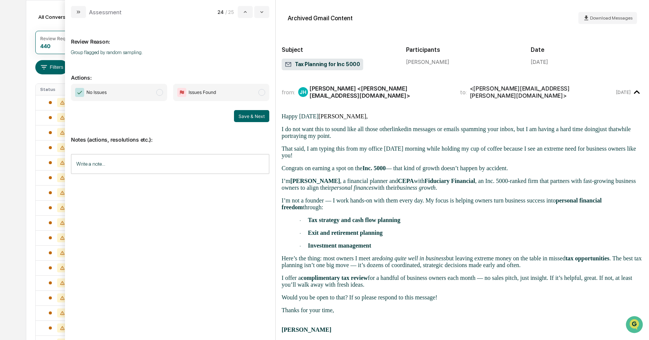
click at [161, 91] on span "modal" at bounding box center [159, 92] width 7 height 7
click at [245, 116] on button "Save & Next" at bounding box center [251, 116] width 35 height 12
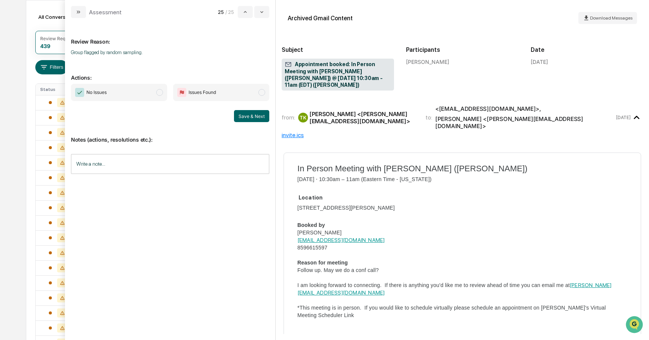
click at [159, 92] on span "modal" at bounding box center [159, 92] width 7 height 7
click at [243, 116] on button "Save & Next" at bounding box center [251, 116] width 35 height 12
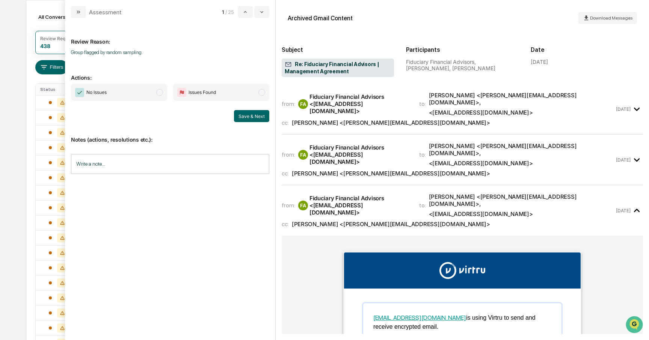
click at [160, 94] on span "modal" at bounding box center [159, 92] width 7 height 7
click at [238, 115] on button "Save & Next" at bounding box center [251, 116] width 35 height 12
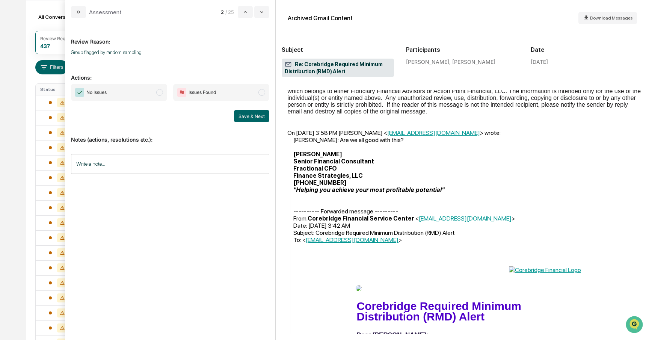
scroll to position [535, 0]
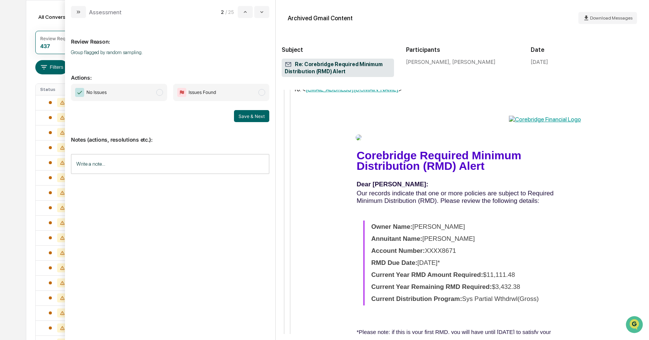
click at [158, 94] on span "modal" at bounding box center [159, 92] width 7 height 7
click at [240, 116] on button "Save & Next" at bounding box center [251, 116] width 35 height 12
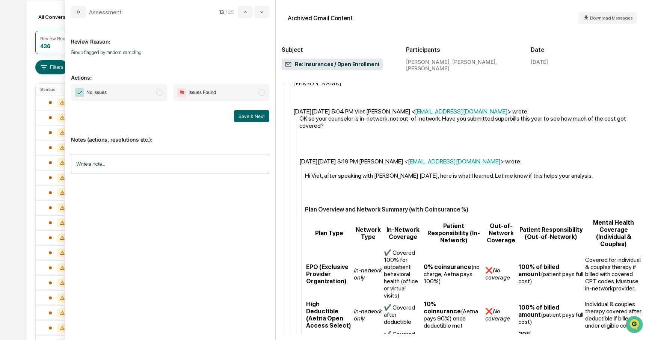
scroll to position [819, 0]
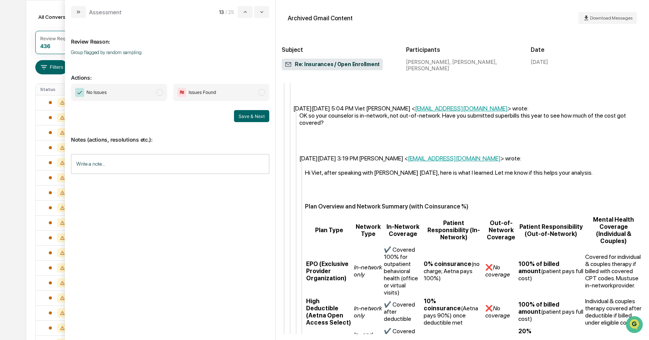
click at [157, 95] on span "No Issues" at bounding box center [119, 92] width 96 height 17
click at [240, 117] on button "Save & Next" at bounding box center [251, 116] width 35 height 12
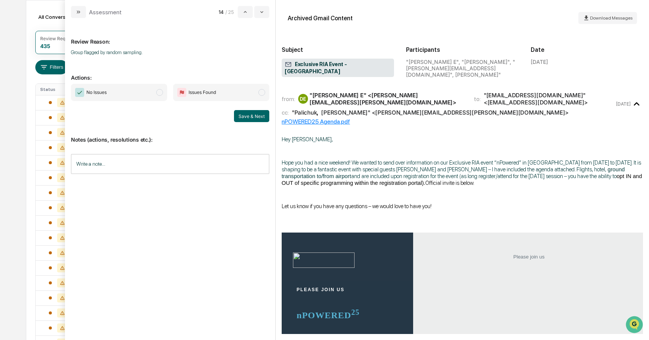
click at [163, 94] on span "No Issues" at bounding box center [119, 92] width 96 height 17
click at [250, 113] on button "Save & Next" at bounding box center [251, 116] width 35 height 12
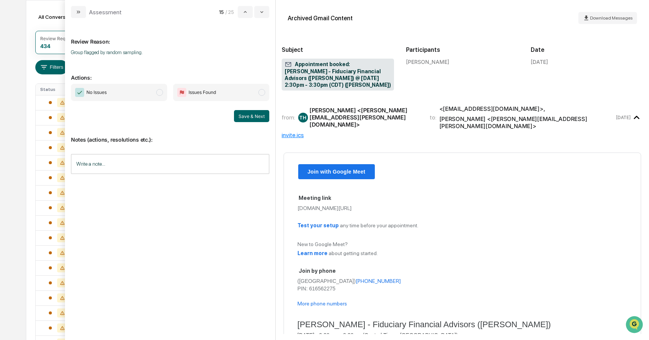
click at [161, 91] on span "modal" at bounding box center [159, 92] width 7 height 7
click at [253, 116] on button "Save & Next" at bounding box center [251, 116] width 35 height 12
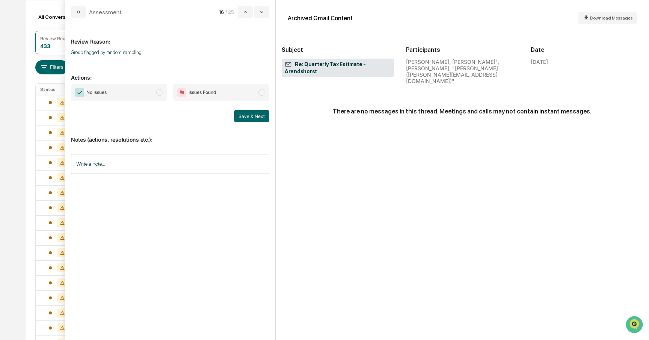
click at [160, 91] on span "modal" at bounding box center [159, 92] width 7 height 7
click at [244, 112] on button "Save & Next" at bounding box center [251, 116] width 35 height 12
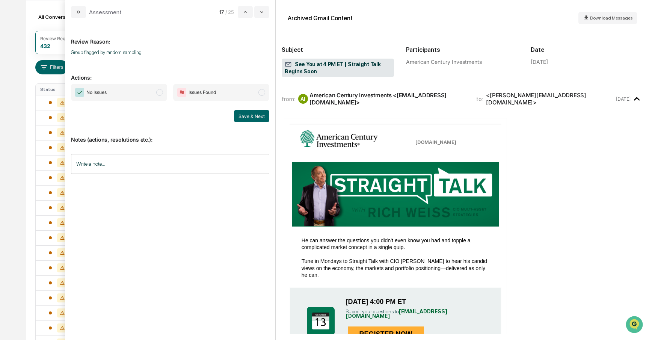
click at [160, 93] on span "modal" at bounding box center [159, 92] width 7 height 7
click at [239, 116] on button "Save & Next" at bounding box center [251, 116] width 35 height 12
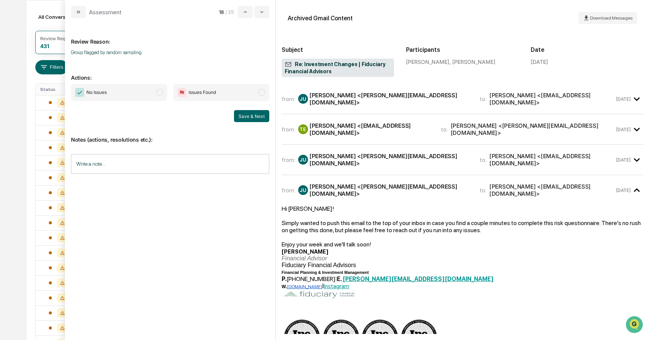
click at [163, 91] on span "No Issues" at bounding box center [119, 92] width 96 height 17
click at [240, 112] on button "Save & Next" at bounding box center [251, 116] width 35 height 12
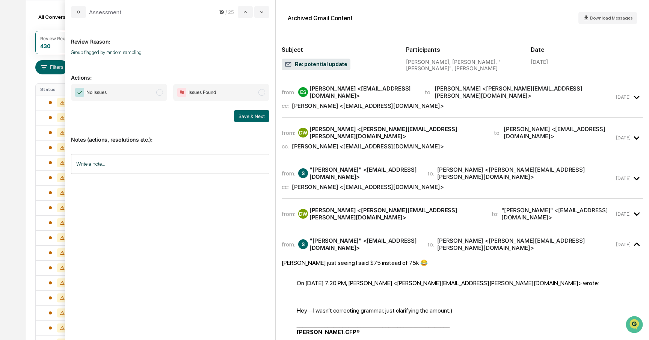
click at [156, 96] on span "No Issues" at bounding box center [119, 92] width 96 height 17
click at [245, 117] on button "Save & Next" at bounding box center [251, 116] width 35 height 12
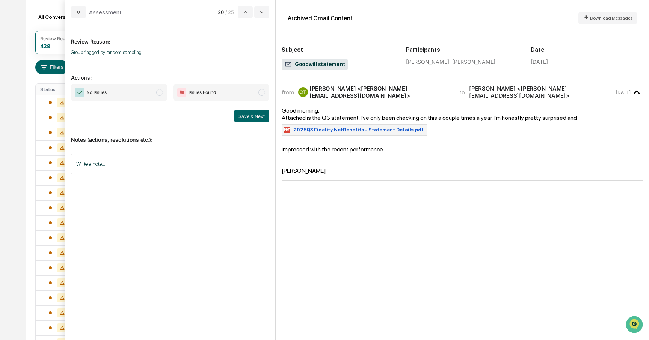
click at [158, 92] on span "modal" at bounding box center [159, 92] width 7 height 7
click at [256, 118] on button "Save & Next" at bounding box center [251, 116] width 35 height 12
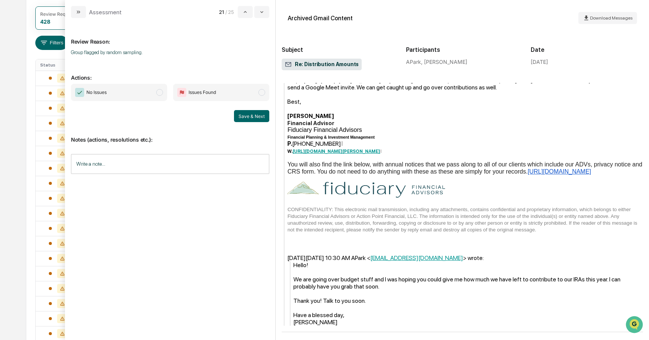
scroll to position [105, 0]
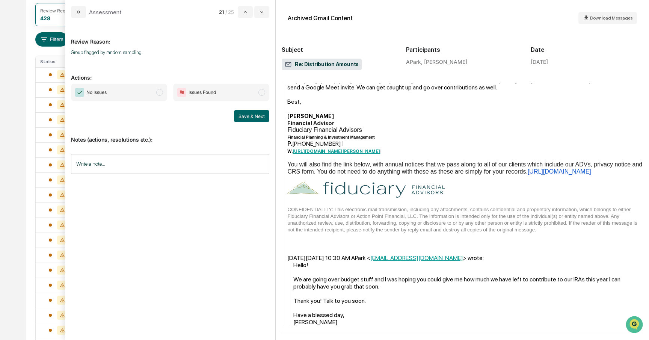
click at [160, 93] on span "modal" at bounding box center [159, 92] width 7 height 7
click at [255, 114] on button "Save & Next" at bounding box center [251, 116] width 35 height 12
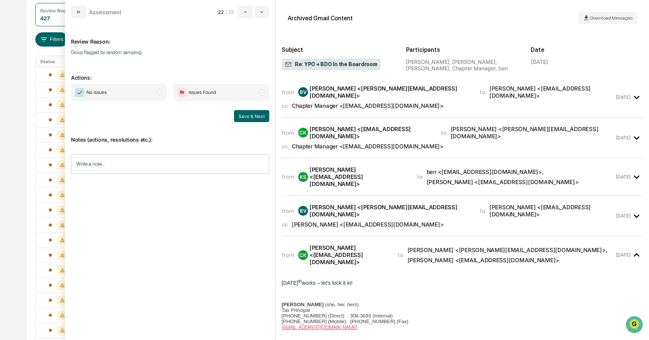
click at [161, 96] on span "No Issues" at bounding box center [119, 92] width 96 height 17
click at [258, 120] on button "Save & Next" at bounding box center [251, 116] width 35 height 12
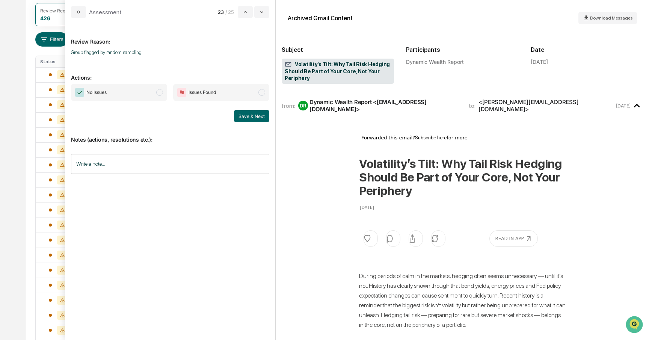
click at [161, 93] on span "modal" at bounding box center [159, 92] width 7 height 7
click at [252, 118] on button "Save & Next" at bounding box center [251, 116] width 35 height 12
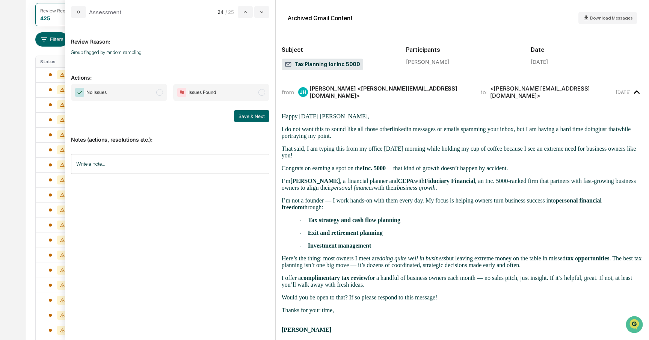
click at [157, 94] on span "modal" at bounding box center [159, 92] width 7 height 7
click at [245, 115] on button "Save & Next" at bounding box center [251, 116] width 35 height 12
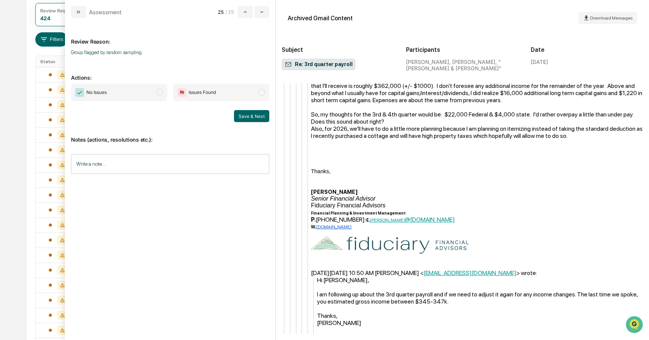
scroll to position [827, 0]
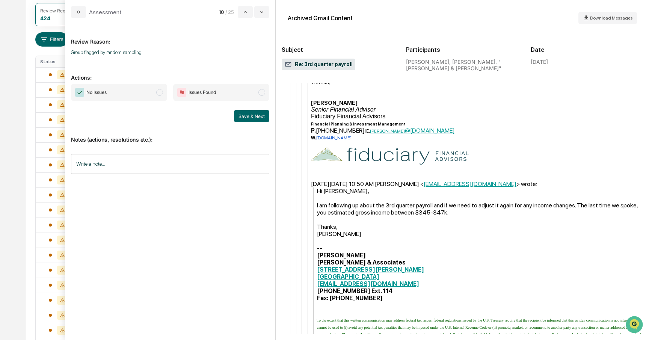
click at [159, 95] on span "modal" at bounding box center [159, 92] width 7 height 7
click at [240, 114] on button "Save & Next" at bounding box center [251, 116] width 35 height 12
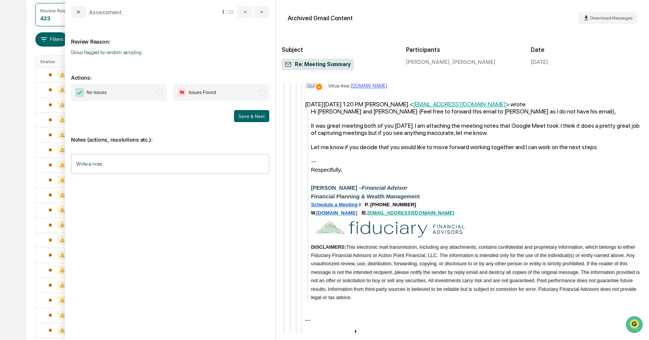
scroll to position [621, 0]
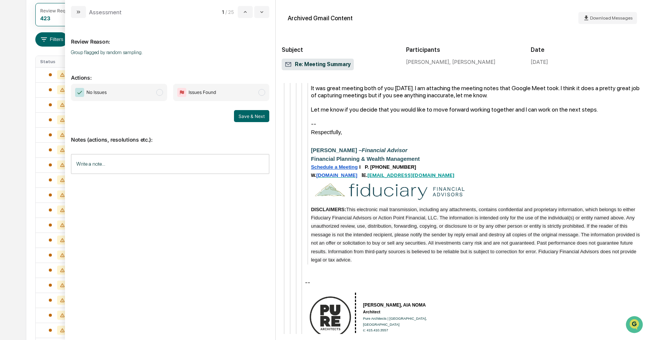
click at [162, 93] on span "modal" at bounding box center [159, 92] width 7 height 7
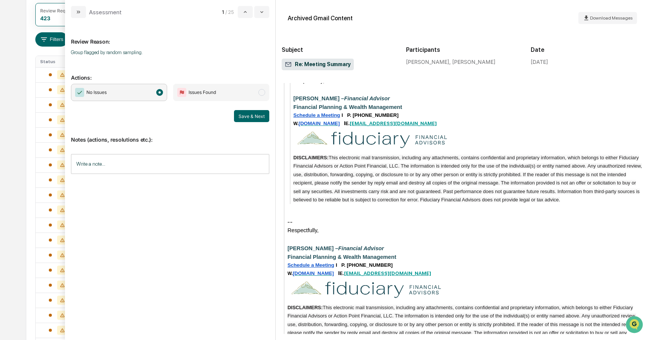
scroll to position [1150, 0]
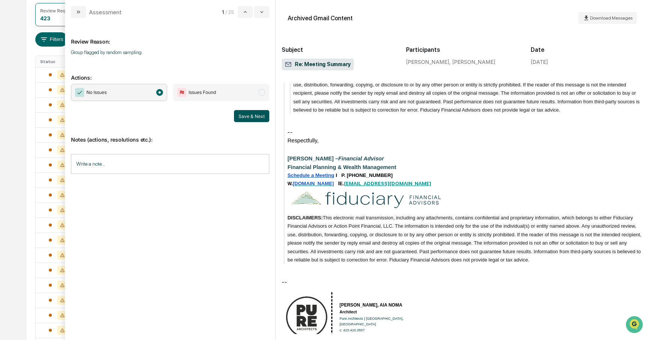
click at [256, 120] on button "Save & Next" at bounding box center [251, 116] width 35 height 12
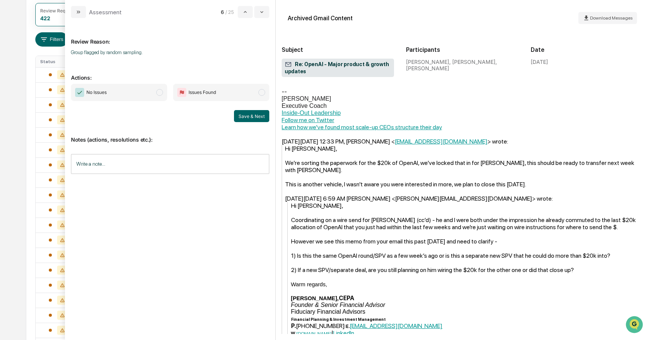
scroll to position [371, 0]
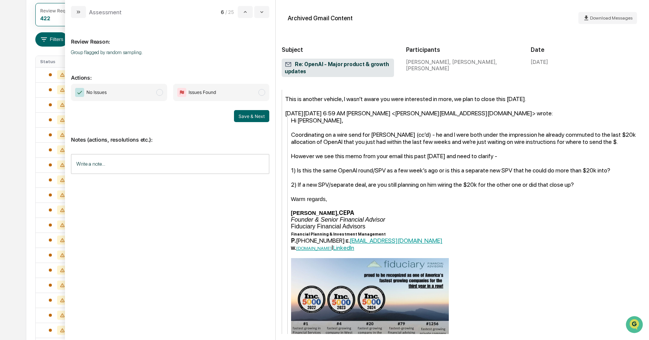
click at [159, 95] on span "modal" at bounding box center [159, 92] width 7 height 7
click at [250, 118] on button "Save & Next" at bounding box center [251, 116] width 35 height 12
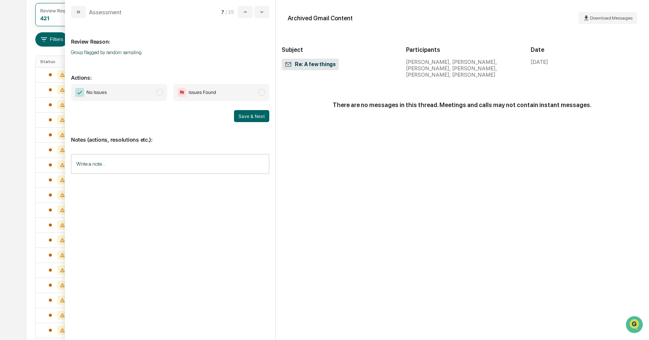
click at [158, 92] on span "modal" at bounding box center [159, 92] width 7 height 7
click at [254, 116] on button "Save & Next" at bounding box center [251, 116] width 35 height 12
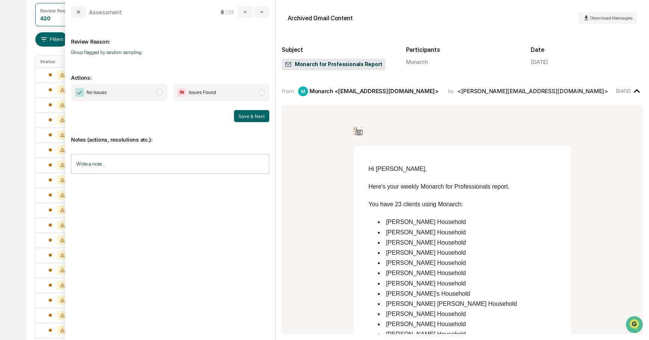
click at [158, 94] on span "modal" at bounding box center [159, 92] width 7 height 7
click at [245, 118] on button "Save & Next" at bounding box center [251, 116] width 35 height 12
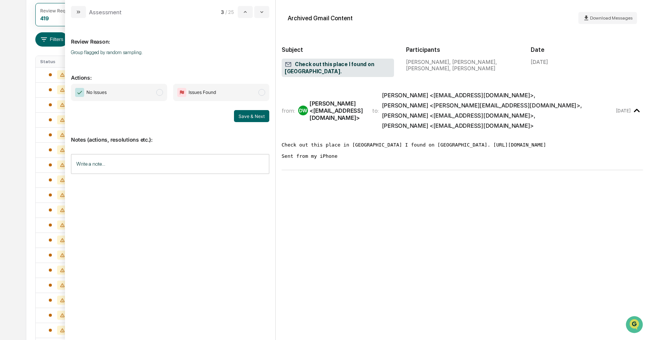
click at [160, 95] on span "modal" at bounding box center [159, 92] width 7 height 7
click at [254, 113] on button "Save & Next" at bounding box center [251, 116] width 35 height 12
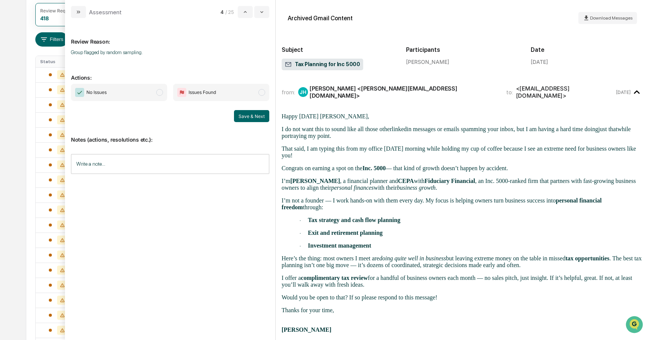
click at [159, 94] on span "modal" at bounding box center [159, 92] width 7 height 7
click at [246, 117] on button "Save & Next" at bounding box center [251, 116] width 35 height 12
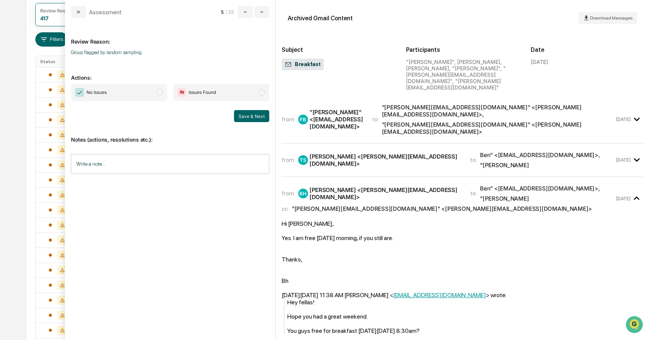
click at [160, 93] on span "modal" at bounding box center [159, 92] width 7 height 7
click at [247, 116] on button "Save & Next" at bounding box center [251, 116] width 35 height 12
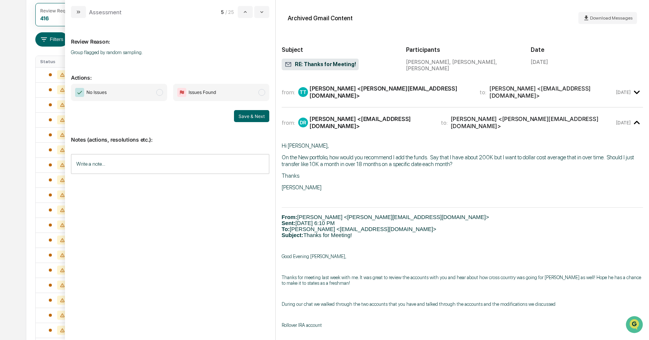
click at [162, 90] on span "No Issues" at bounding box center [119, 92] width 96 height 17
click at [244, 115] on button "Save & Next" at bounding box center [251, 116] width 35 height 12
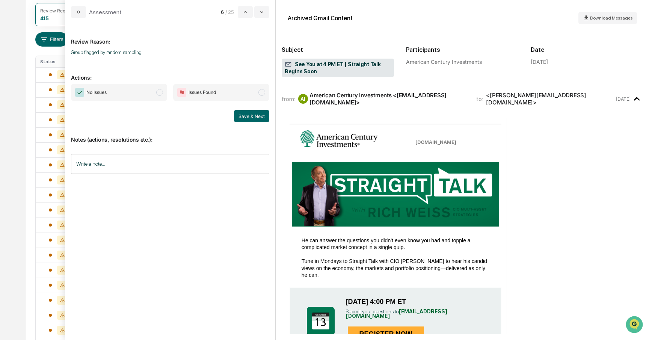
click at [161, 94] on span "modal" at bounding box center [159, 92] width 7 height 7
click at [240, 116] on button "Save & Next" at bounding box center [251, 116] width 35 height 12
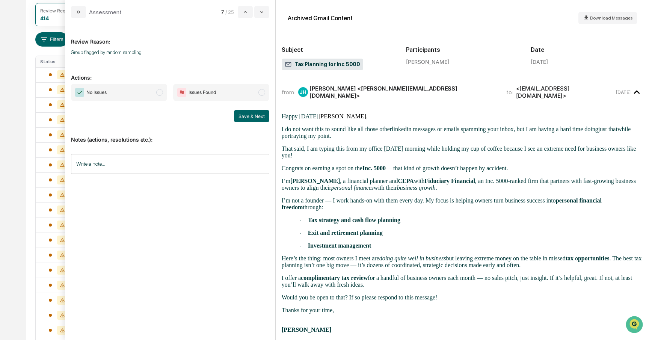
click at [158, 93] on span "modal" at bounding box center [159, 92] width 7 height 7
click at [258, 116] on button "Save & Next" at bounding box center [251, 116] width 35 height 12
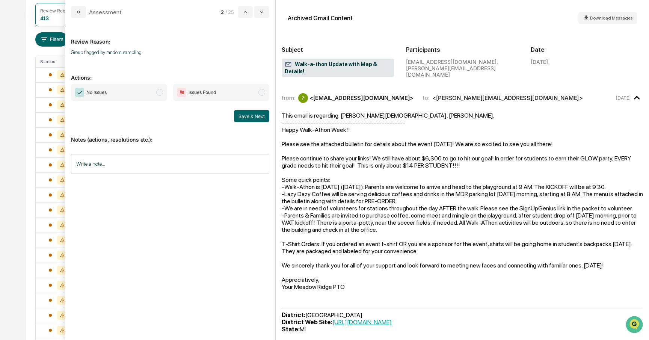
click at [158, 93] on span "modal" at bounding box center [159, 92] width 7 height 7
click at [243, 117] on button "Save & Next" at bounding box center [251, 116] width 35 height 12
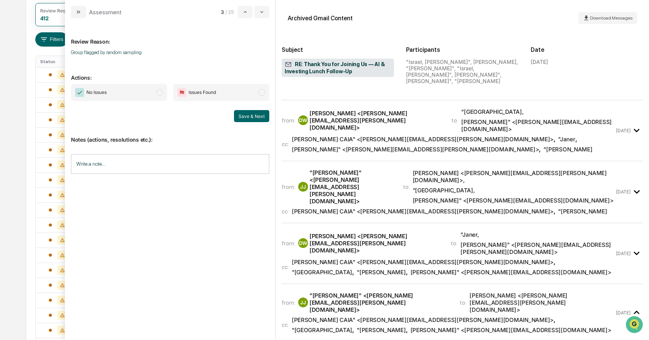
scroll to position [36, 0]
click at [157, 90] on span "modal" at bounding box center [159, 92] width 7 height 7
click at [240, 115] on button "Save & Next" at bounding box center [251, 116] width 35 height 12
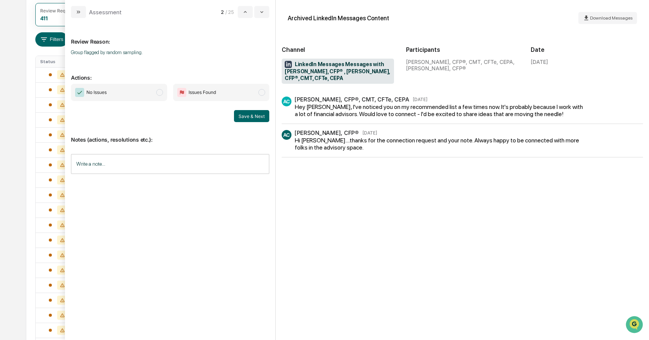
click at [158, 90] on span "modal" at bounding box center [159, 92] width 7 height 7
click at [238, 113] on button "Save & Next" at bounding box center [251, 116] width 35 height 12
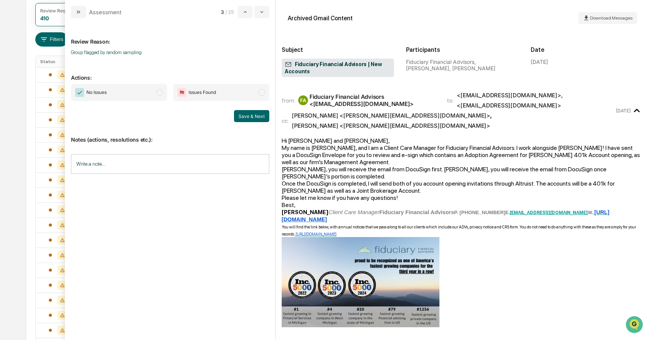
click at [163, 94] on span "No Issues" at bounding box center [119, 92] width 96 height 17
click at [239, 113] on button "Save & Next" at bounding box center [251, 116] width 35 height 12
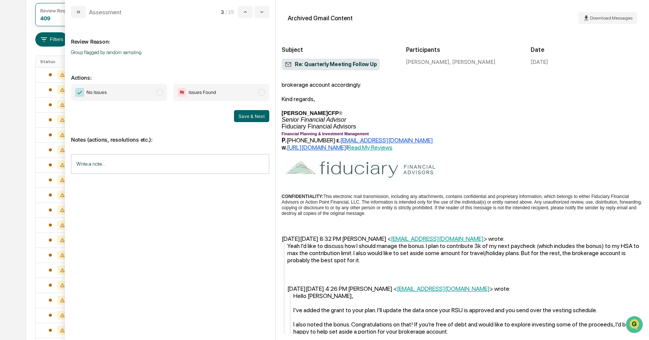
scroll to position [800, 0]
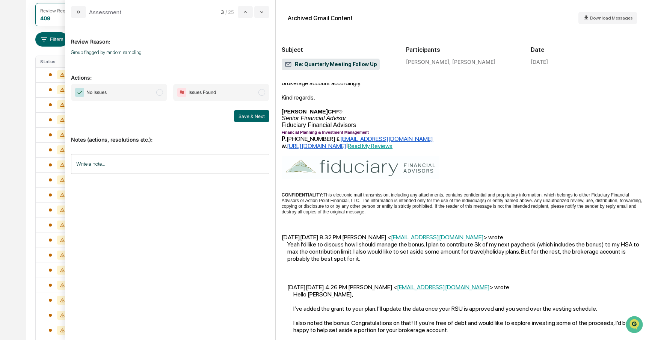
drag, startPoint x: 161, startPoint y: 93, endPoint x: 180, endPoint y: 97, distance: 19.3
click at [161, 93] on span "modal" at bounding box center [159, 92] width 7 height 7
click at [244, 115] on button "Save & Next" at bounding box center [251, 116] width 35 height 12
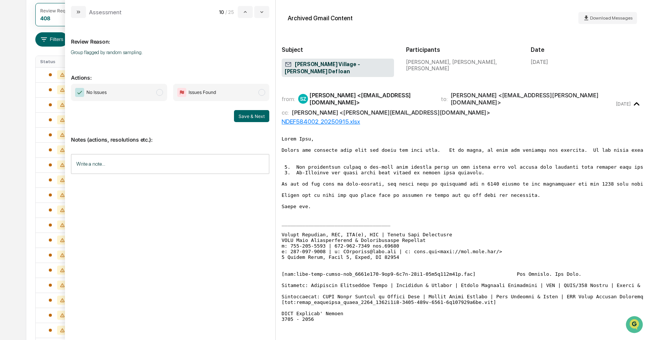
click at [161, 94] on span "modal" at bounding box center [159, 92] width 7 height 7
click at [244, 117] on button "Save & Next" at bounding box center [251, 116] width 35 height 12
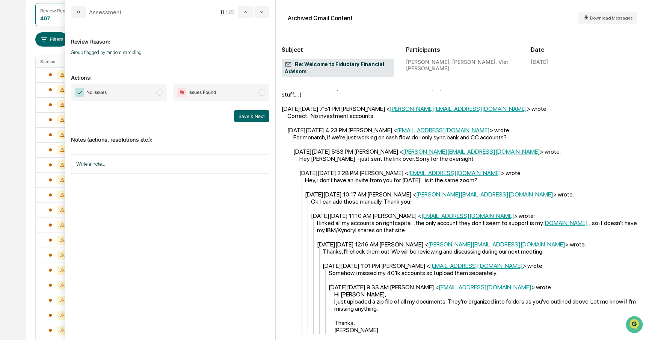
scroll to position [413, 0]
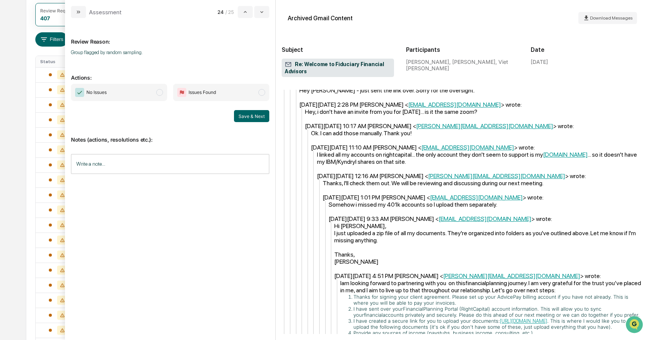
click at [162, 91] on span "modal" at bounding box center [159, 92] width 7 height 7
click at [244, 117] on button "Save & Next" at bounding box center [251, 116] width 35 height 12
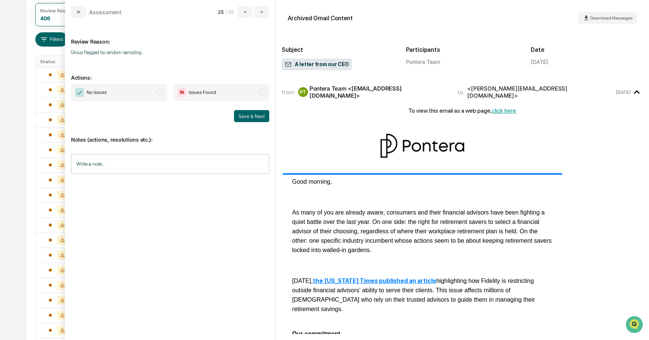
click at [163, 92] on span "No Issues" at bounding box center [119, 92] width 96 height 17
click at [251, 113] on button "Save & Next" at bounding box center [251, 116] width 35 height 12
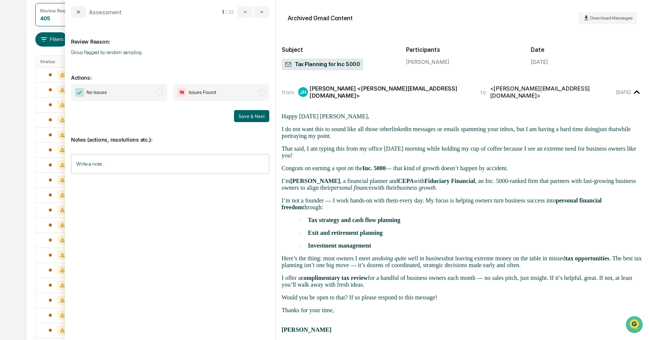
click at [160, 92] on span "modal" at bounding box center [159, 92] width 7 height 7
click at [243, 116] on button "Save & Next" at bounding box center [251, 116] width 35 height 12
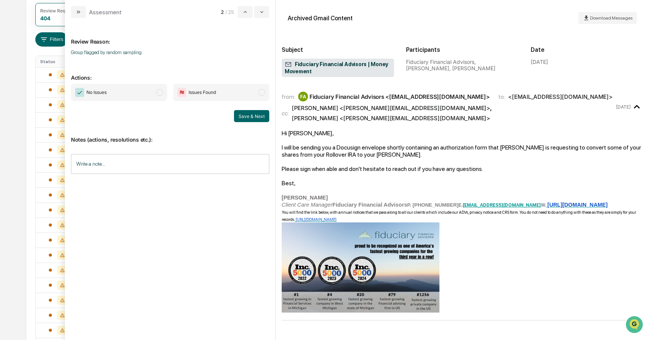
click at [160, 94] on span "modal" at bounding box center [159, 92] width 7 height 7
click at [247, 117] on button "Save & Next" at bounding box center [251, 116] width 35 height 12
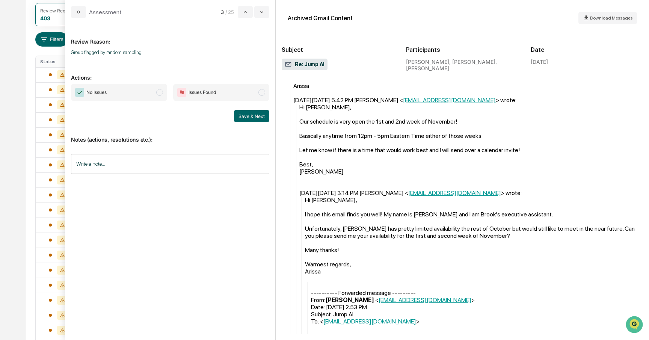
scroll to position [415, 0]
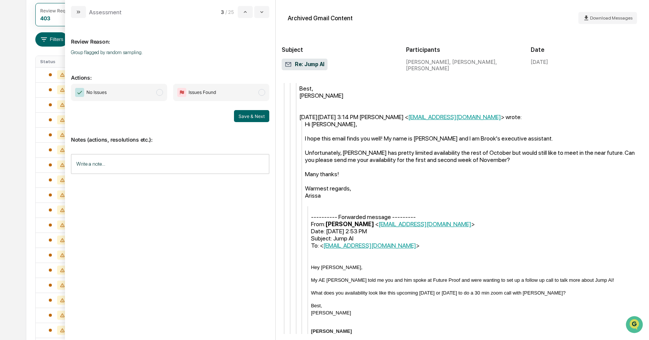
click at [160, 91] on span "modal" at bounding box center [159, 92] width 7 height 7
click at [241, 117] on button "Save & Next" at bounding box center [251, 116] width 35 height 12
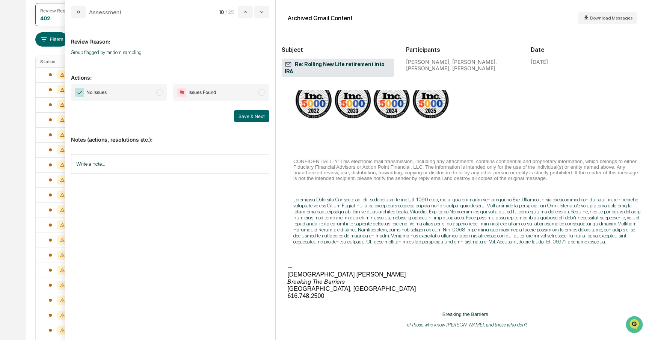
scroll to position [809, 0]
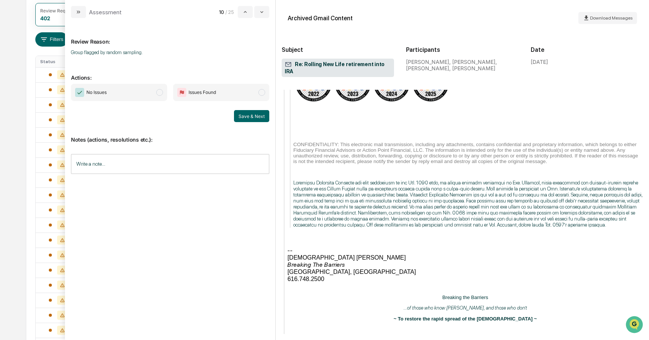
click at [160, 90] on span "modal" at bounding box center [159, 92] width 7 height 7
click at [244, 113] on button "Save & Next" at bounding box center [251, 116] width 35 height 12
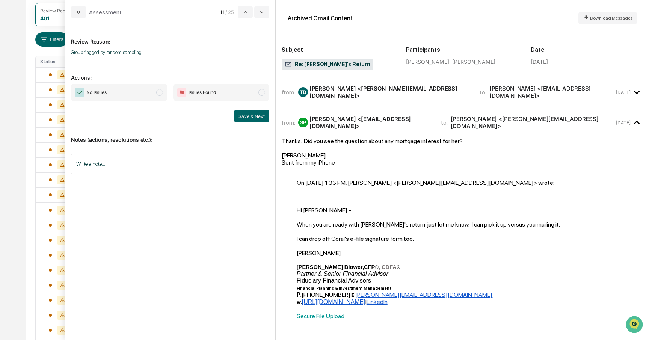
click at [157, 94] on span "modal" at bounding box center [159, 92] width 7 height 7
click at [249, 117] on button "Save & Next" at bounding box center [251, 116] width 35 height 12
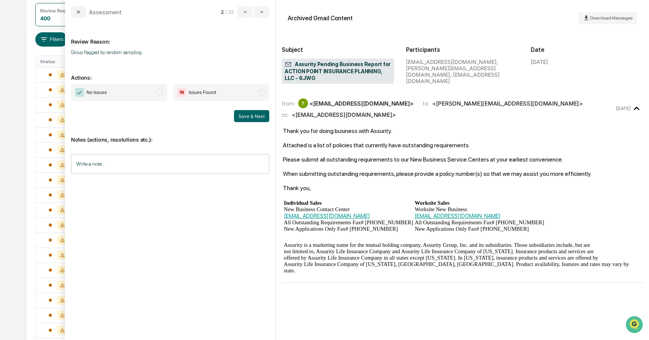
click at [160, 95] on span "modal" at bounding box center [159, 92] width 7 height 7
click at [238, 116] on button "Save & Next" at bounding box center [251, 116] width 35 height 12
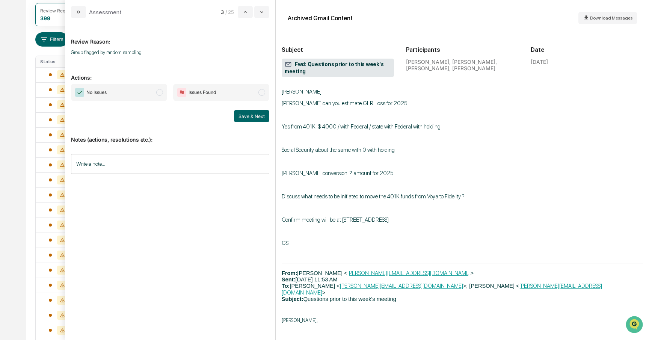
scroll to position [358, 0]
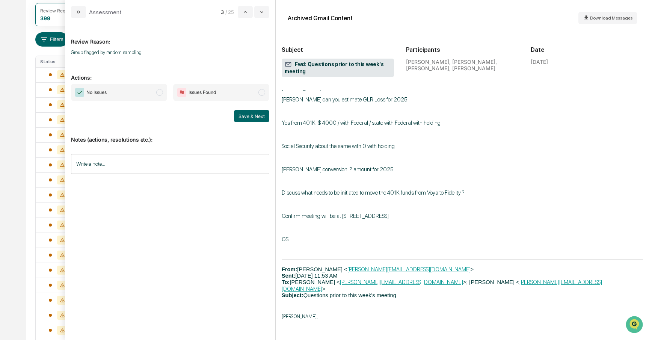
click at [160, 96] on span "No Issues" at bounding box center [119, 92] width 96 height 17
click at [253, 117] on button "Save & Next" at bounding box center [251, 116] width 35 height 12
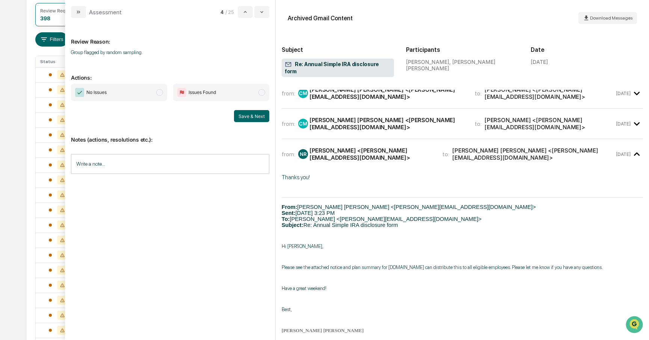
scroll to position [40, 0]
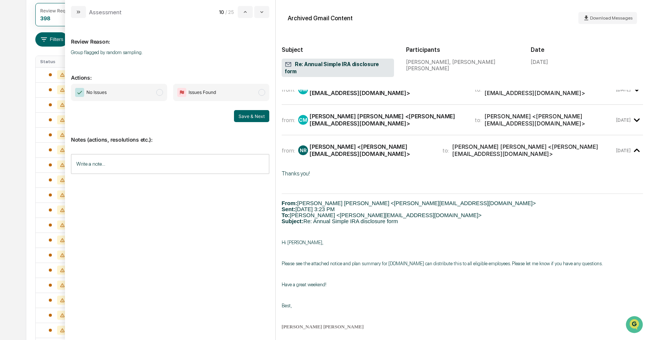
click at [158, 95] on span "modal" at bounding box center [159, 92] width 7 height 7
click at [249, 118] on button "Save & Next" at bounding box center [251, 116] width 35 height 12
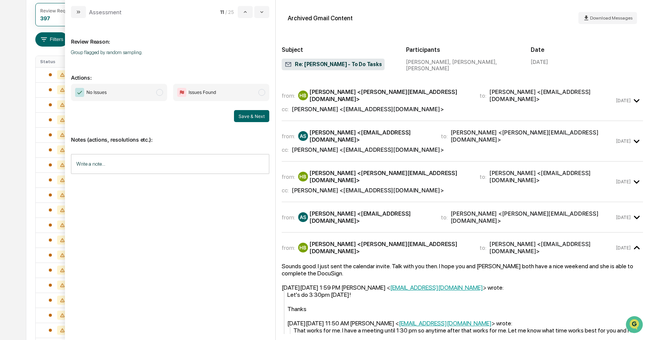
scroll to position [45, 0]
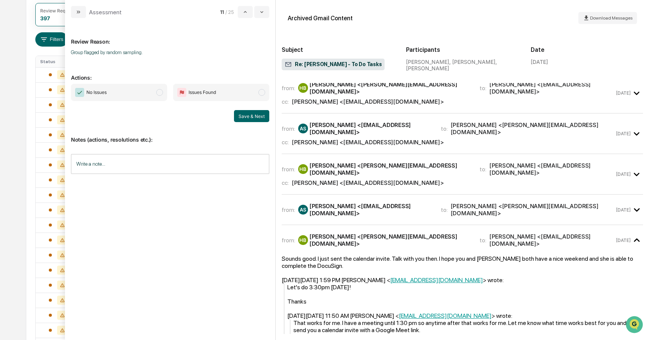
click at [160, 94] on span "modal" at bounding box center [159, 92] width 7 height 7
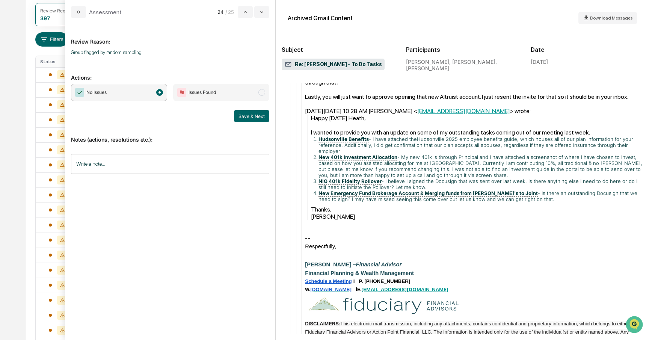
scroll to position [451, 0]
